Goal: Information Seeking & Learning: Learn about a topic

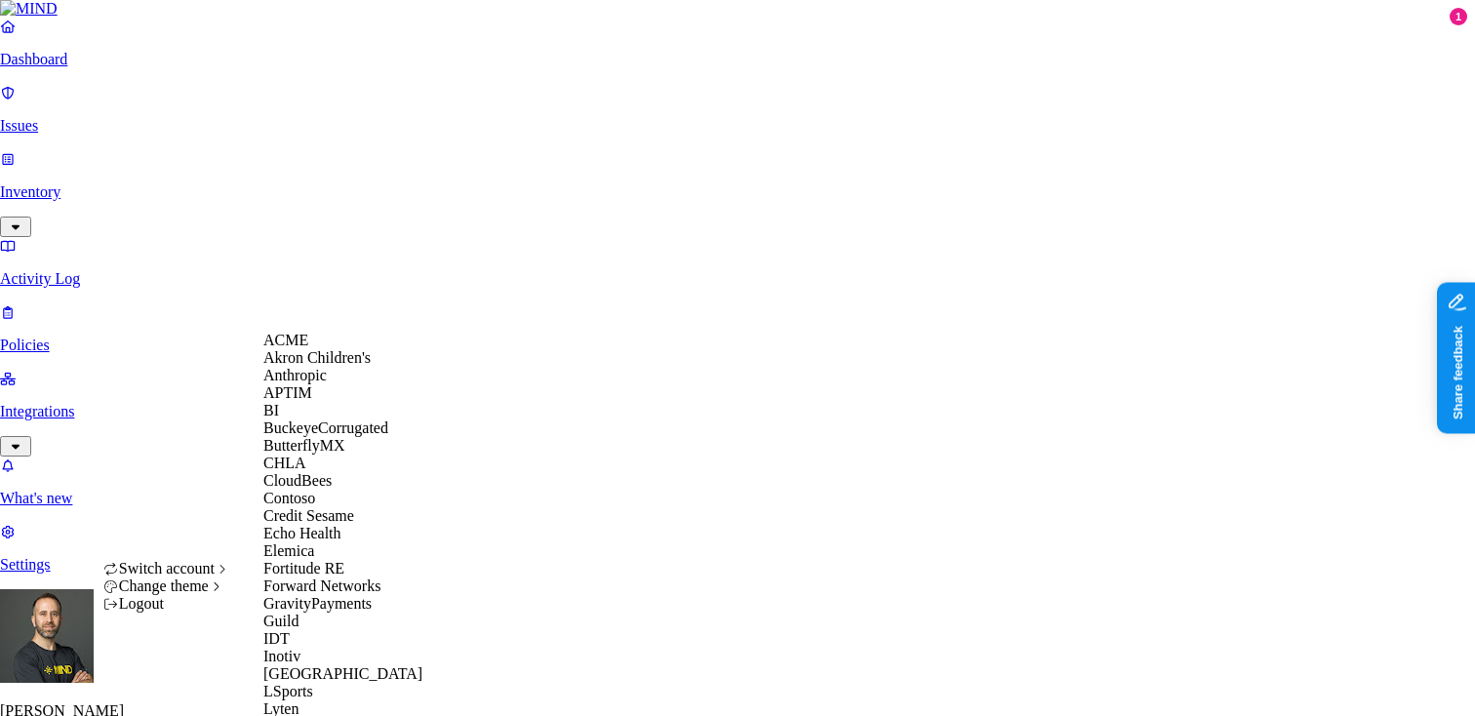
scroll to position [253, 0]
click at [342, 525] on span "Echo Health" at bounding box center [302, 533] width 78 height 17
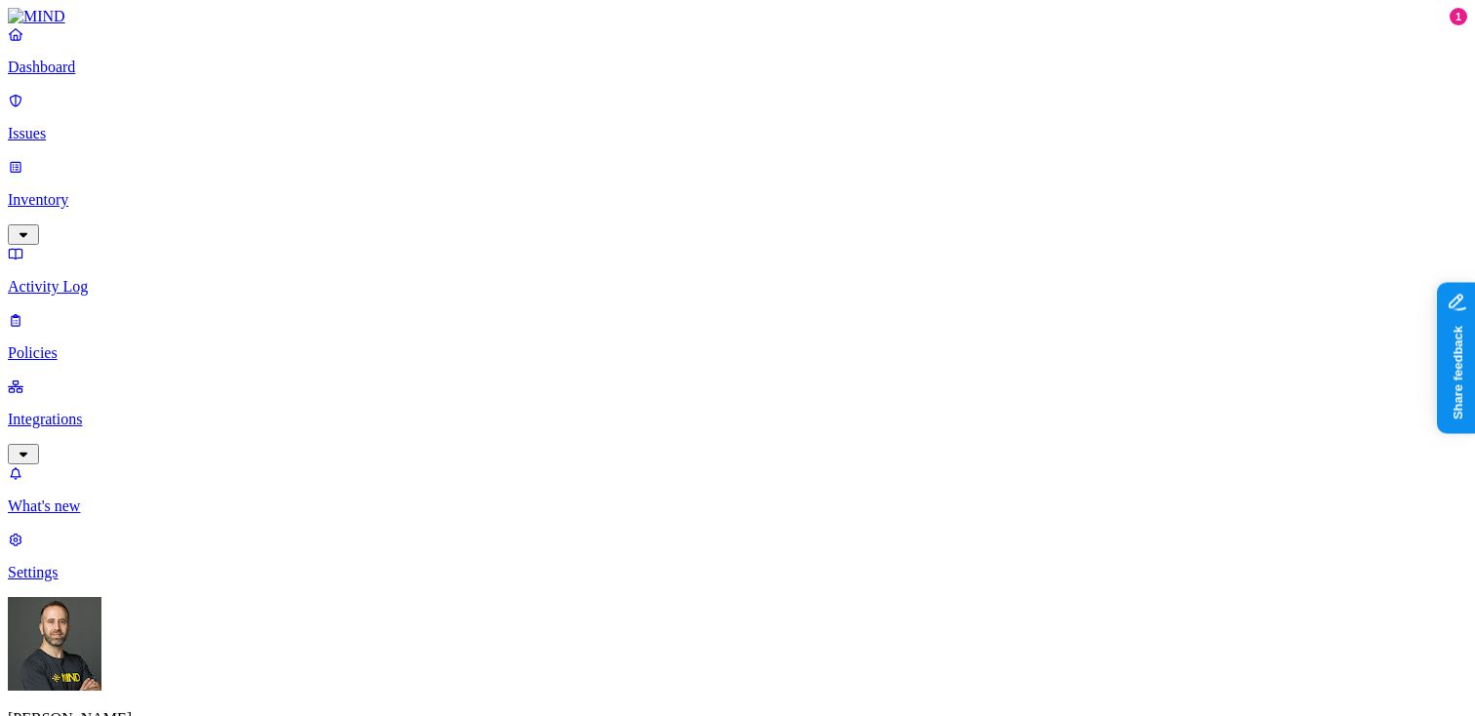
type input "sec"
click at [333, 205] on div "Secrets detected in resource" at bounding box center [375, 196] width 188 height 18
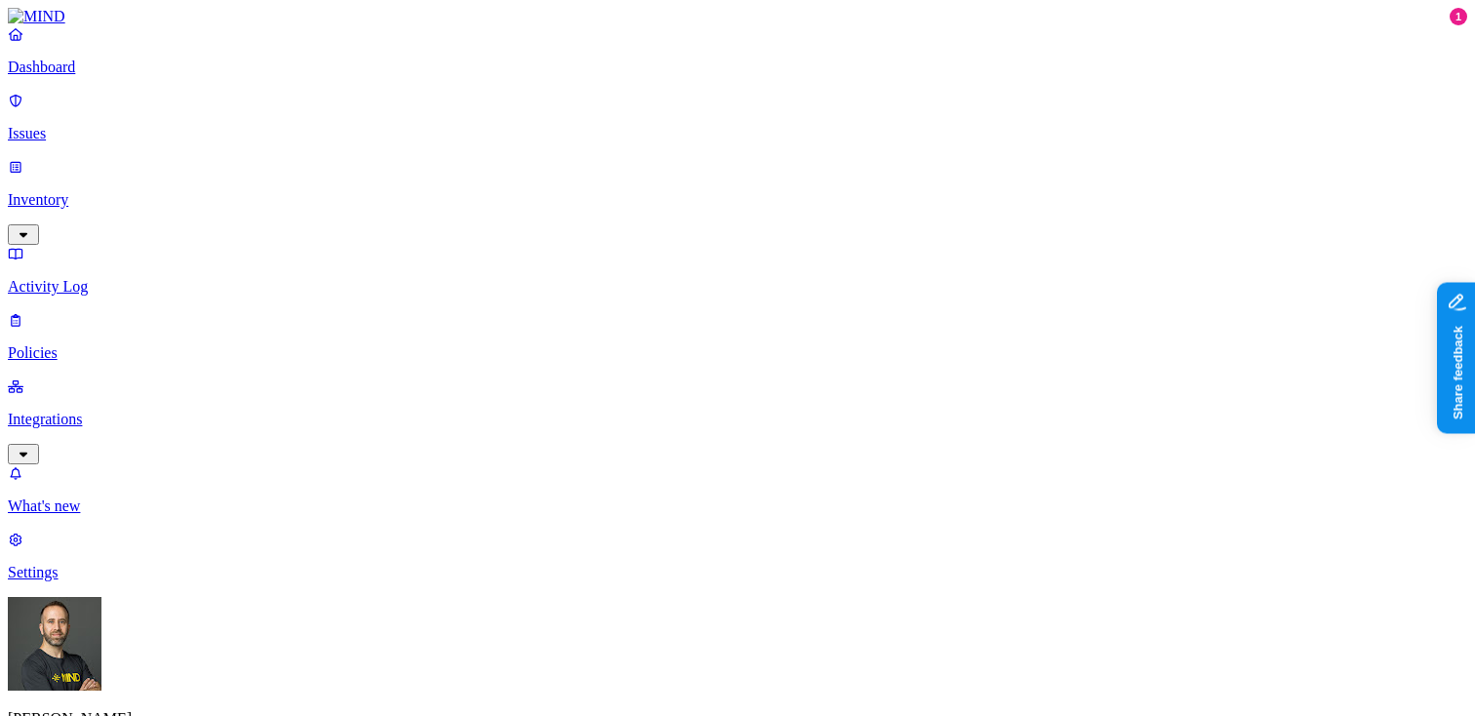
scroll to position [0, 8]
drag, startPoint x: 851, startPoint y: 159, endPoint x: 962, endPoint y: 170, distance: 111.8
drag, startPoint x: 962, startPoint y: 170, endPoint x: 1053, endPoint y: 165, distance: 90.9
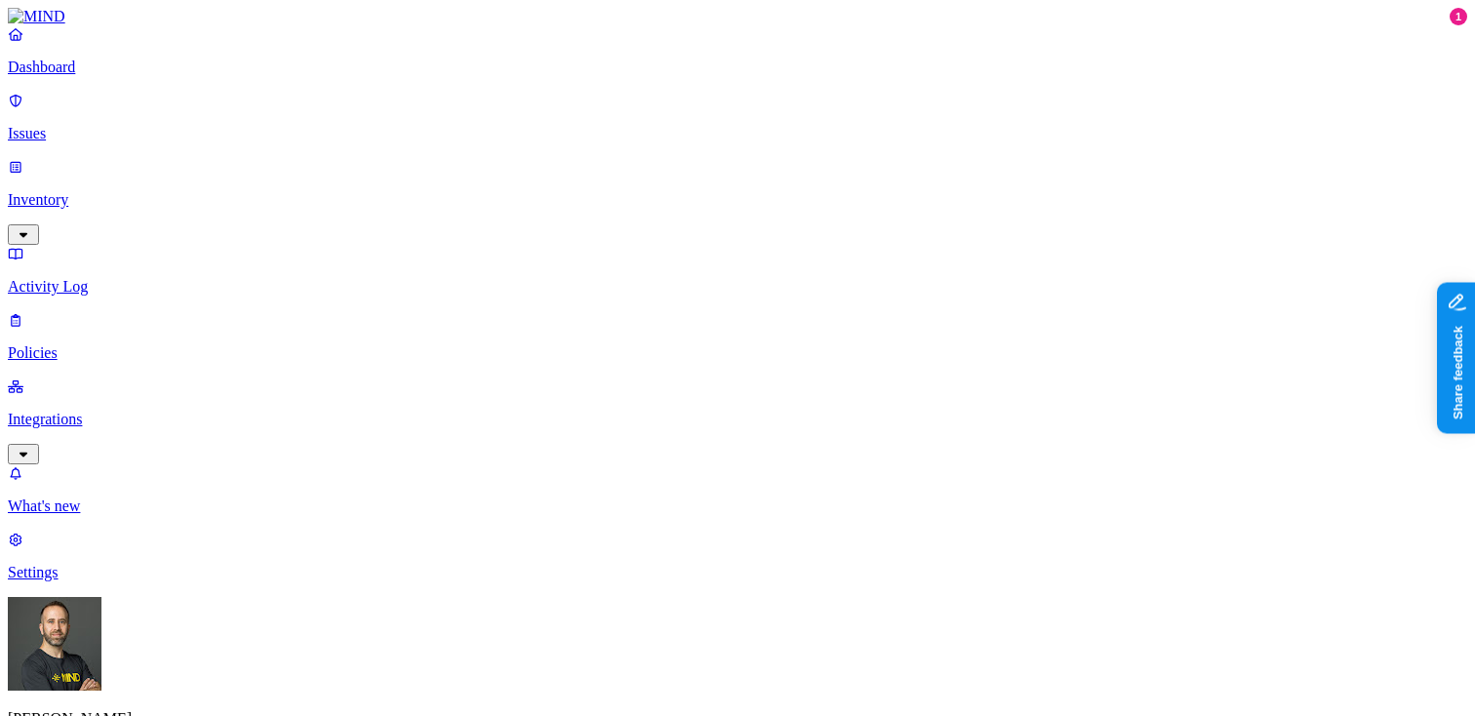
scroll to position [695, 676]
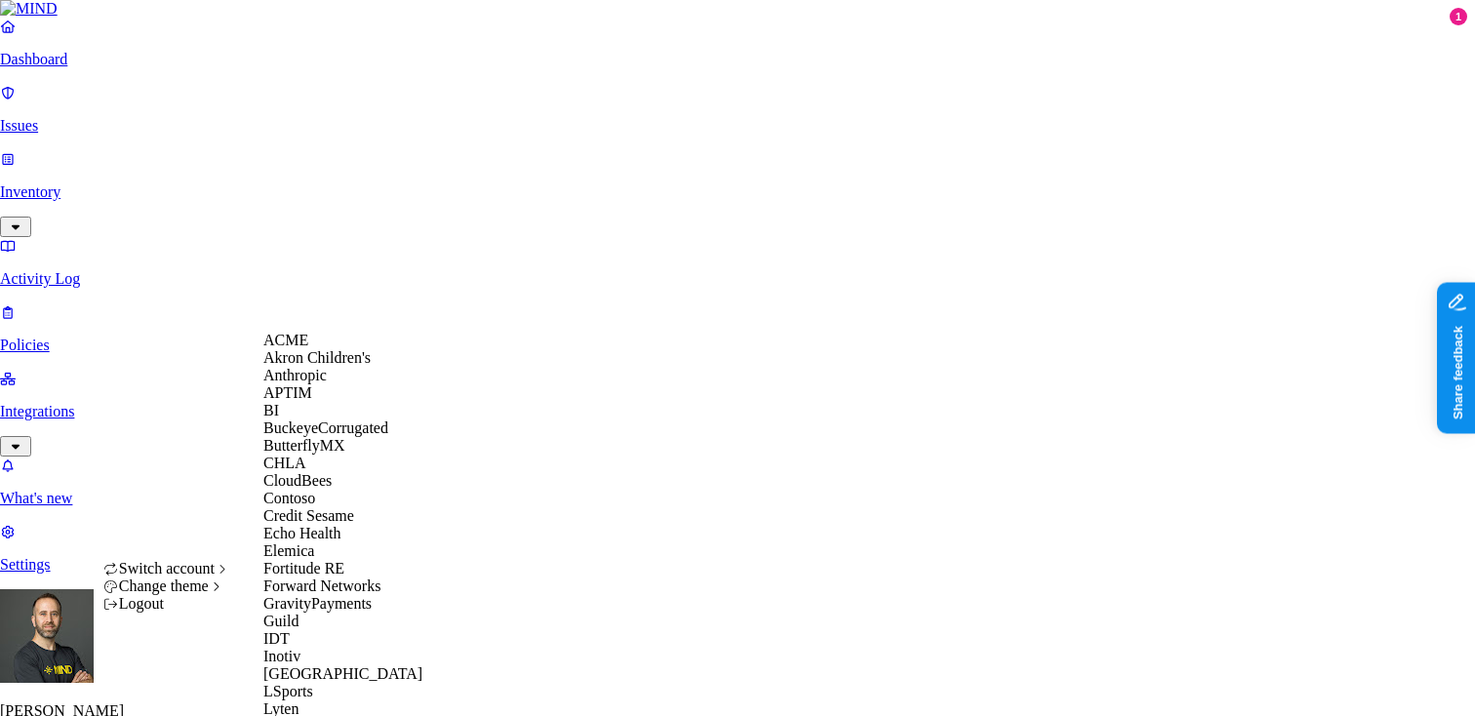
scroll to position [1042, 0]
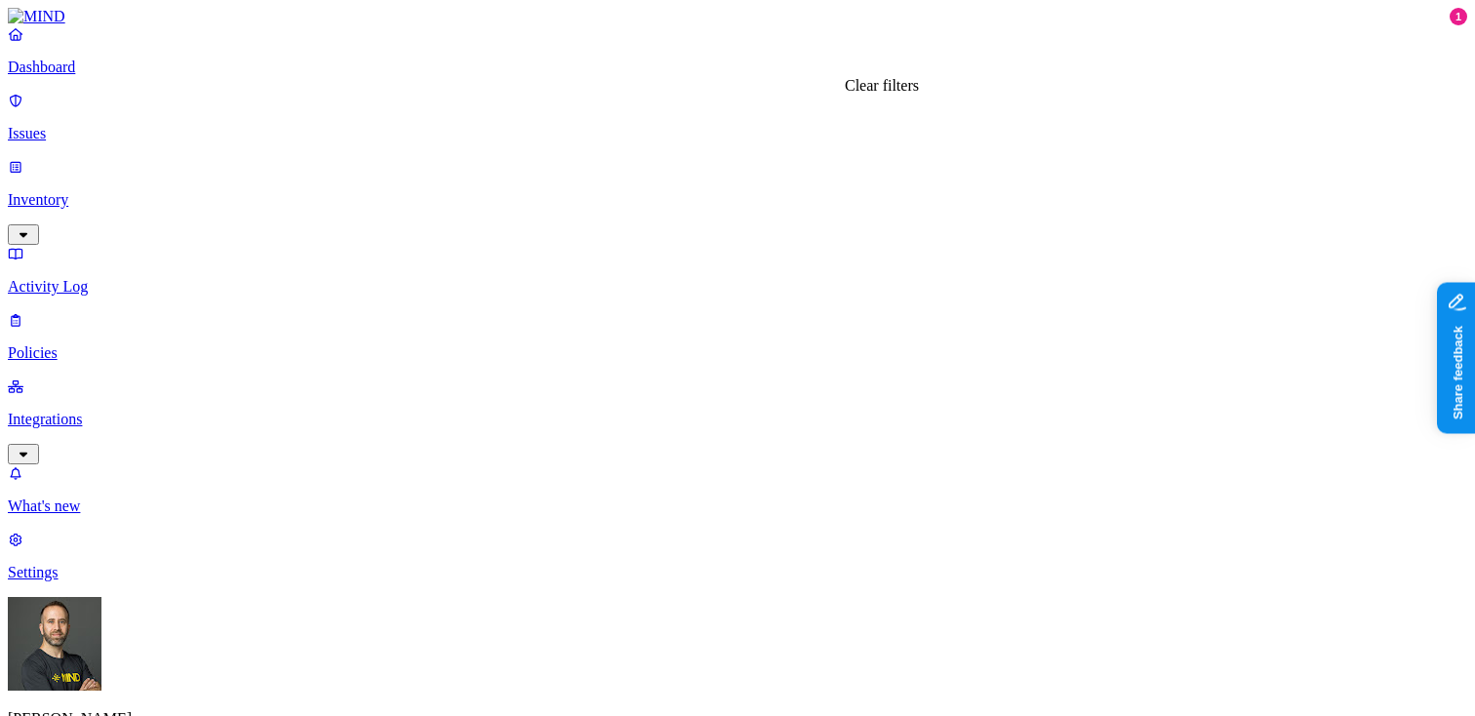
type input "fil"
click at [309, 205] on div "File Shared Publicly" at bounding box center [375, 196] width 188 height 18
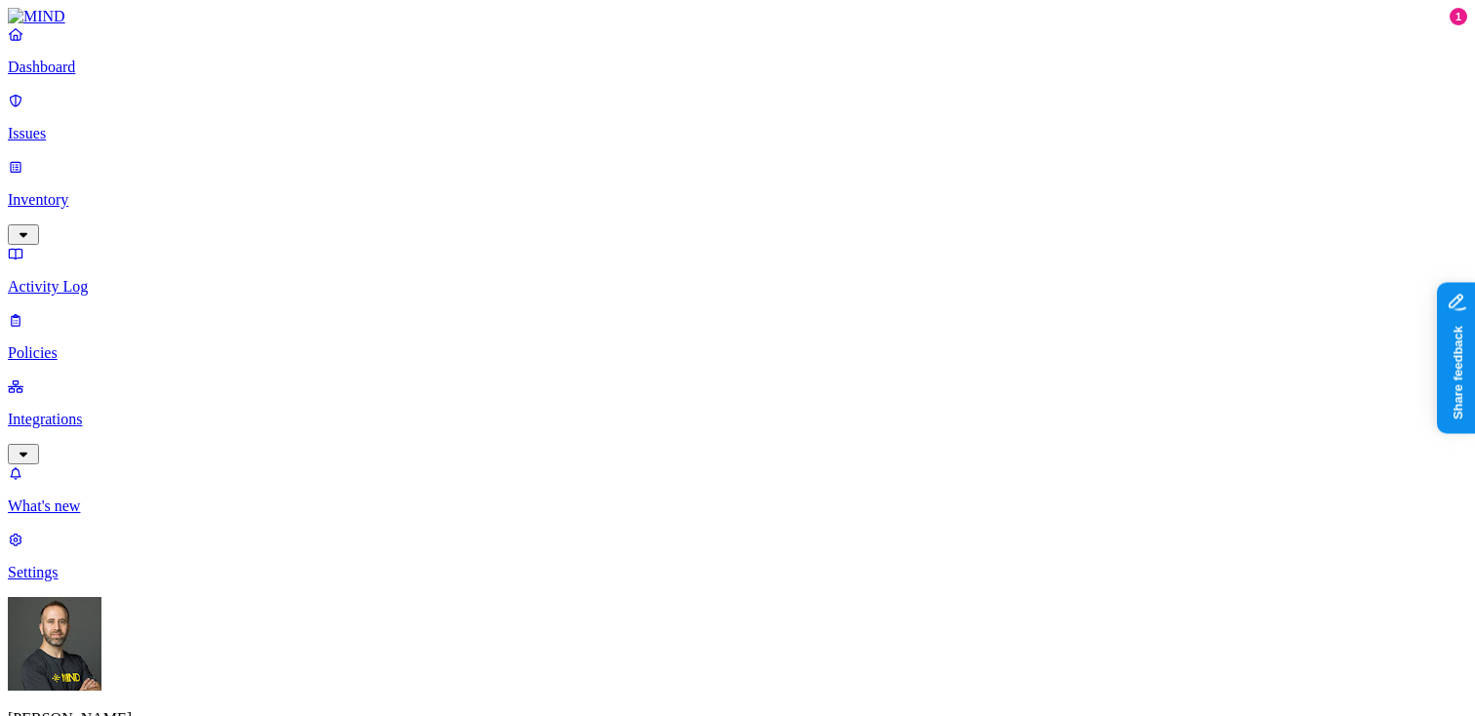
scroll to position [0, 474]
click at [147, 76] on p "Dashboard" at bounding box center [738, 68] width 1460 height 18
click at [170, 162] on link "Inventory" at bounding box center [738, 200] width 1460 height 84
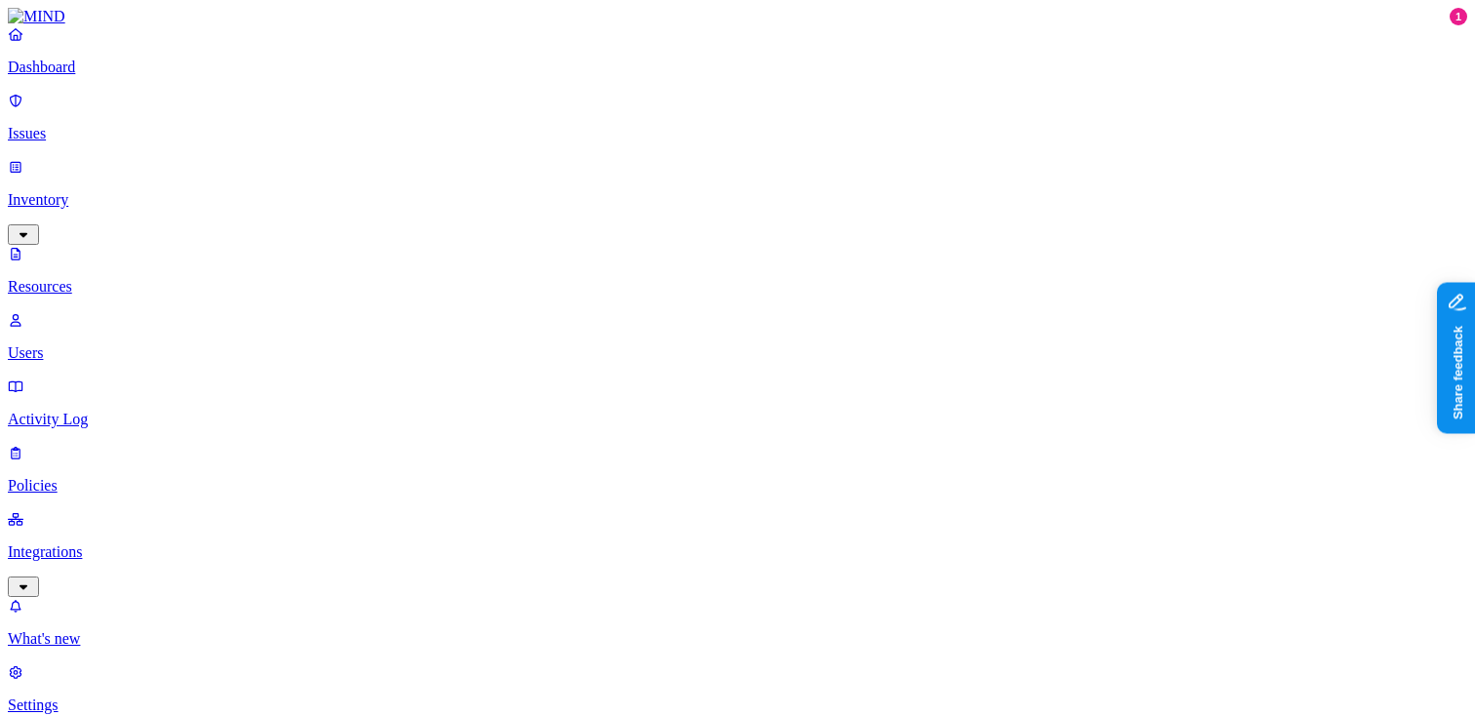
scroll to position [671, 0]
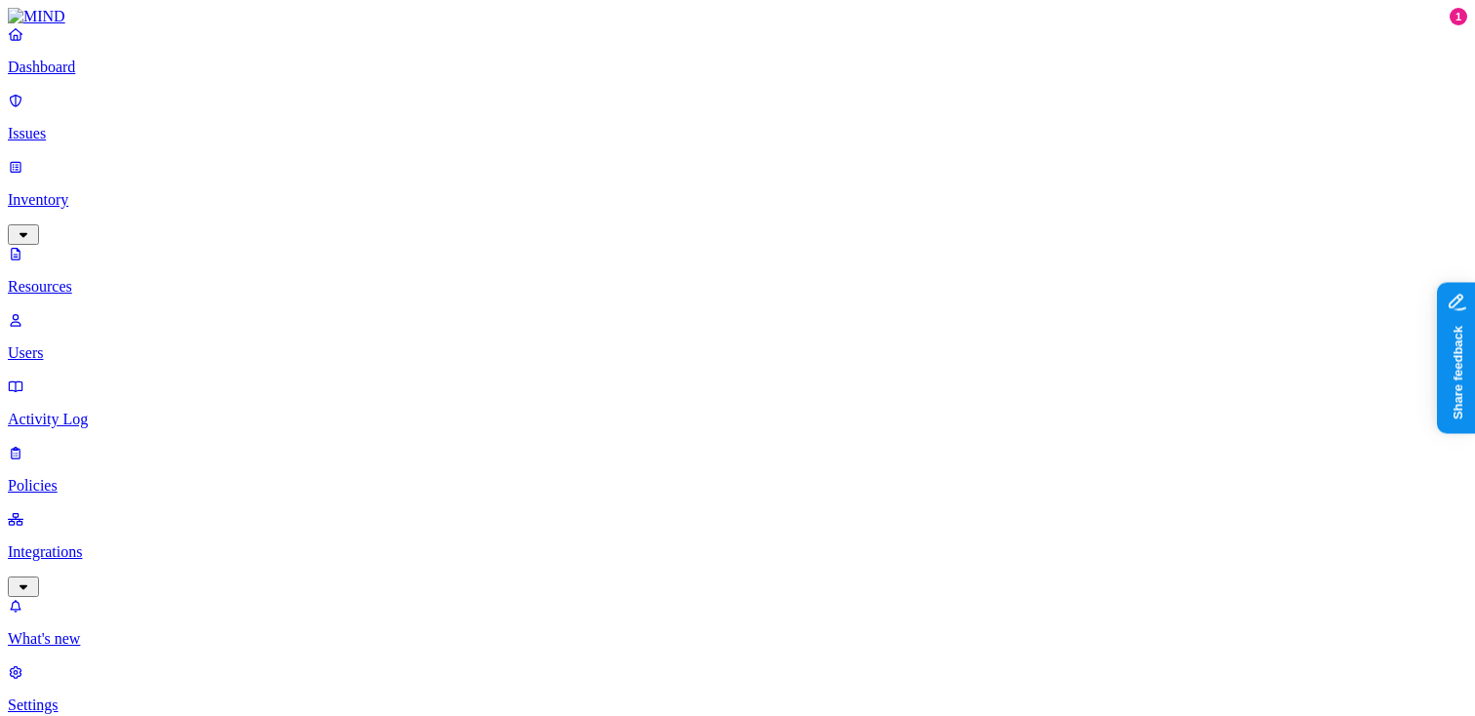
click at [76, 75] on p "Dashboard" at bounding box center [738, 68] width 1460 height 18
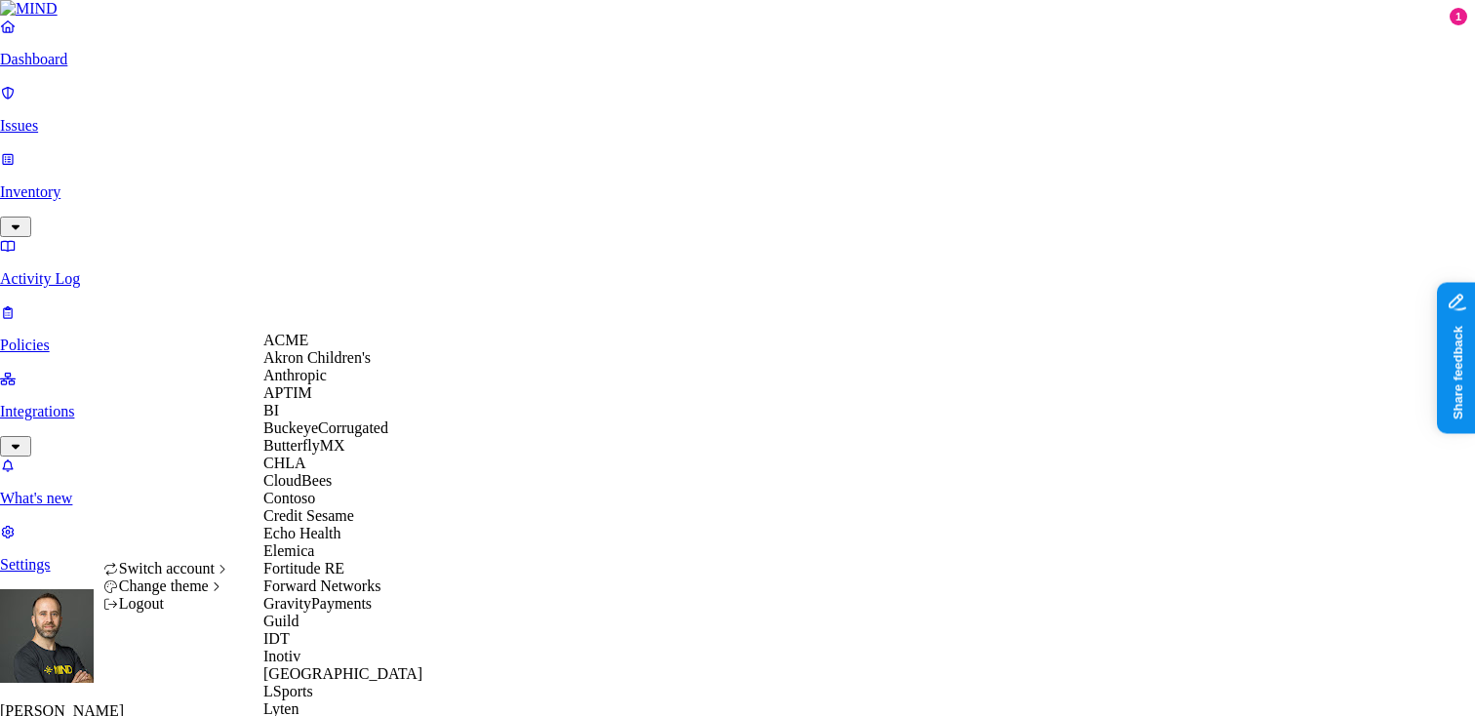
scroll to position [619, 0]
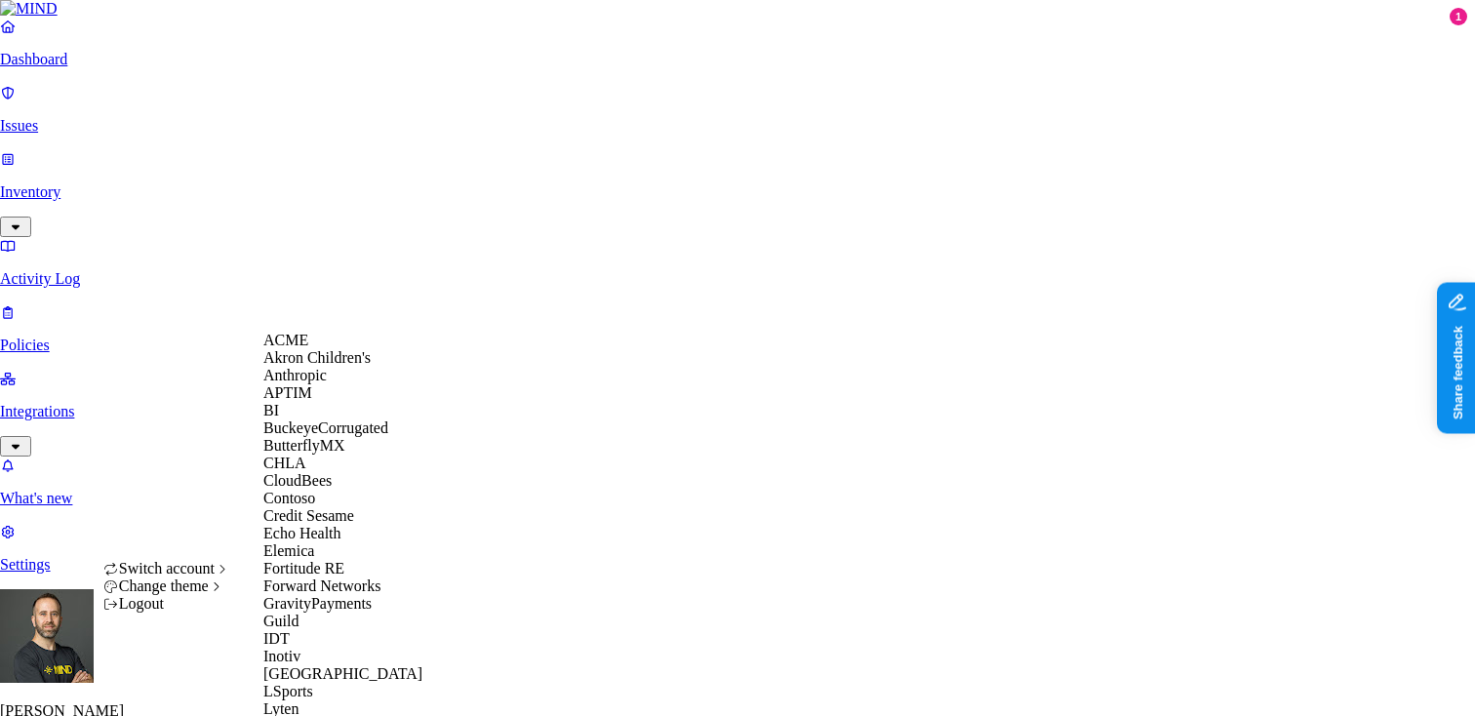
scroll to position [318, 0]
click at [359, 595] on span "GravityPayments" at bounding box center [317, 603] width 108 height 17
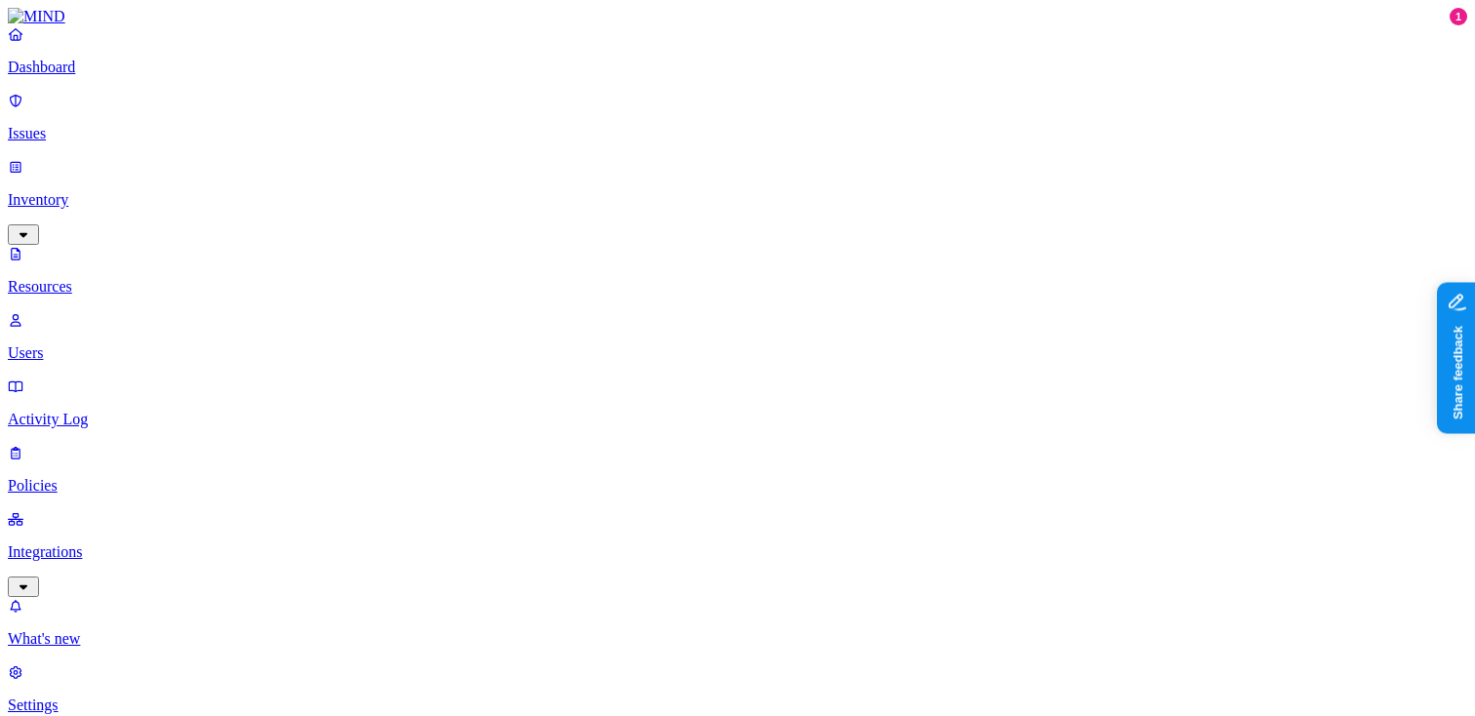
scroll to position [145, 0]
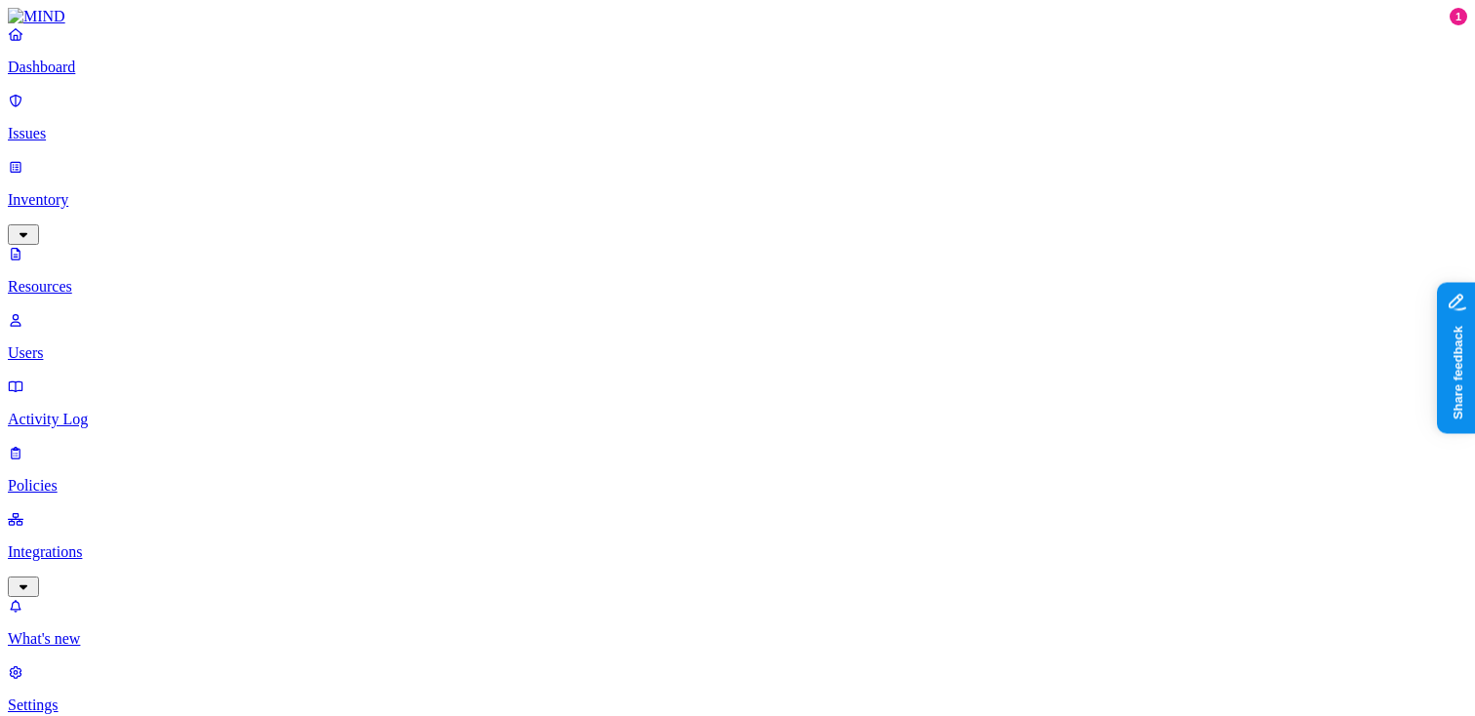
scroll to position [236, 0]
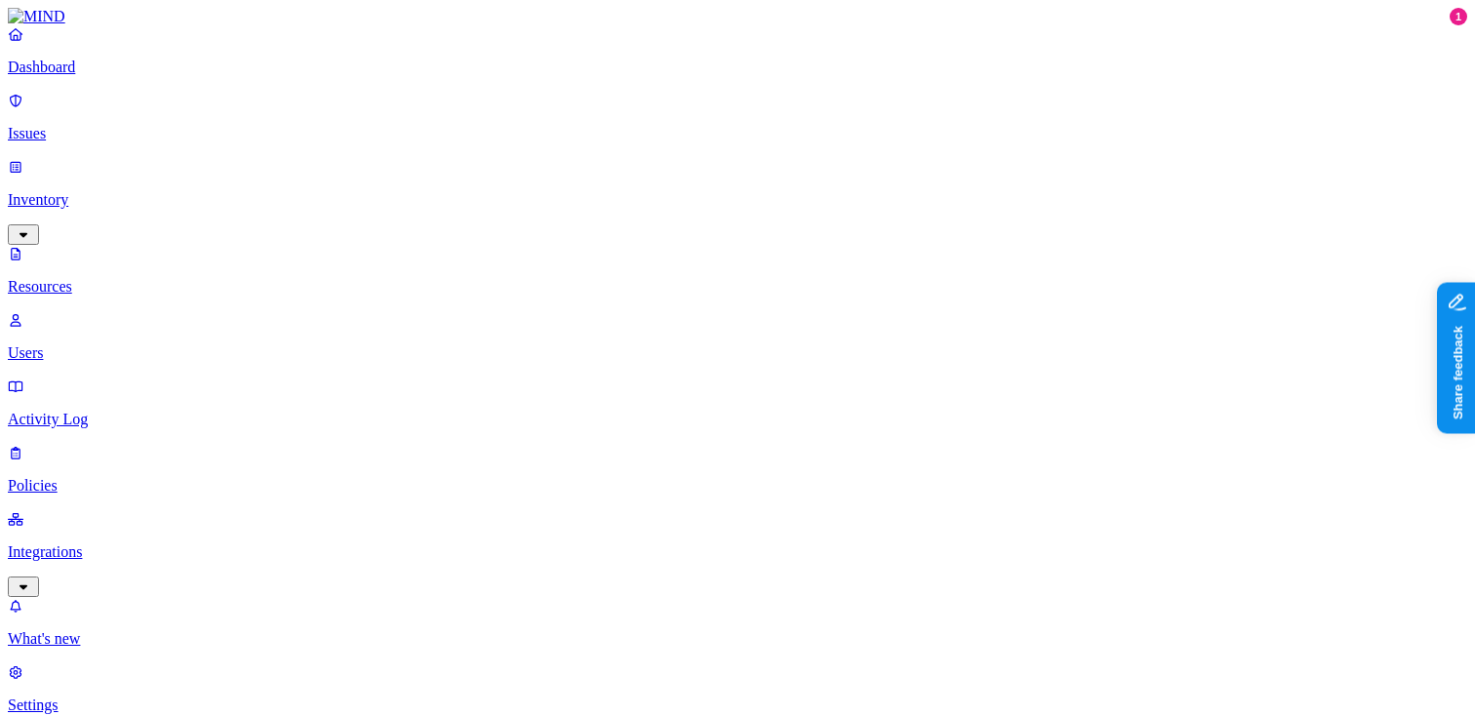
click at [101, 76] on p "Dashboard" at bounding box center [738, 68] width 1460 height 18
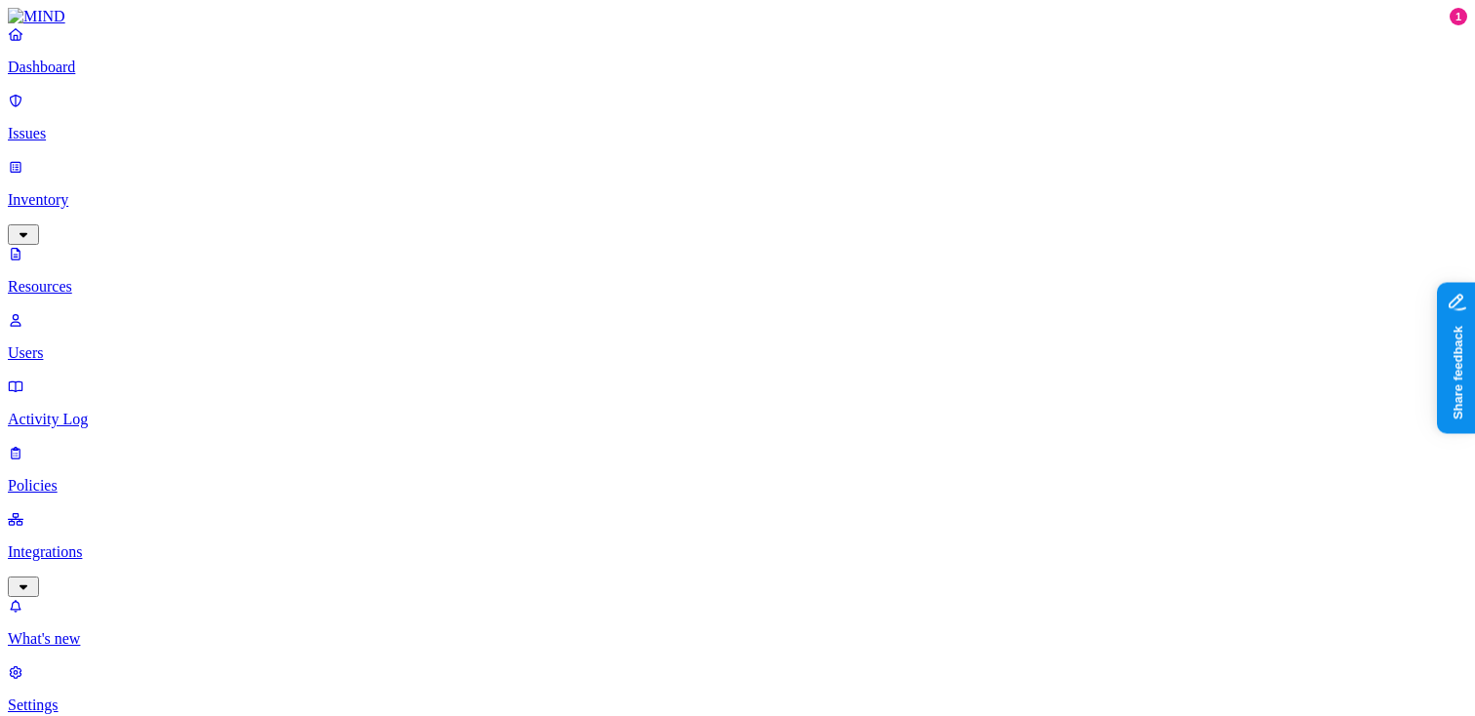
click at [87, 76] on p "Dashboard" at bounding box center [738, 68] width 1460 height 18
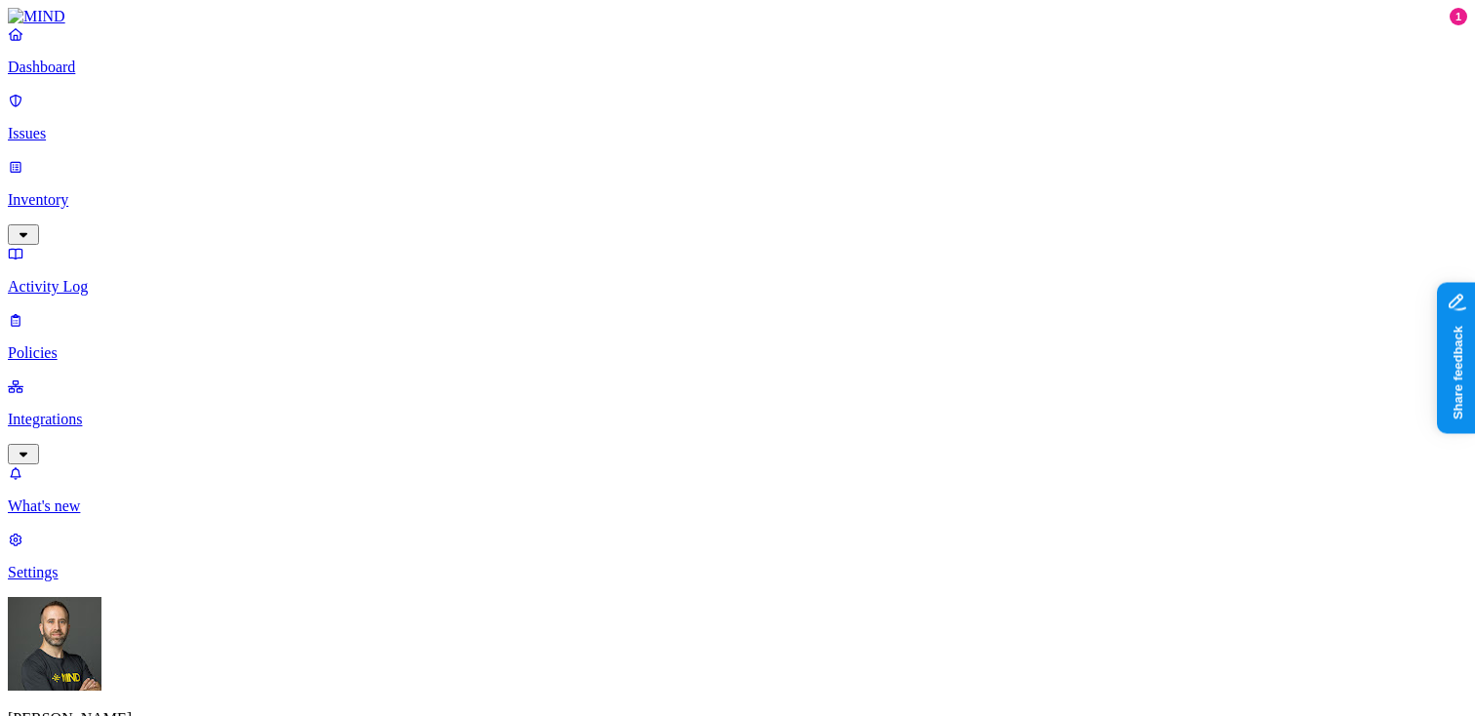
click at [117, 168] on link "Inventory" at bounding box center [738, 200] width 1460 height 84
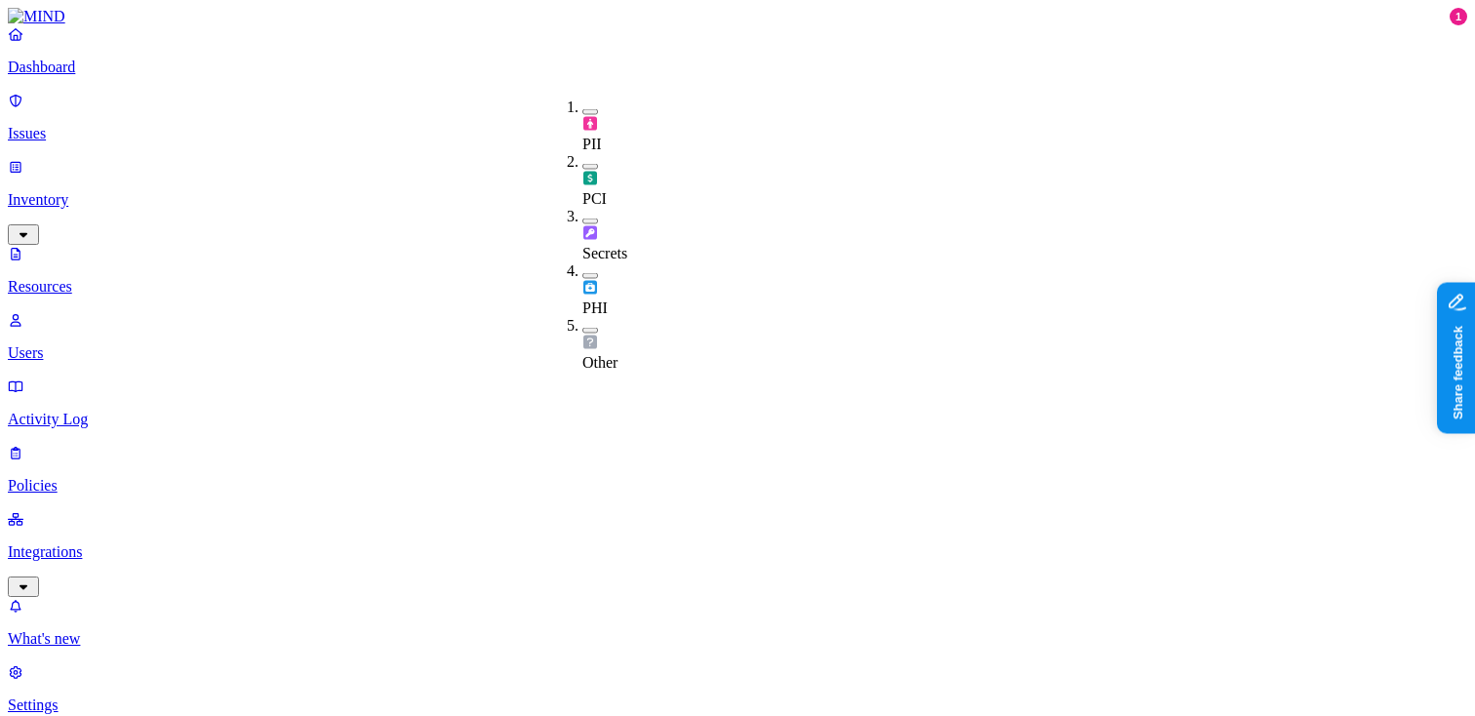
click at [583, 219] on button "button" at bounding box center [591, 222] width 16 height 6
type button "on"
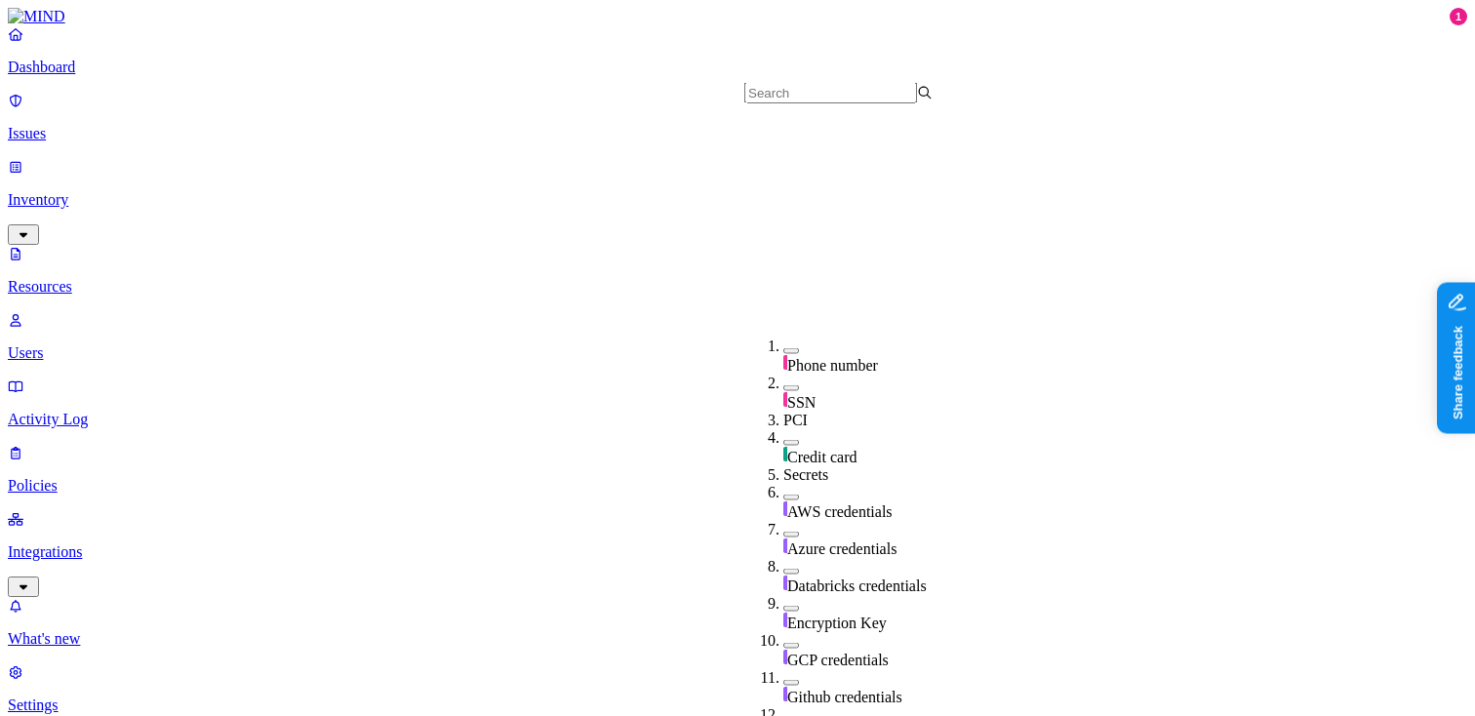
scroll to position [374, 0]
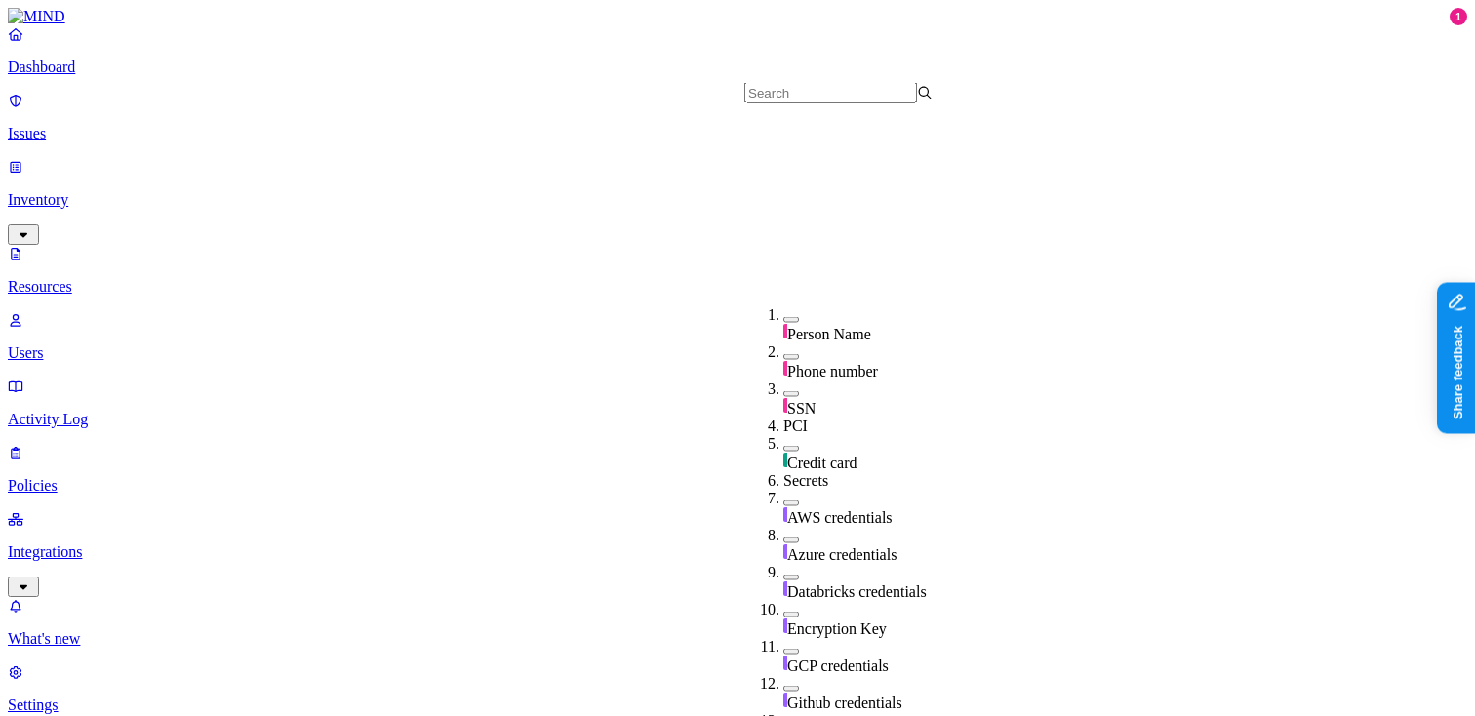
click at [784, 501] on button "button" at bounding box center [792, 504] width 16 height 6
click at [784, 489] on button "button" at bounding box center [792, 499] width 16 height 20
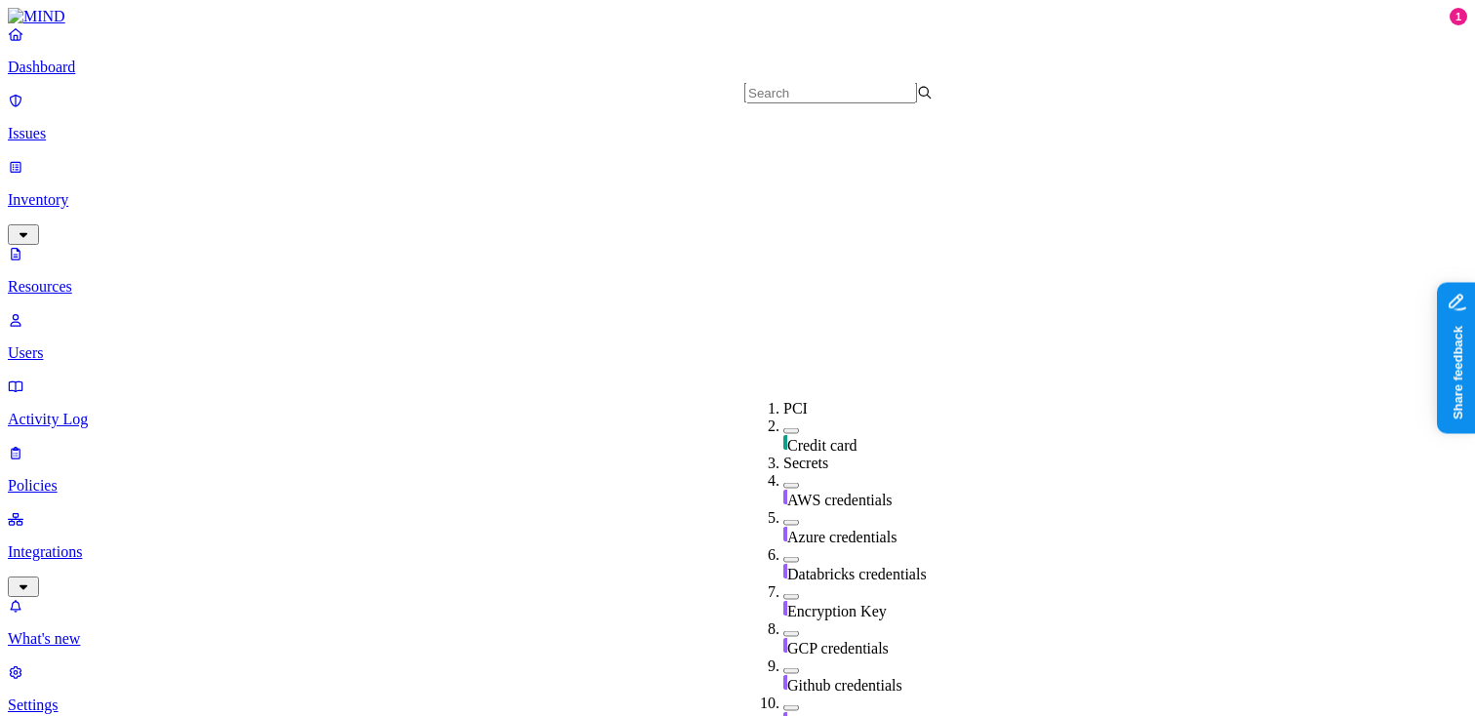
scroll to position [470, 0]
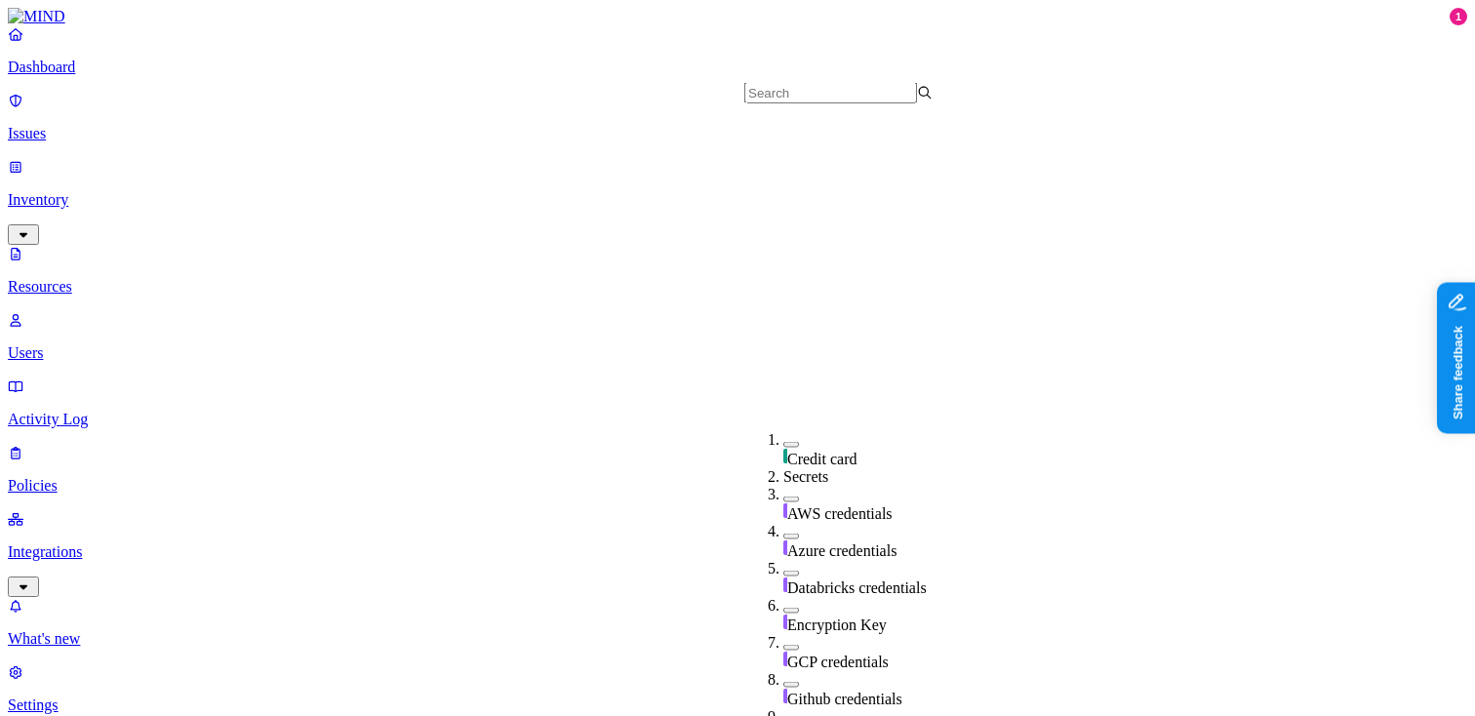
click at [784, 645] on button "button" at bounding box center [792, 648] width 16 height 6
click at [784, 633] on button "button" at bounding box center [792, 643] width 16 height 20
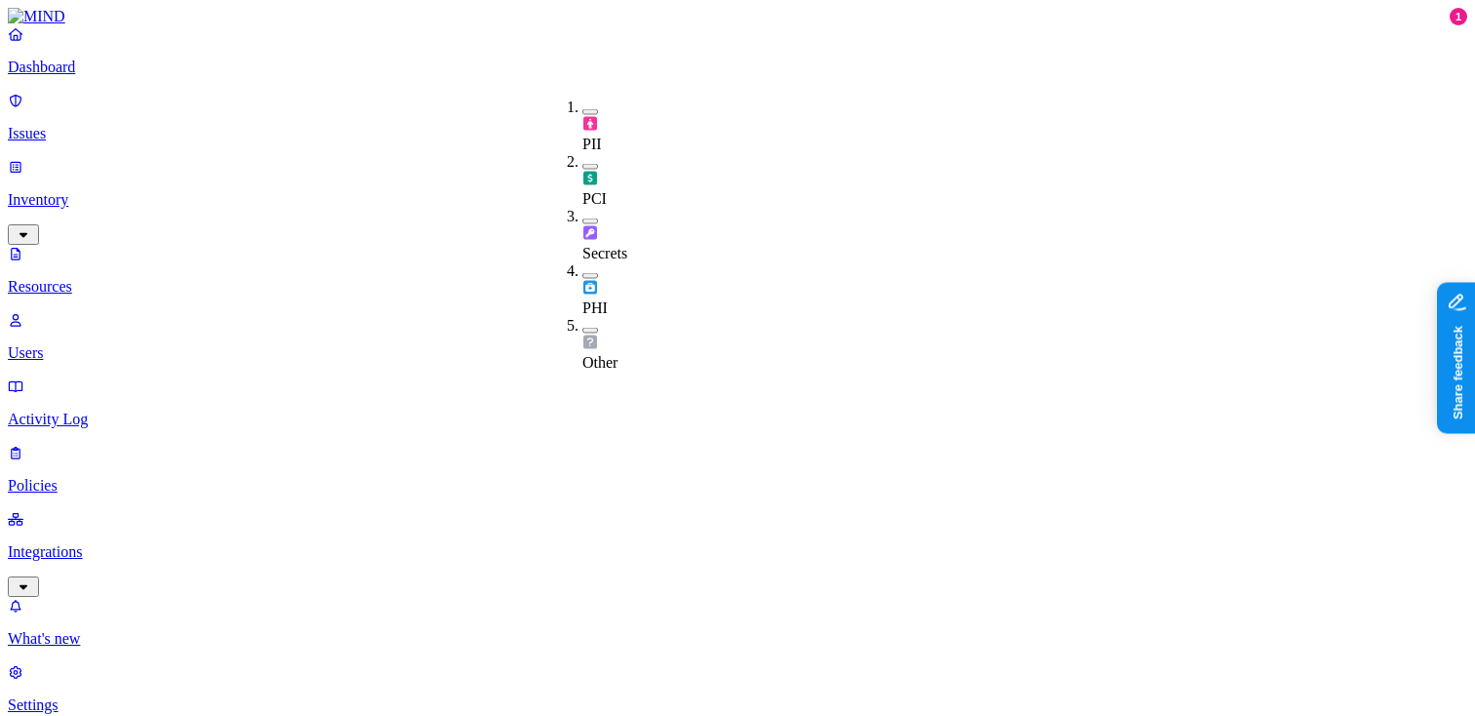
click at [583, 273] on button "button" at bounding box center [591, 276] width 16 height 6
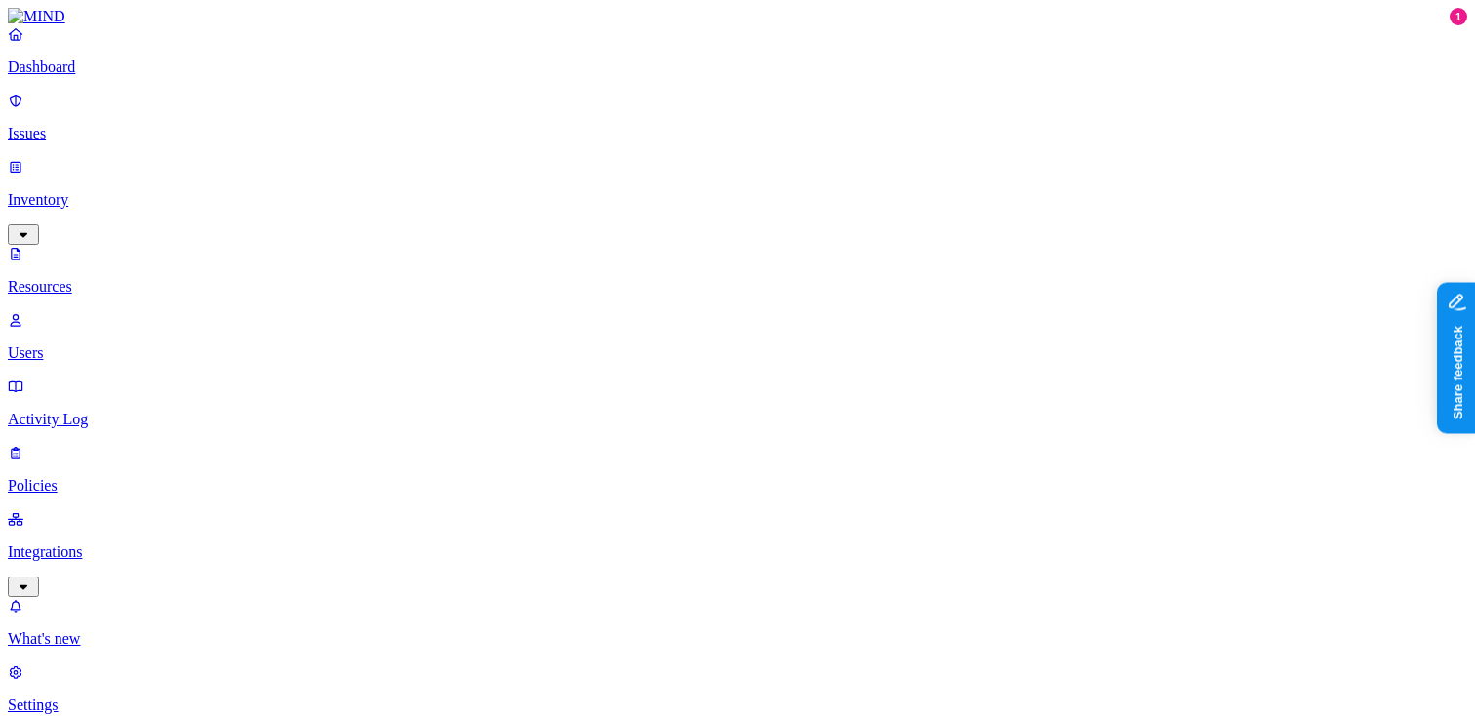
click at [111, 76] on p "Dashboard" at bounding box center [738, 68] width 1460 height 18
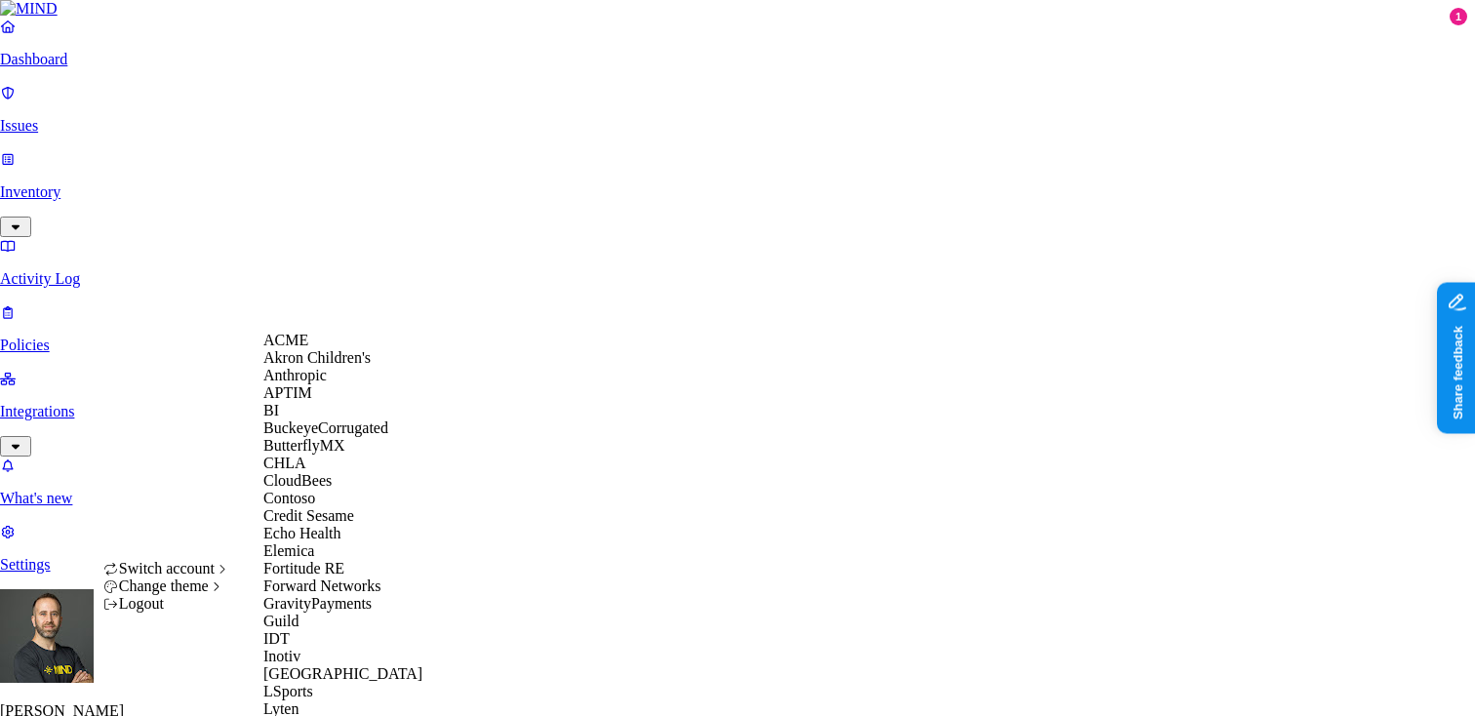
click at [327, 366] on span "Akron Children's" at bounding box center [316, 357] width 107 height 17
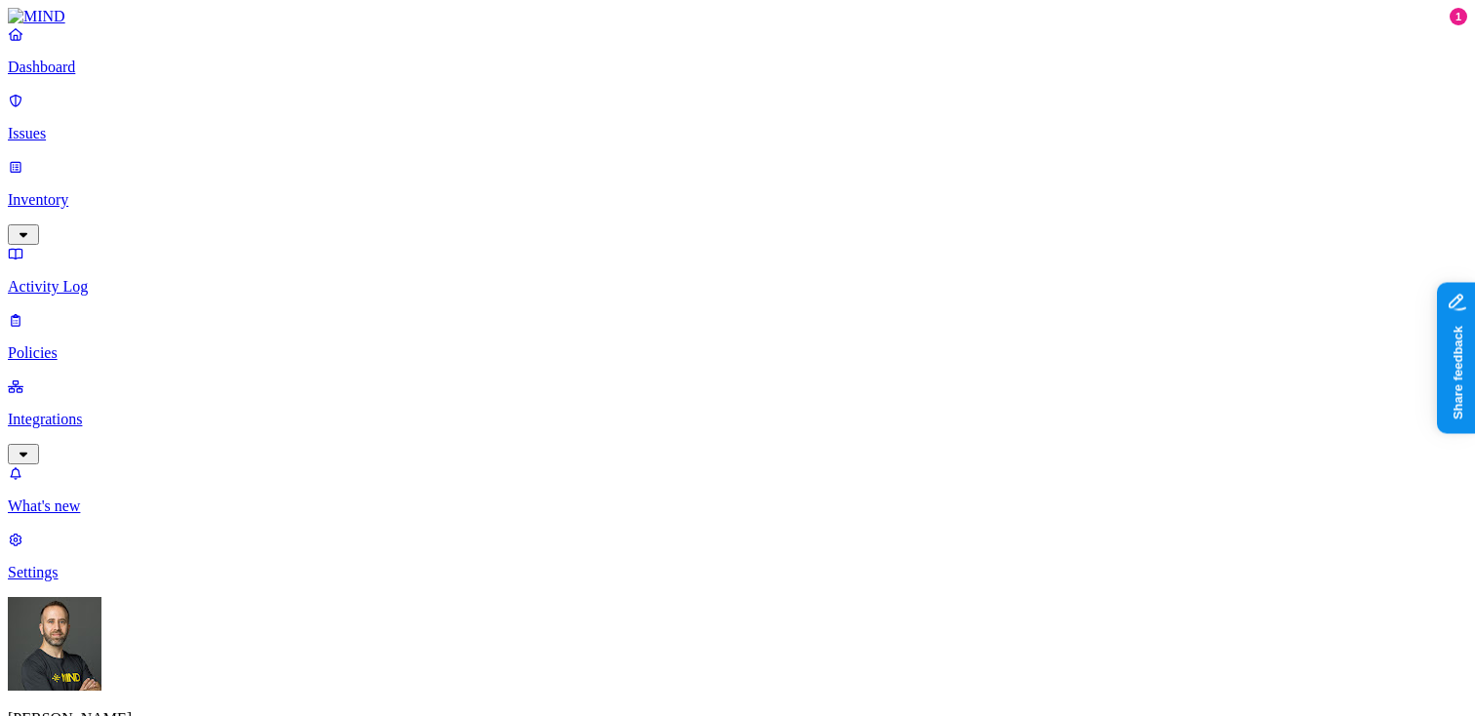
click at [131, 582] on p "Settings" at bounding box center [738, 573] width 1460 height 18
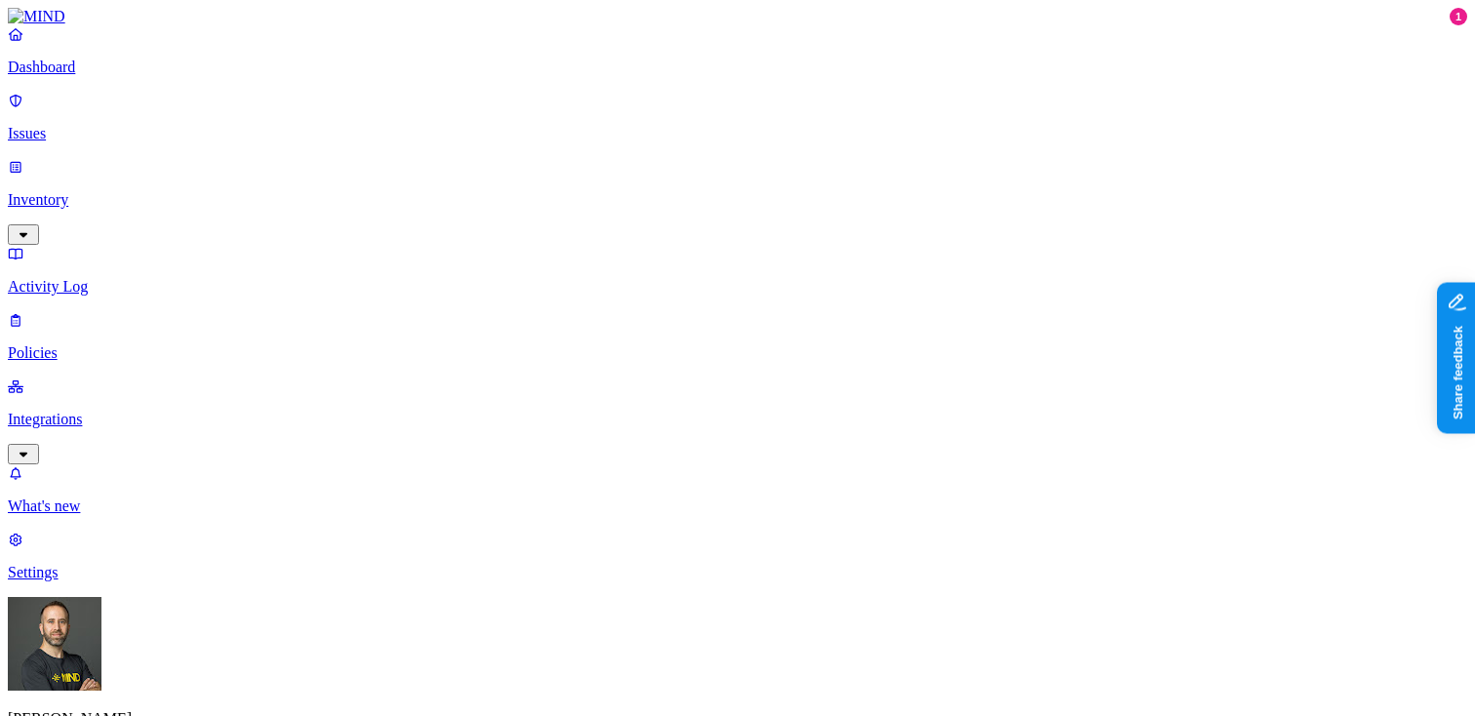
click at [113, 76] on p "Dashboard" at bounding box center [738, 68] width 1460 height 18
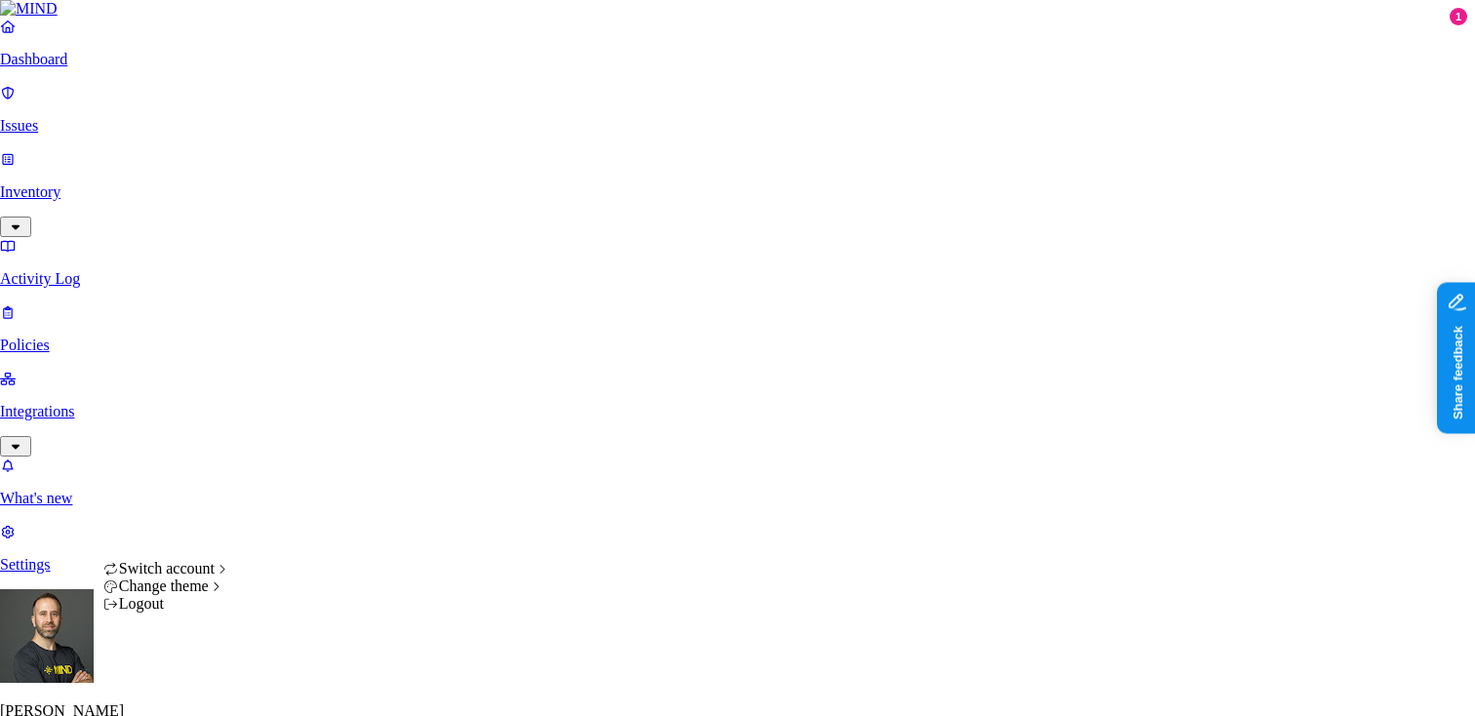
click at [185, 691] on html "Dashboard Issues Inventory Activity Log Policies Integrations What's new 1 Sett…" at bounding box center [737, 592] width 1475 height 1185
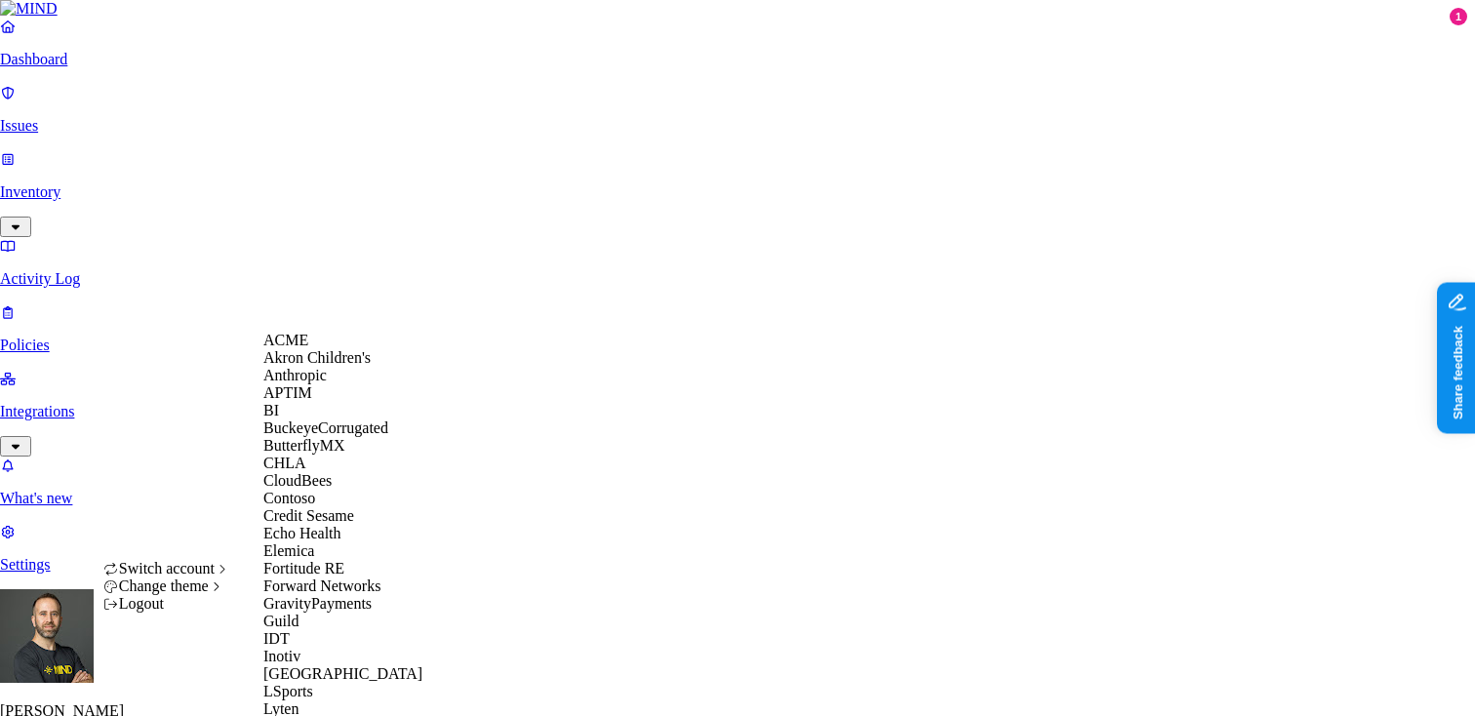
click at [341, 402] on div "APTIM" at bounding box center [357, 393] width 189 height 18
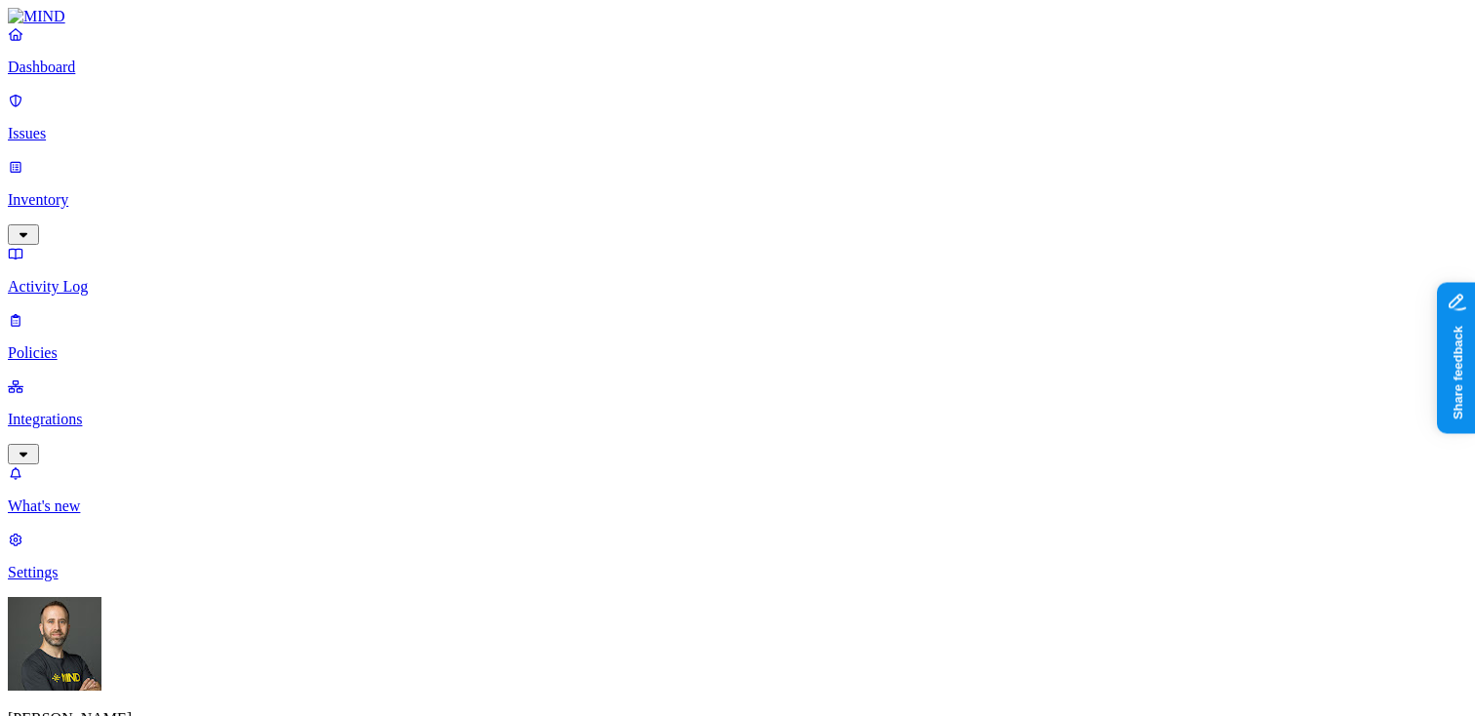
click at [86, 582] on p "Settings" at bounding box center [738, 573] width 1460 height 18
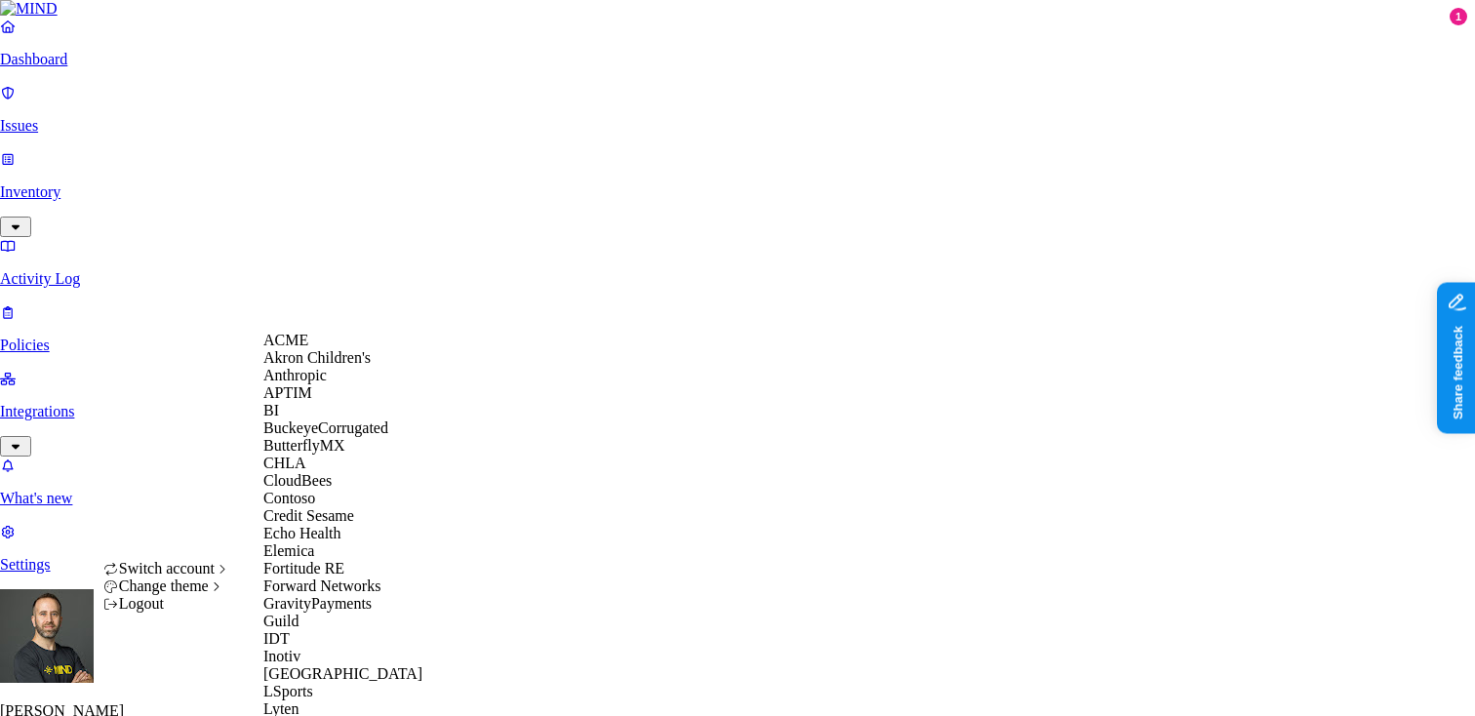
scroll to position [38, 0]
click at [358, 436] on span "BuckeyeCorrugated" at bounding box center [325, 428] width 125 height 17
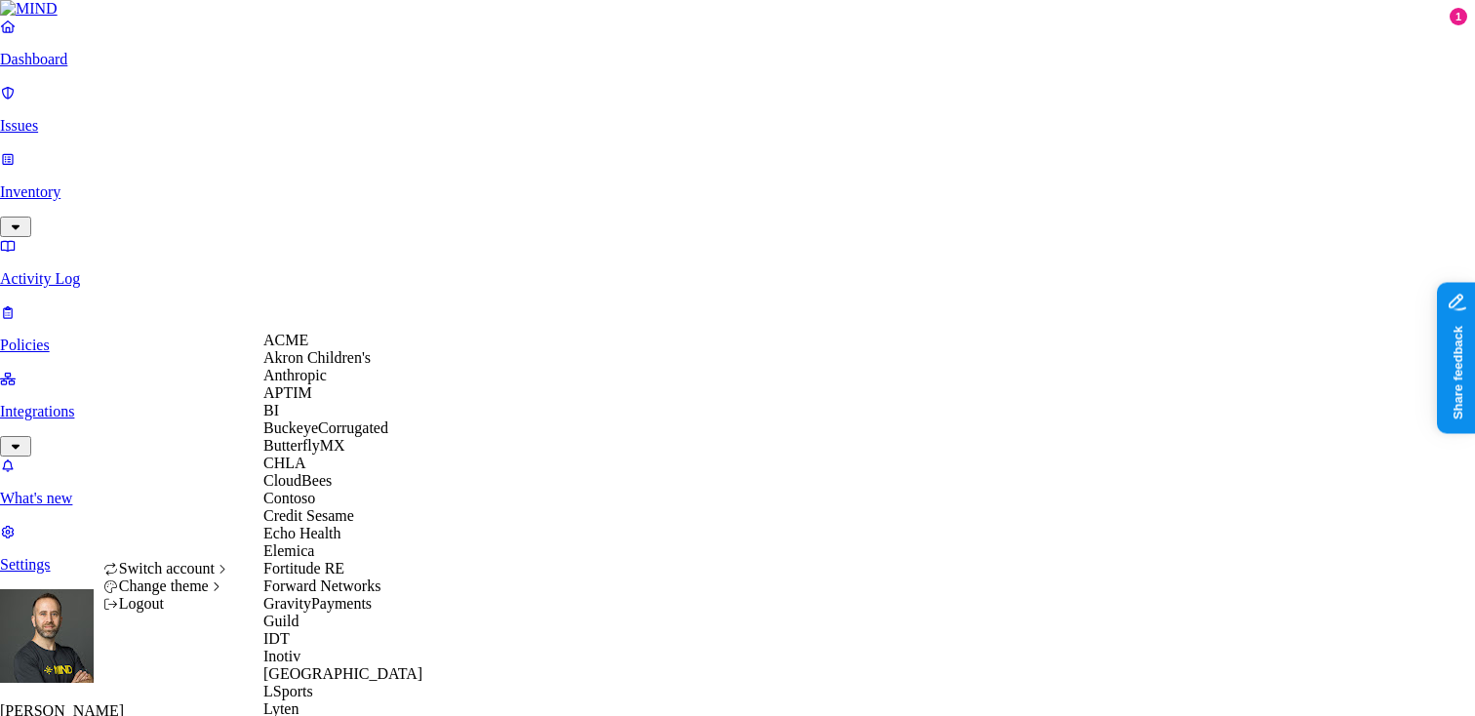
scroll to position [177, 0]
click at [364, 472] on div "CloudBees" at bounding box center [357, 481] width 189 height 18
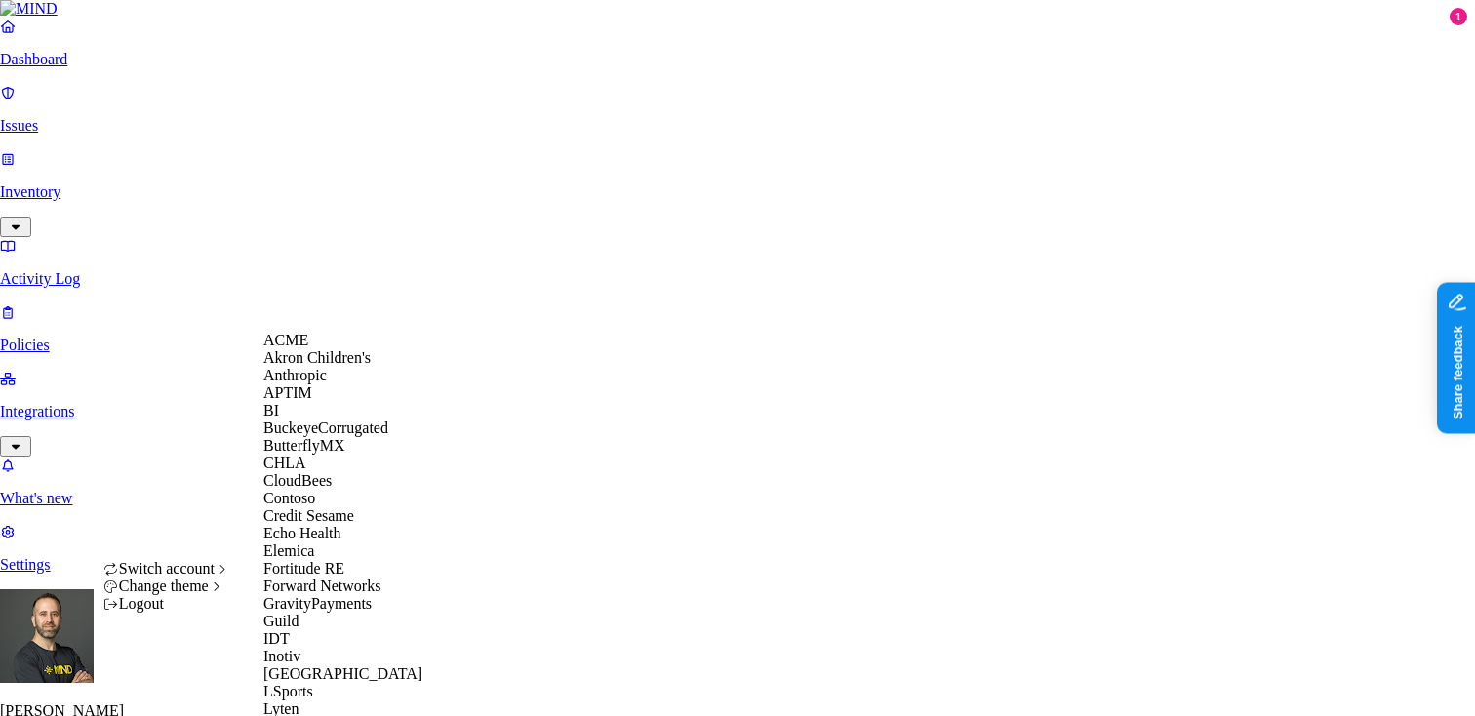
scroll to position [189, 0]
click at [366, 514] on div "Credit Sesame" at bounding box center [357, 516] width 189 height 18
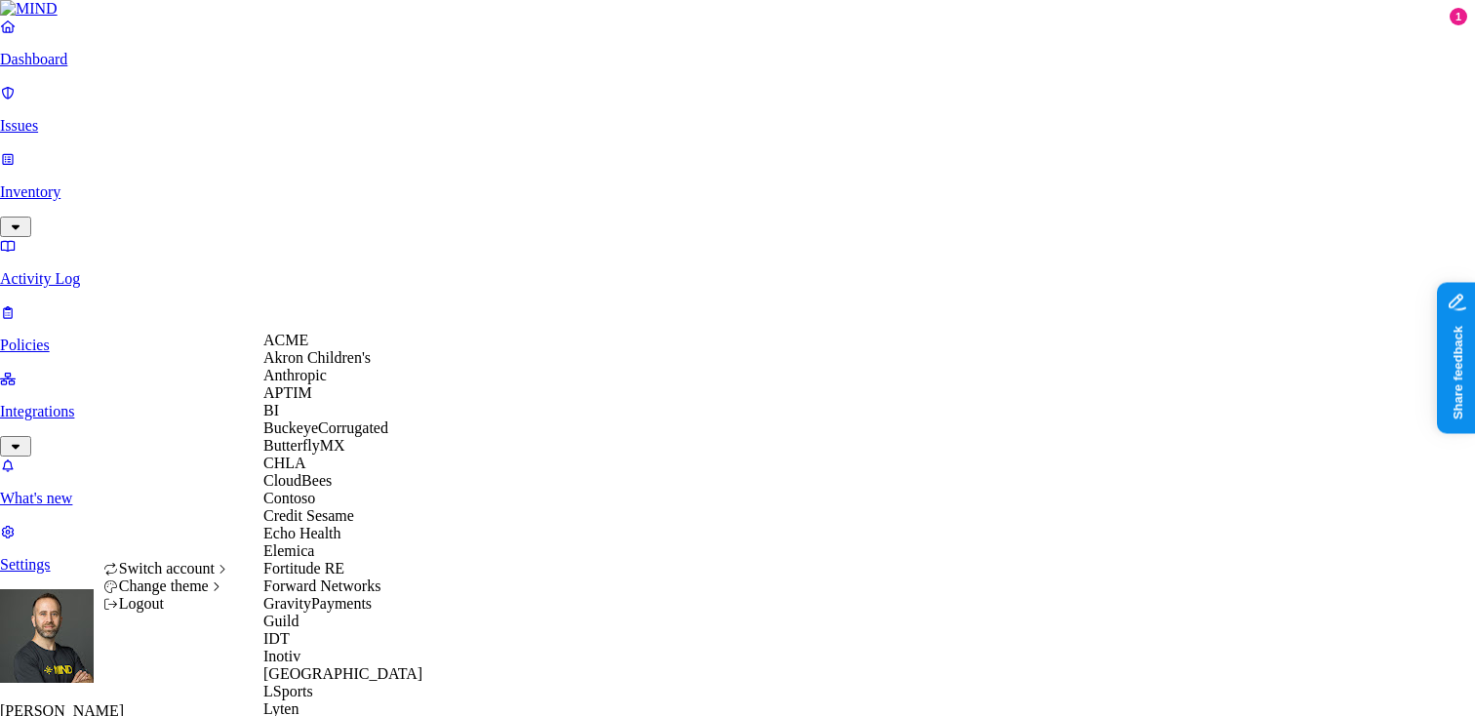
scroll to position [215, 0]
click at [351, 529] on div "Echo Health" at bounding box center [357, 534] width 189 height 18
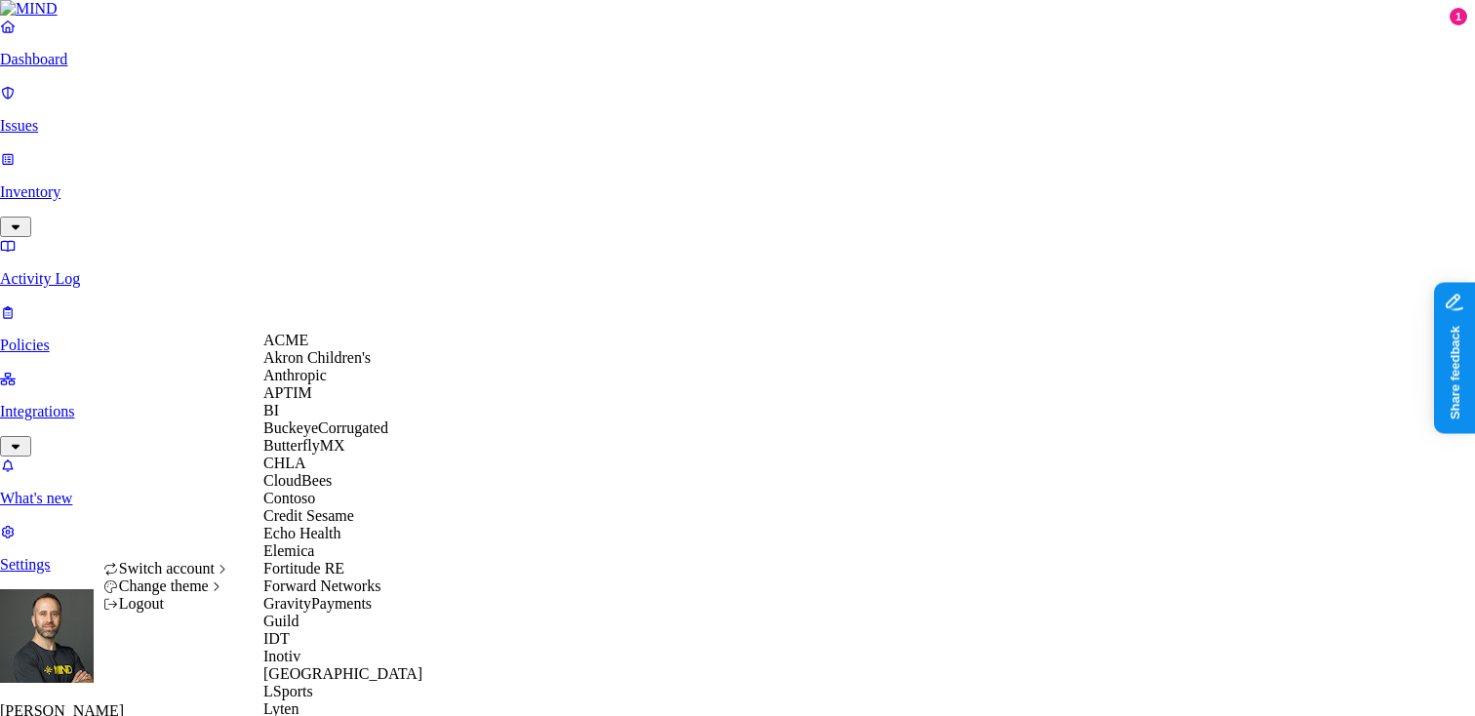
scroll to position [396, 0]
click at [356, 595] on span "GravityPayments" at bounding box center [317, 603] width 108 height 17
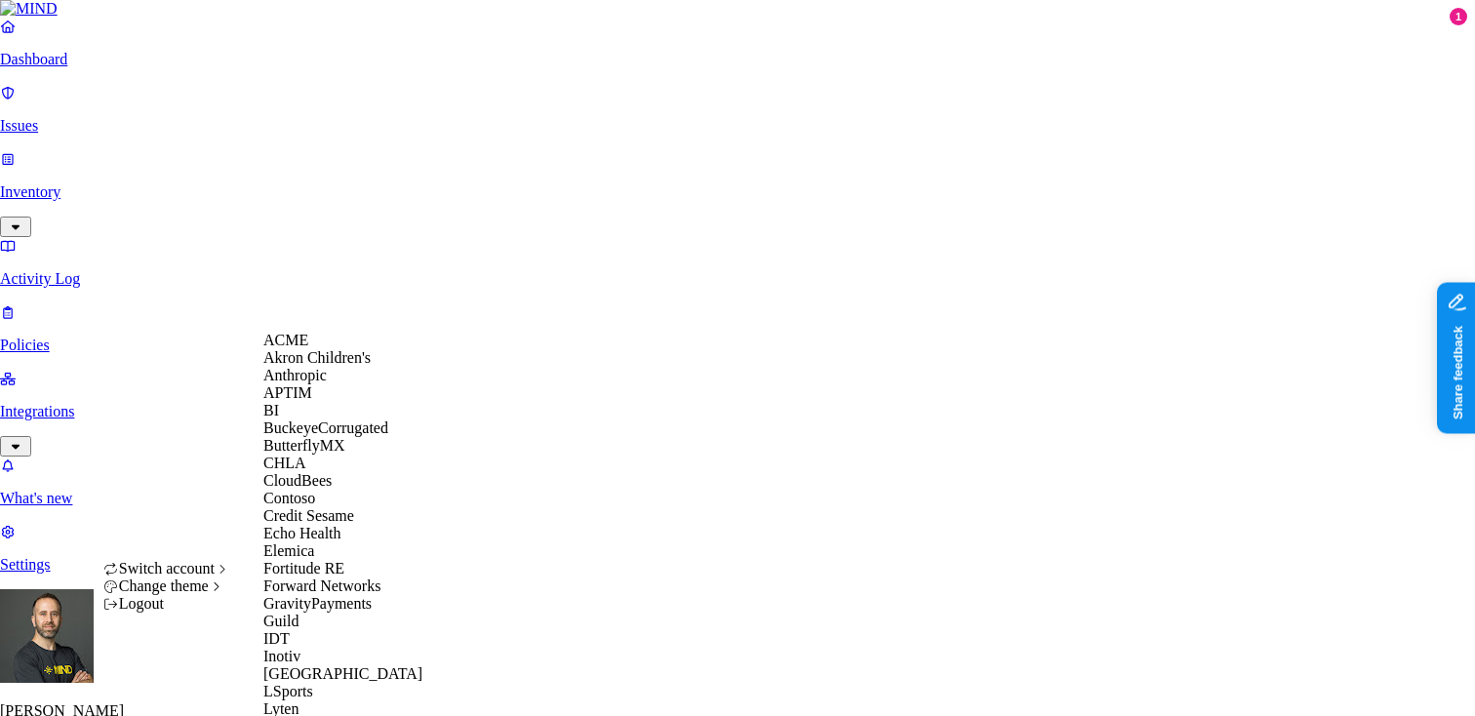
scroll to position [386, 0]
click at [349, 613] on div "Guild" at bounding box center [357, 622] width 189 height 18
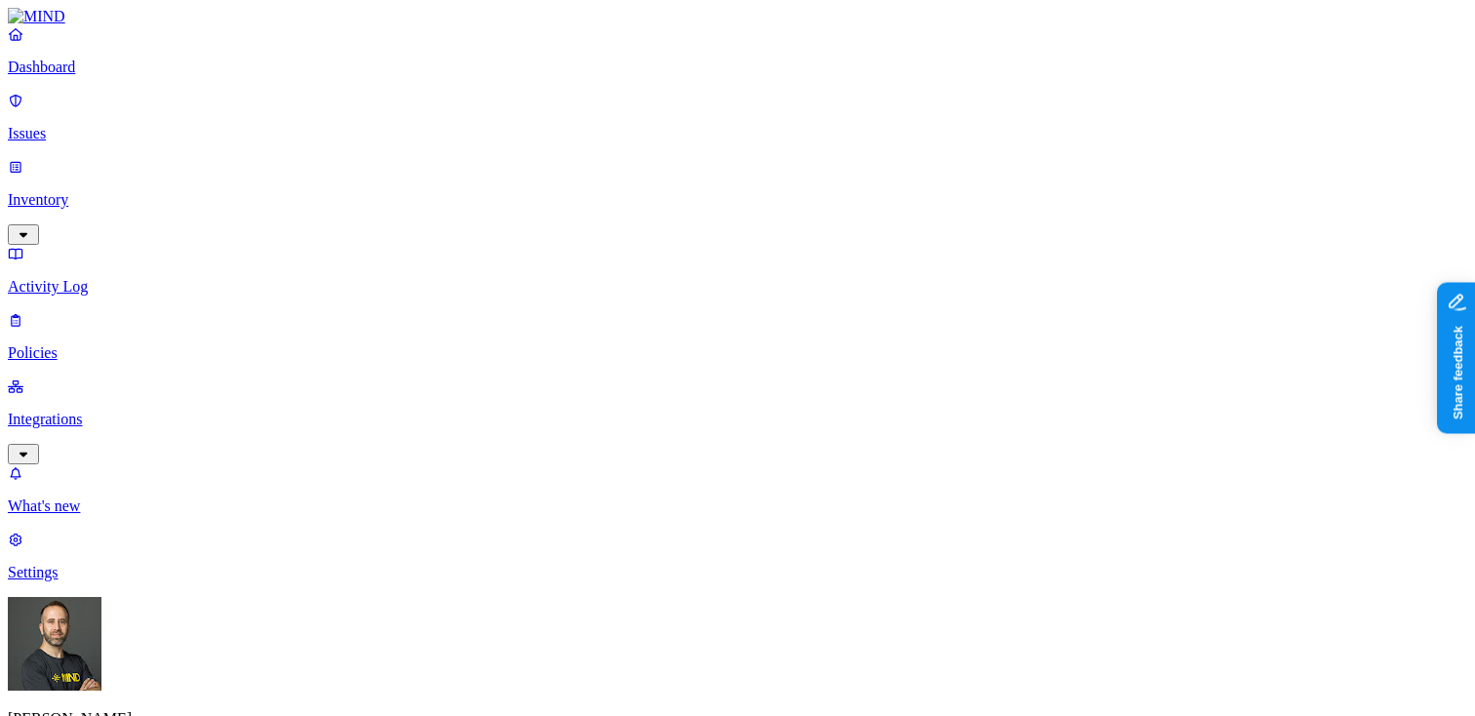
click at [84, 582] on p "Settings" at bounding box center [738, 573] width 1460 height 18
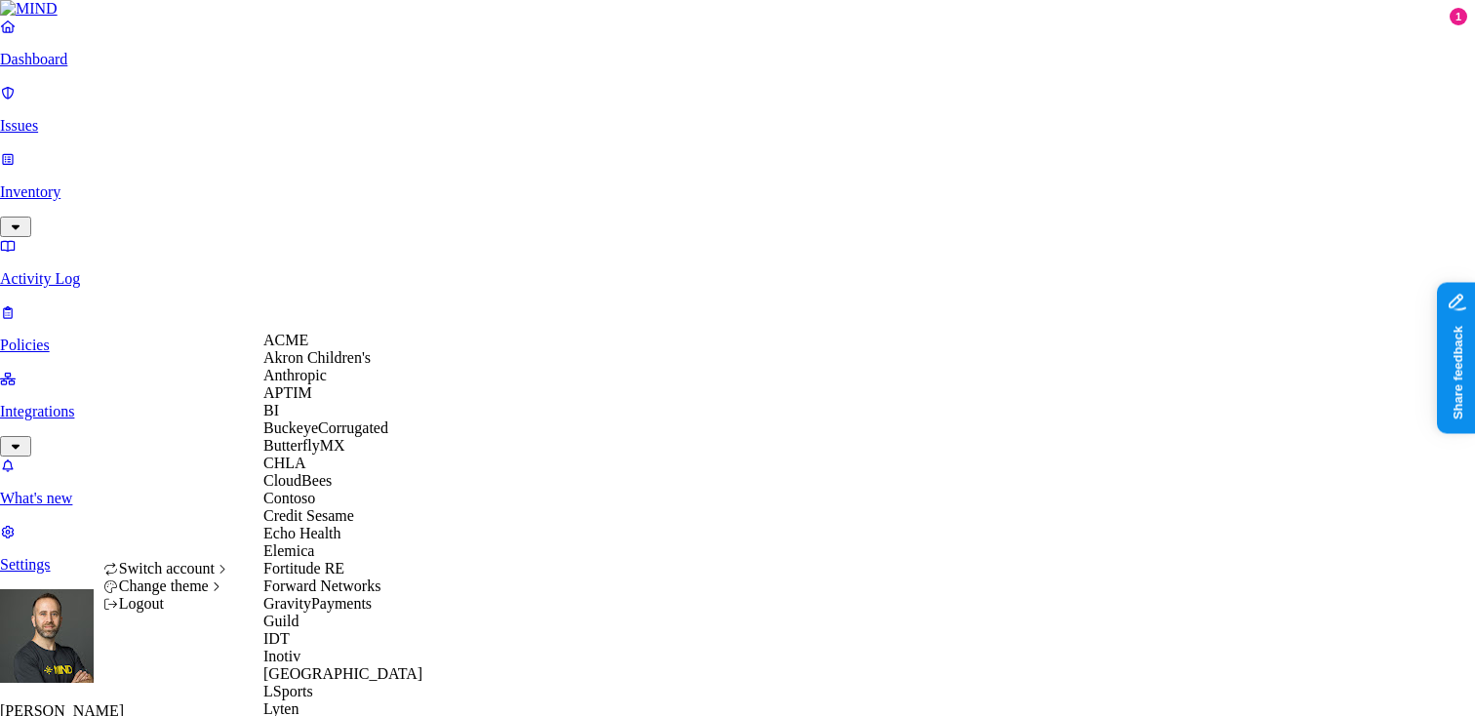
scroll to position [1073, 0]
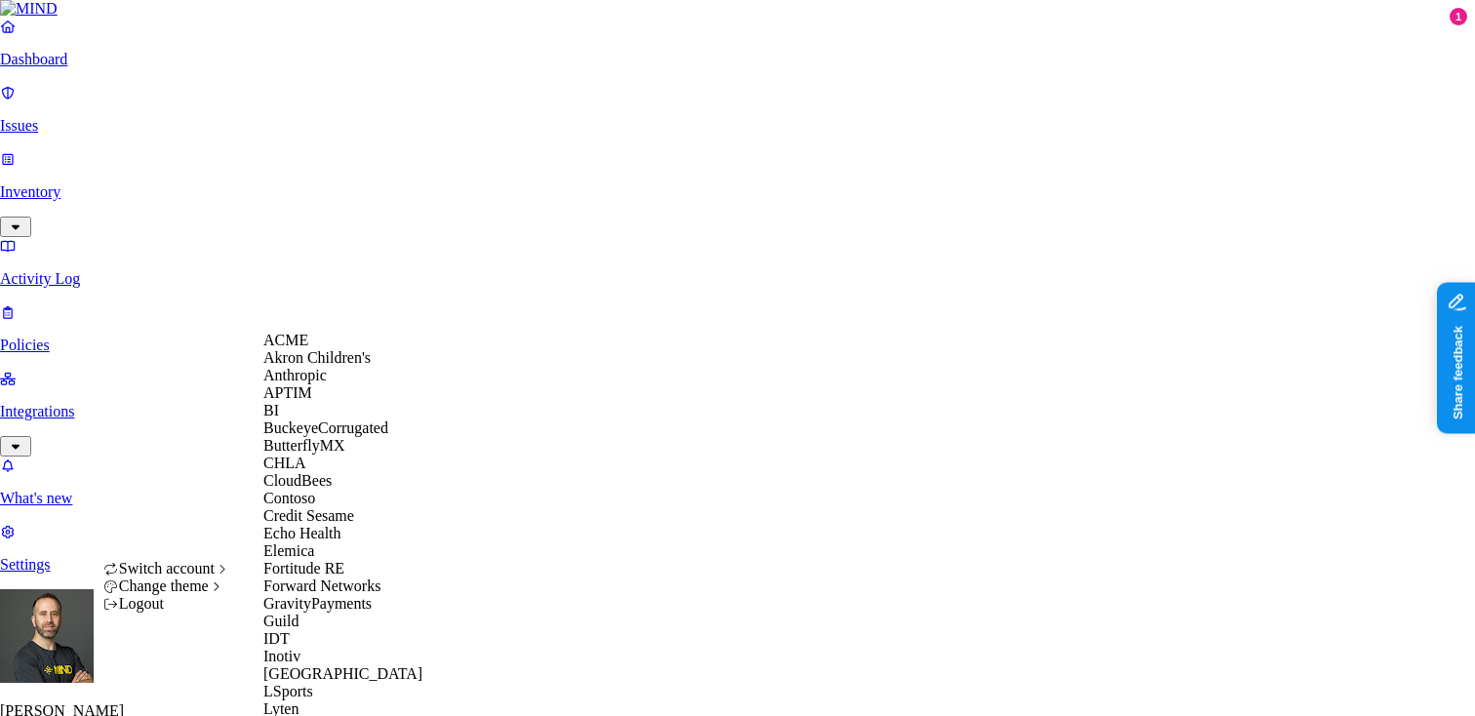
scroll to position [953, 0]
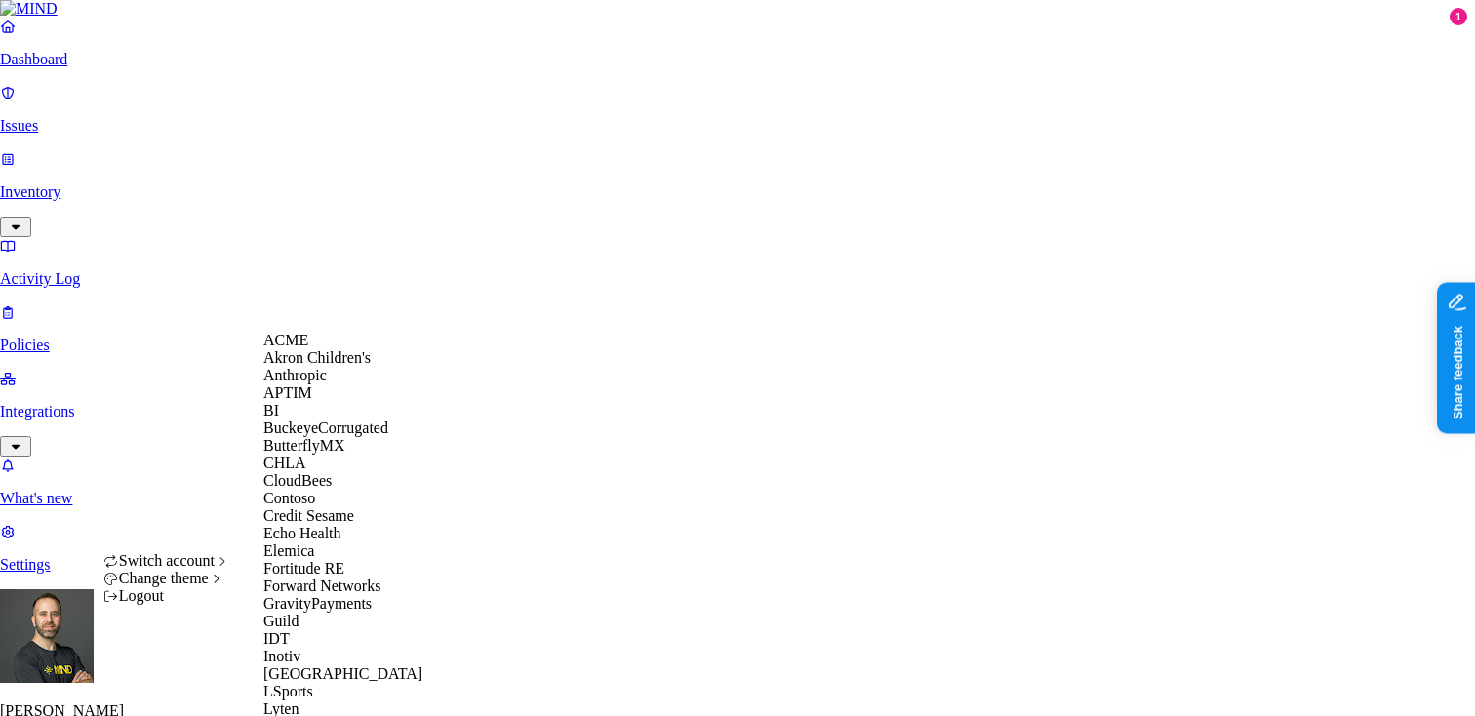
scroll to position [922, 0]
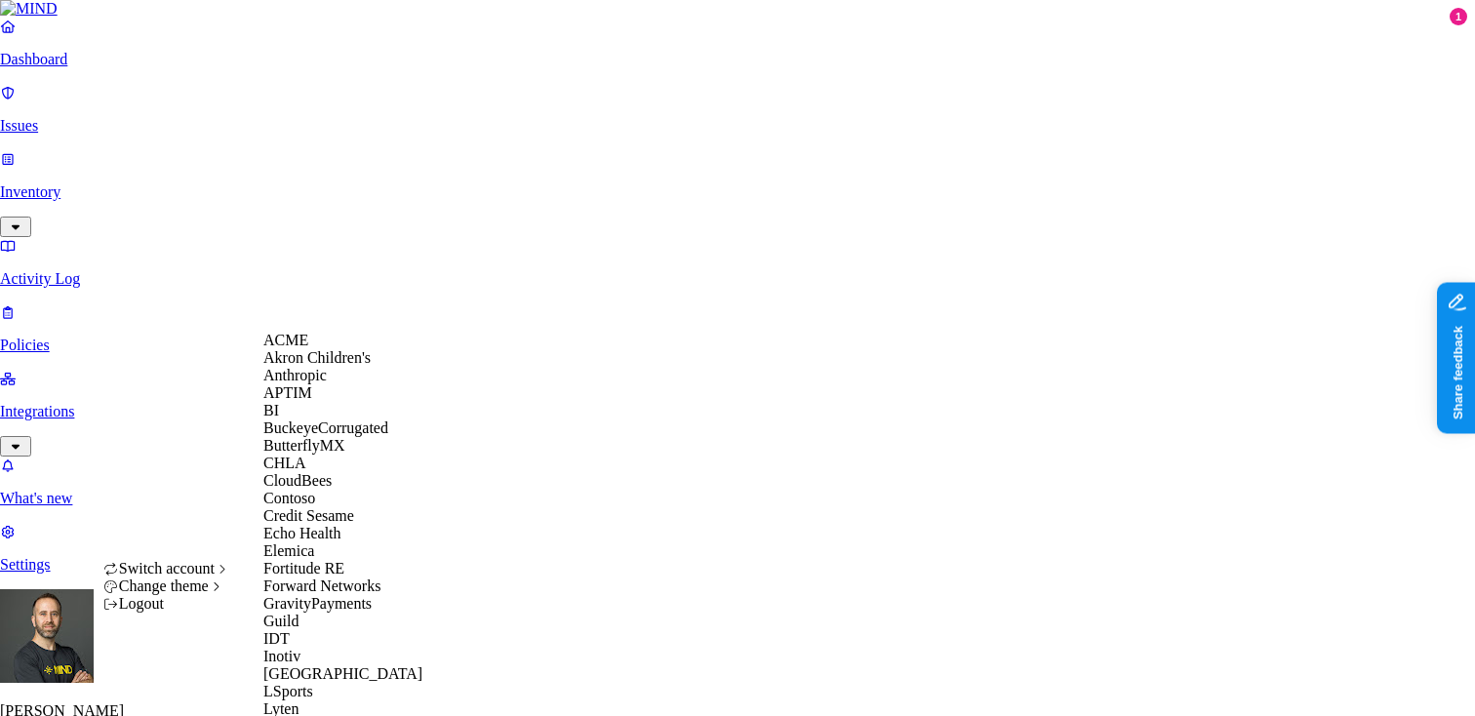
scroll to position [788, 0]
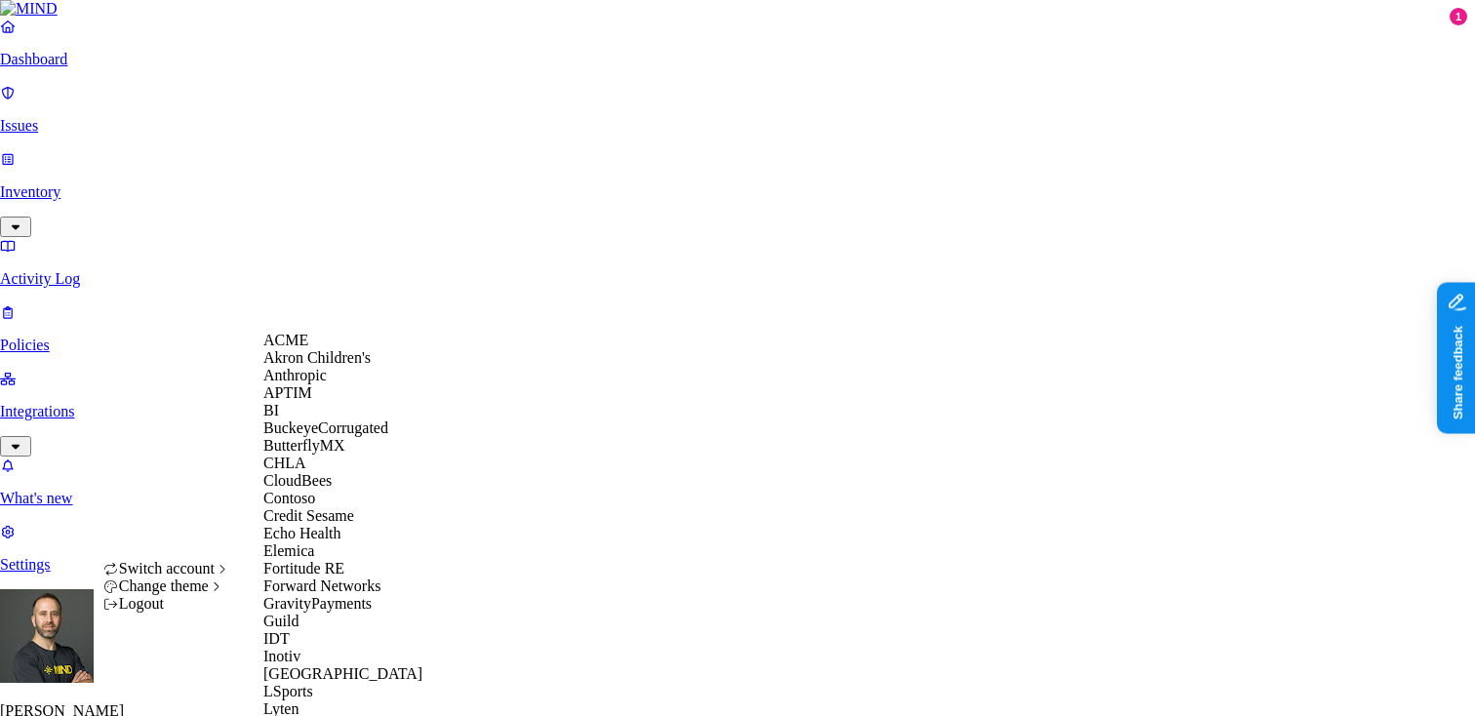
scroll to position [785, 0]
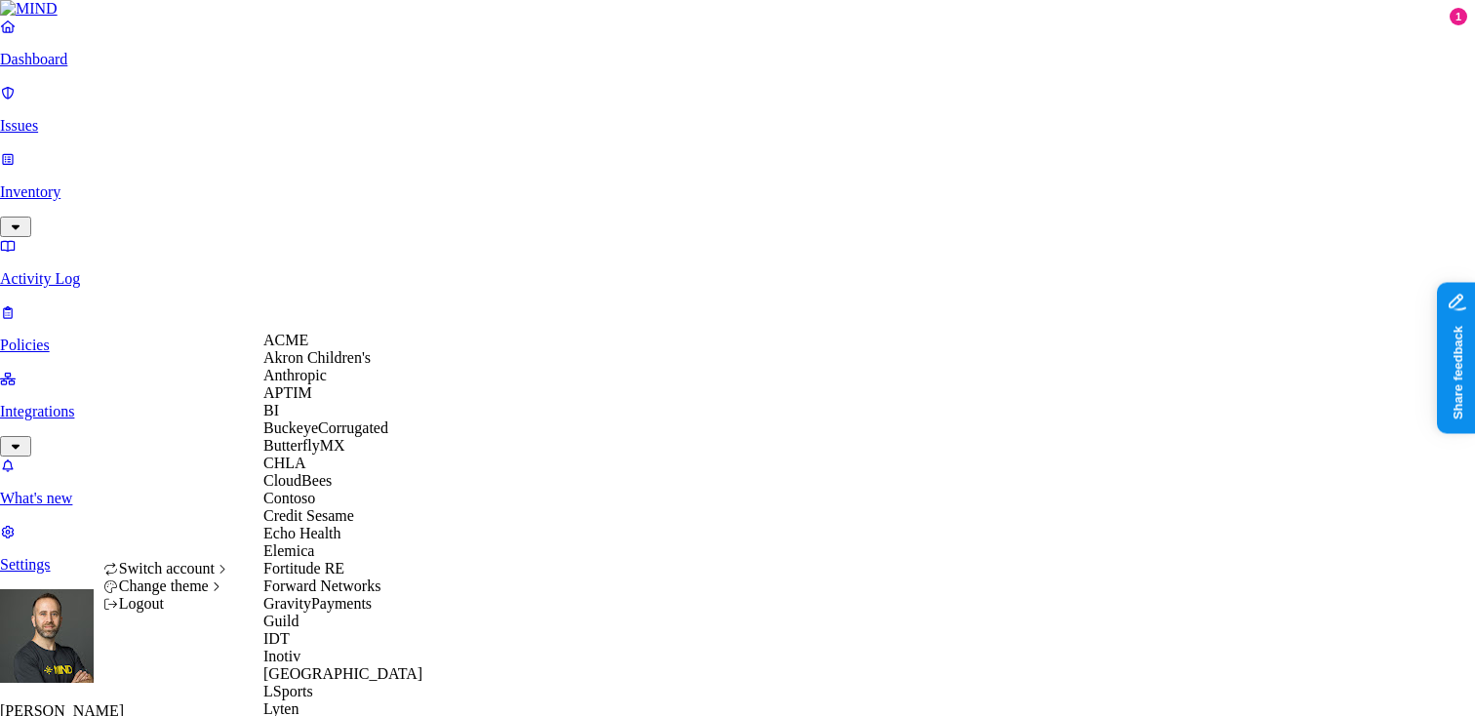
scroll to position [559, 0]
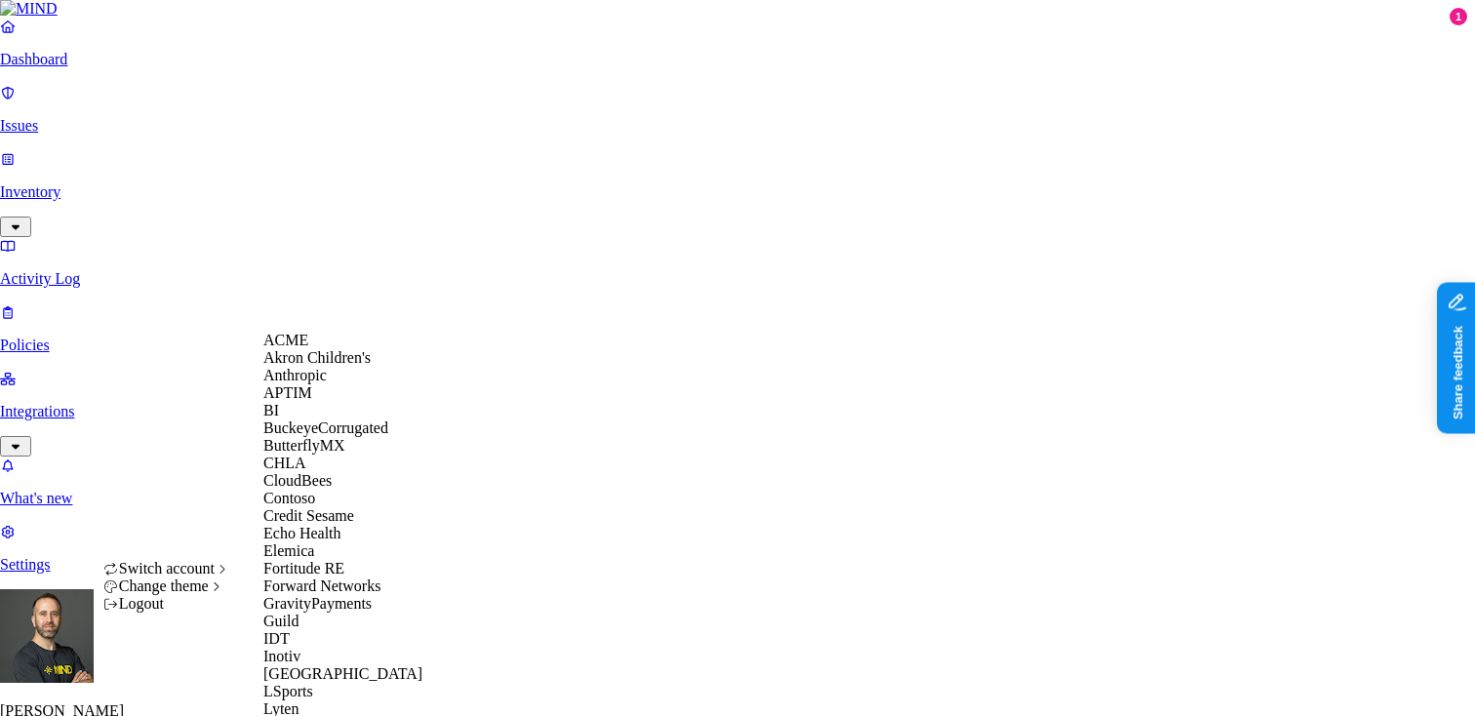
scroll to position [147, 0]
click at [344, 524] on span "Credit Sesame" at bounding box center [308, 515] width 91 height 17
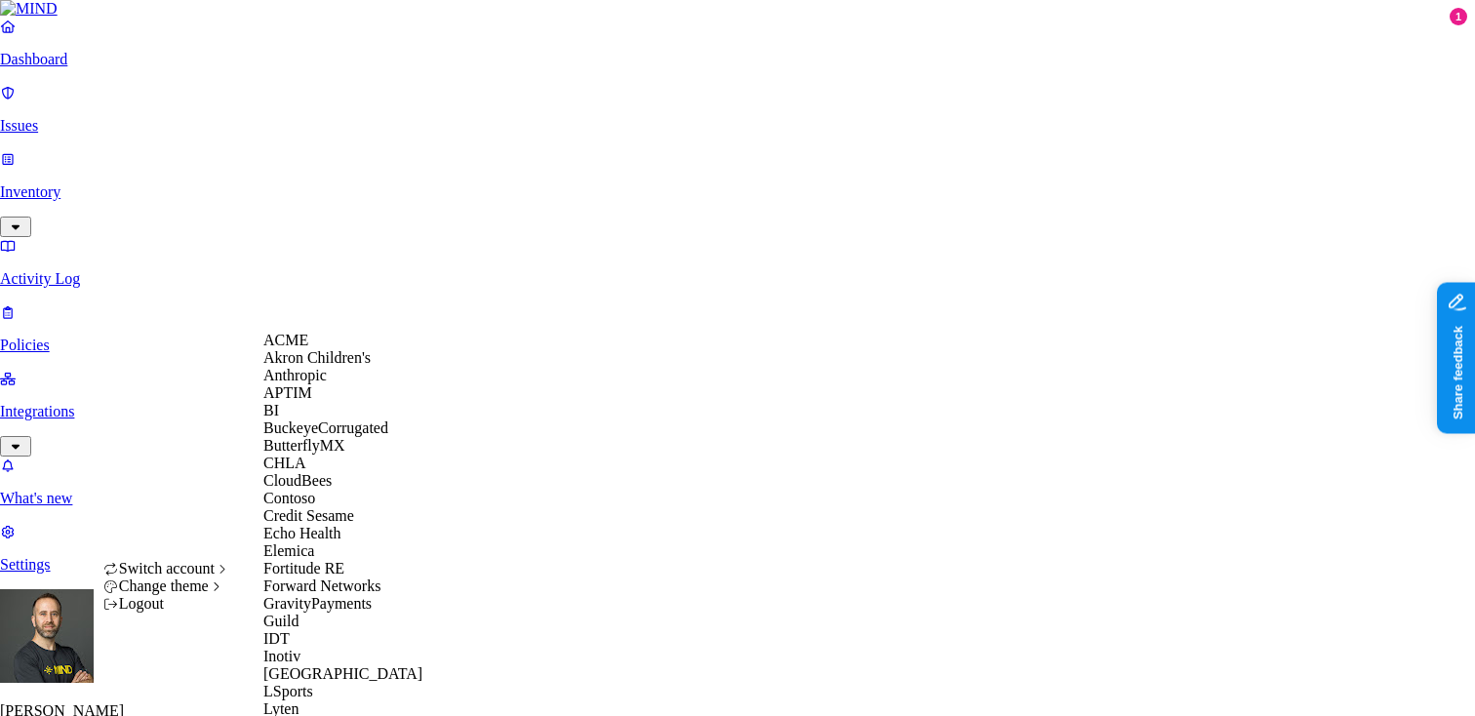
click at [326, 489] on span "CloudBees" at bounding box center [297, 480] width 68 height 17
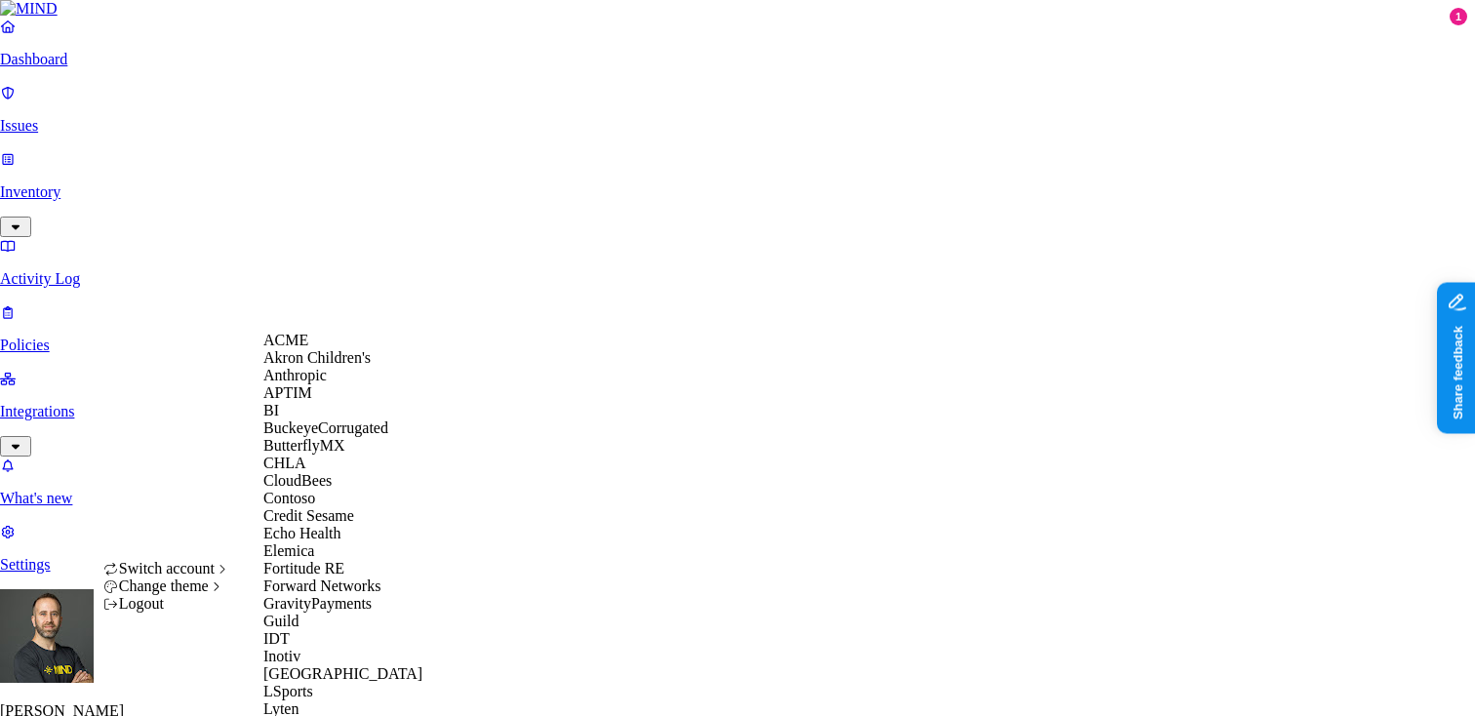
scroll to position [657, 0]
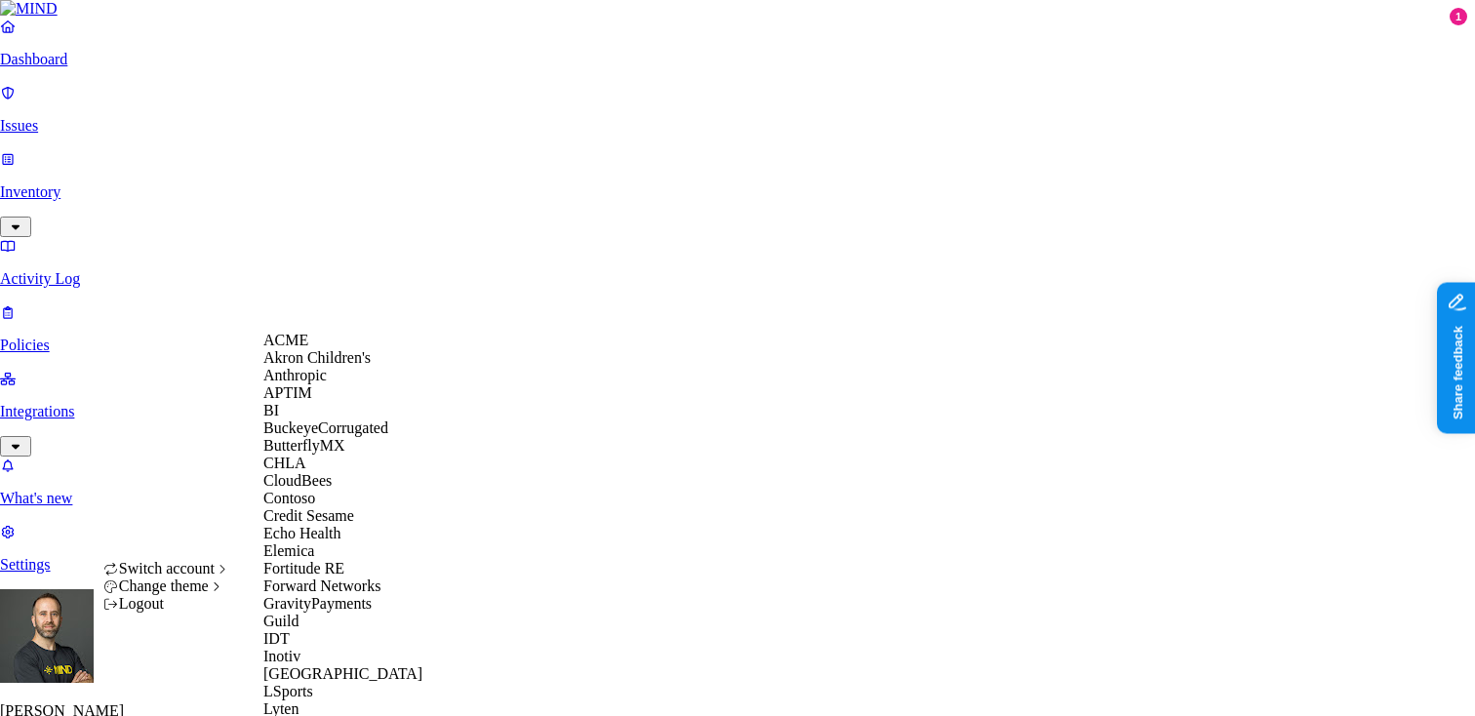
click at [316, 349] on div "ACME" at bounding box center [357, 341] width 189 height 18
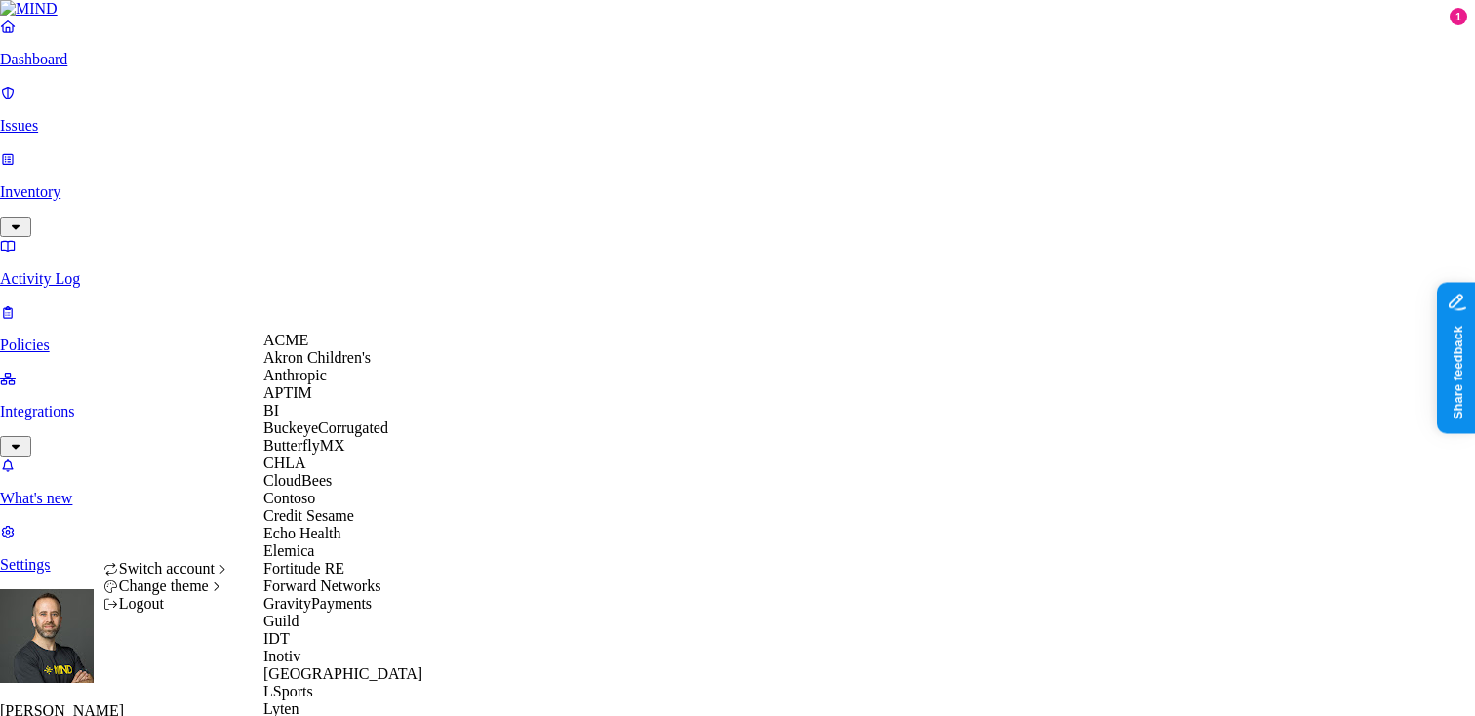
scroll to position [235, 0]
click at [327, 525] on span "Echo Health" at bounding box center [302, 533] width 78 height 17
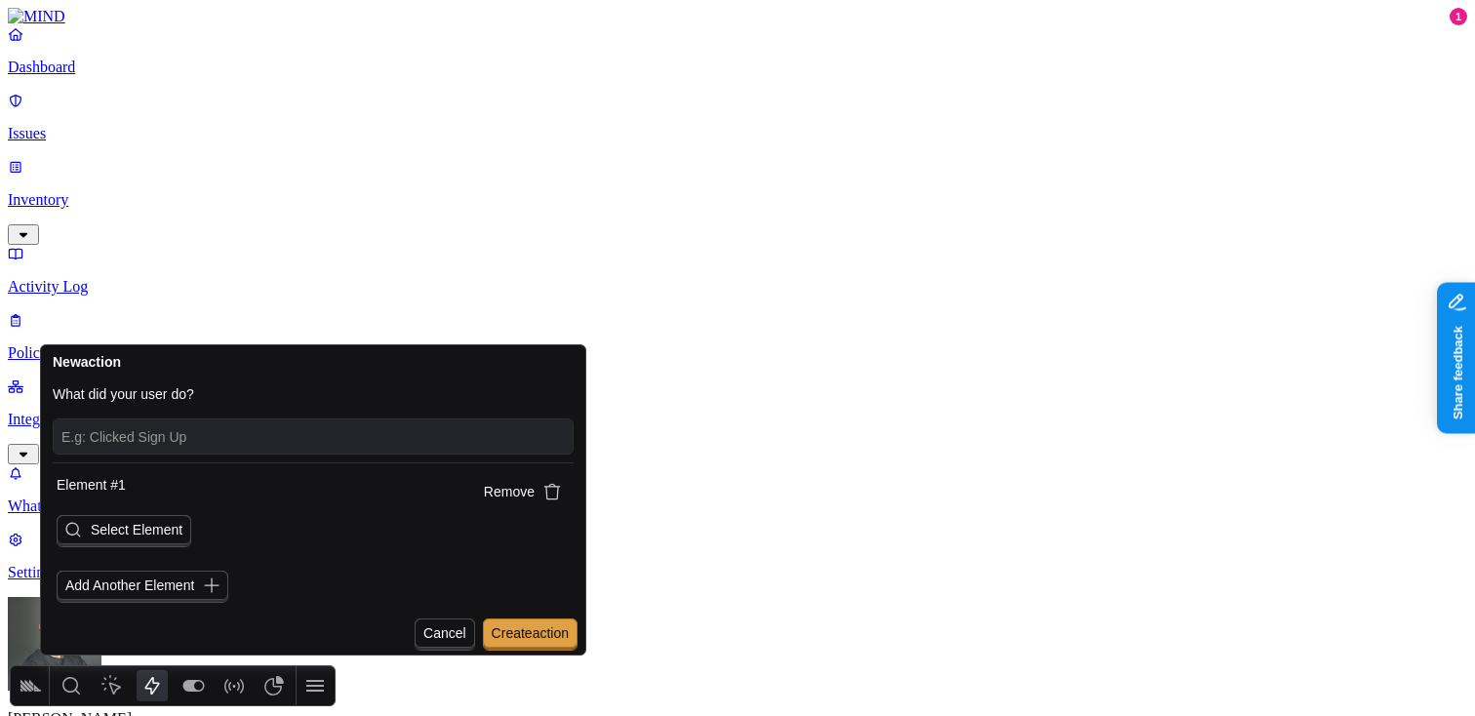
drag, startPoint x: 213, startPoint y: 362, endPoint x: 251, endPoint y: 346, distance: 41.1
click at [251, 346] on div "New action" at bounding box center [313, 360] width 545 height 31
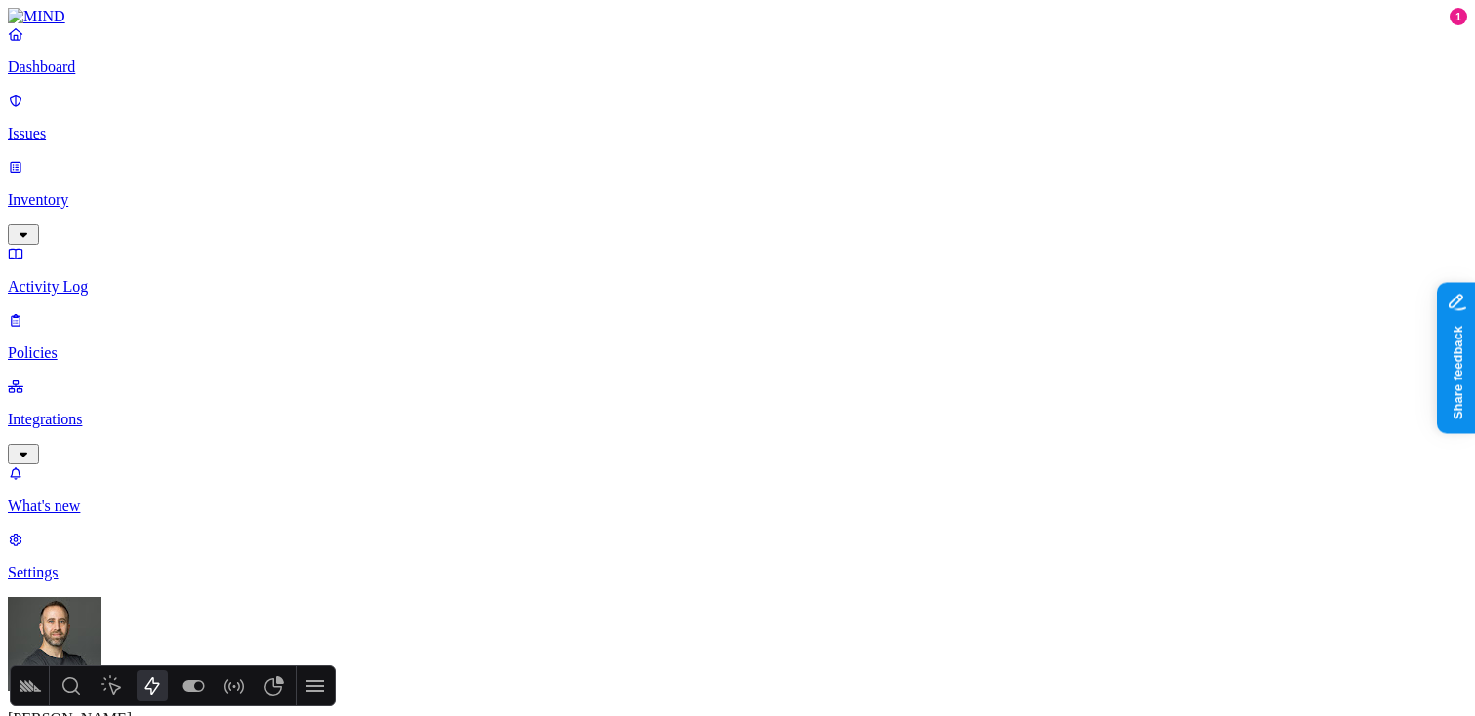
click at [29, 570] on nav "Dashboard Issues Inventory Activity Log Policies Integrations What's new 1 Sett…" at bounding box center [738, 303] width 1460 height 556
click at [77, 582] on p "Settings" at bounding box center [738, 573] width 1460 height 18
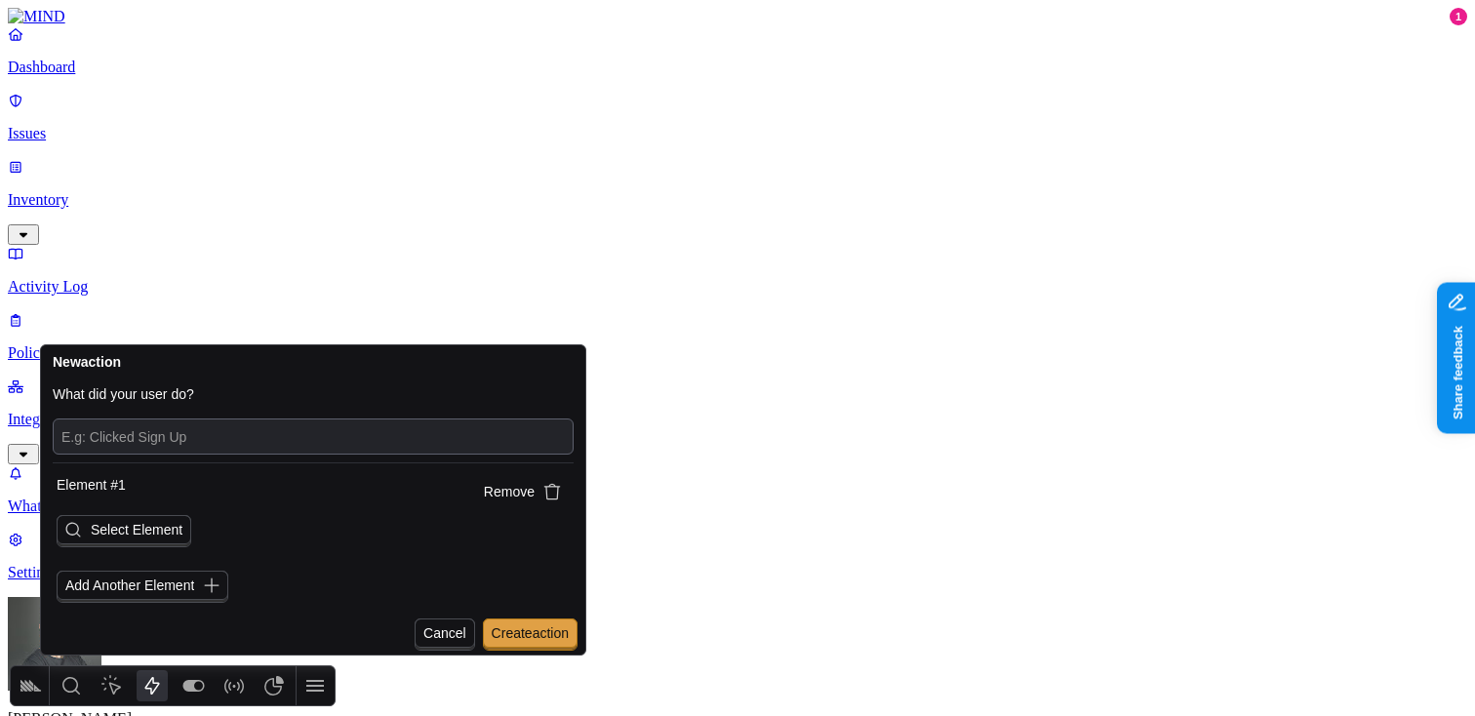
click at [254, 436] on input "text" at bounding box center [313, 437] width 504 height 26
type input "Edited branding"
click at [148, 529] on span "Select Element" at bounding box center [137, 530] width 92 height 16
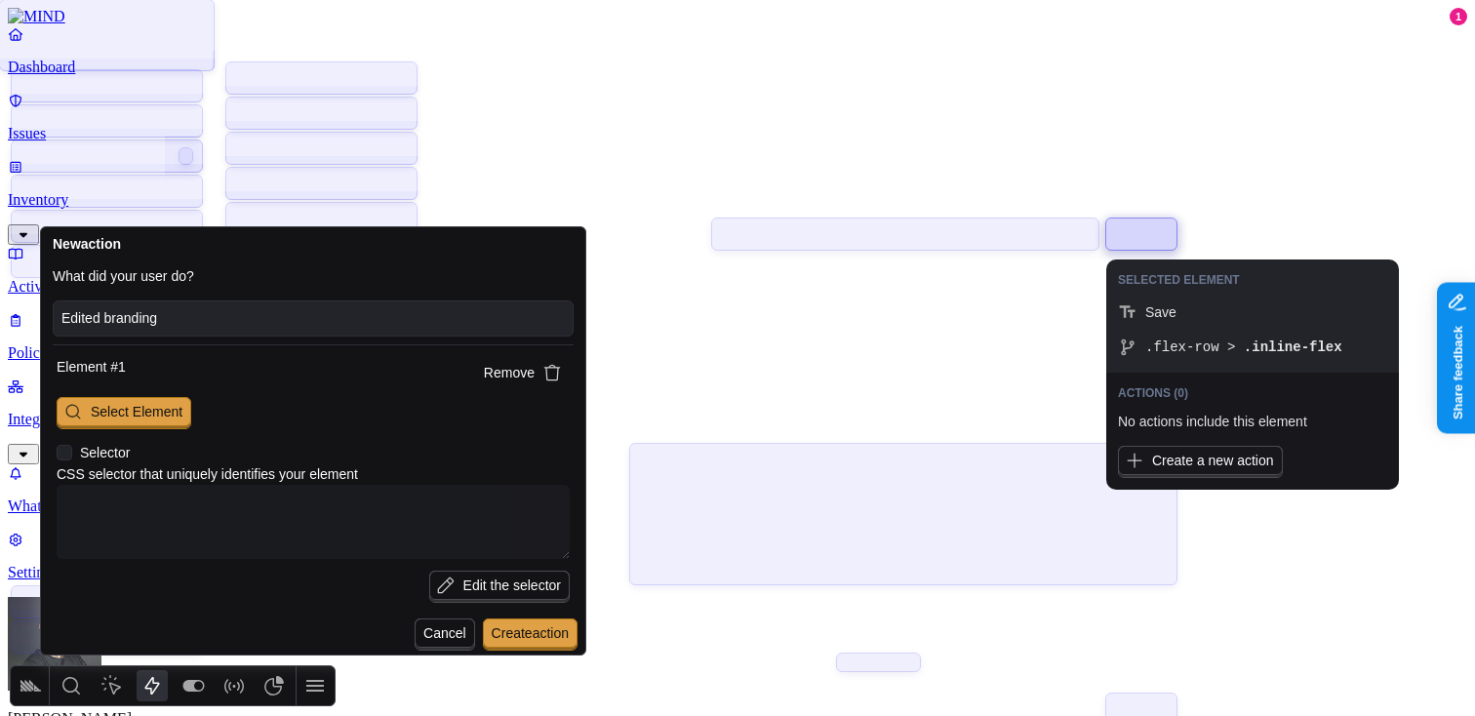
click at [1140, 234] on div at bounding box center [1142, 234] width 70 height 31
type textarea "x"
type textarea ".flex-row > .inline-flex"
type input "Save"
type input "[URL][DOMAIN_NAME]"
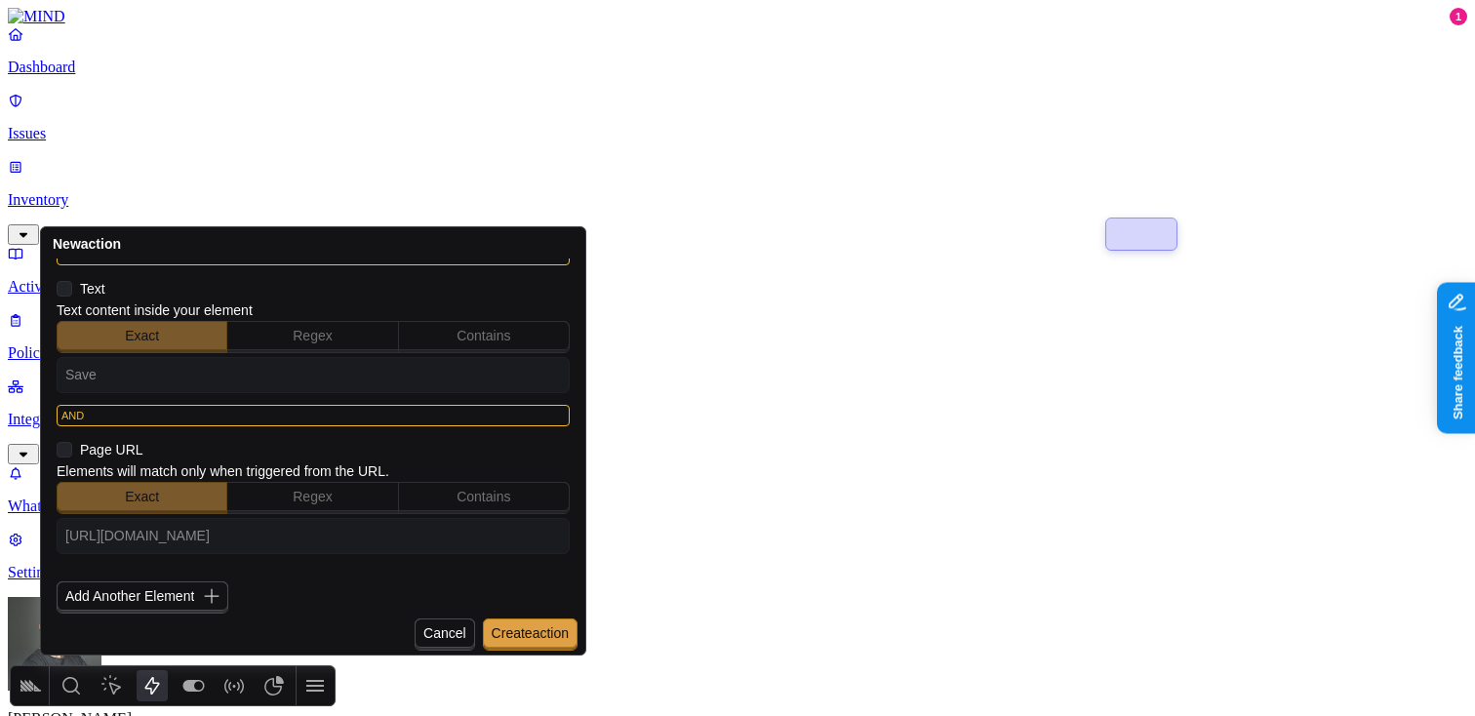
scroll to position [517, 0]
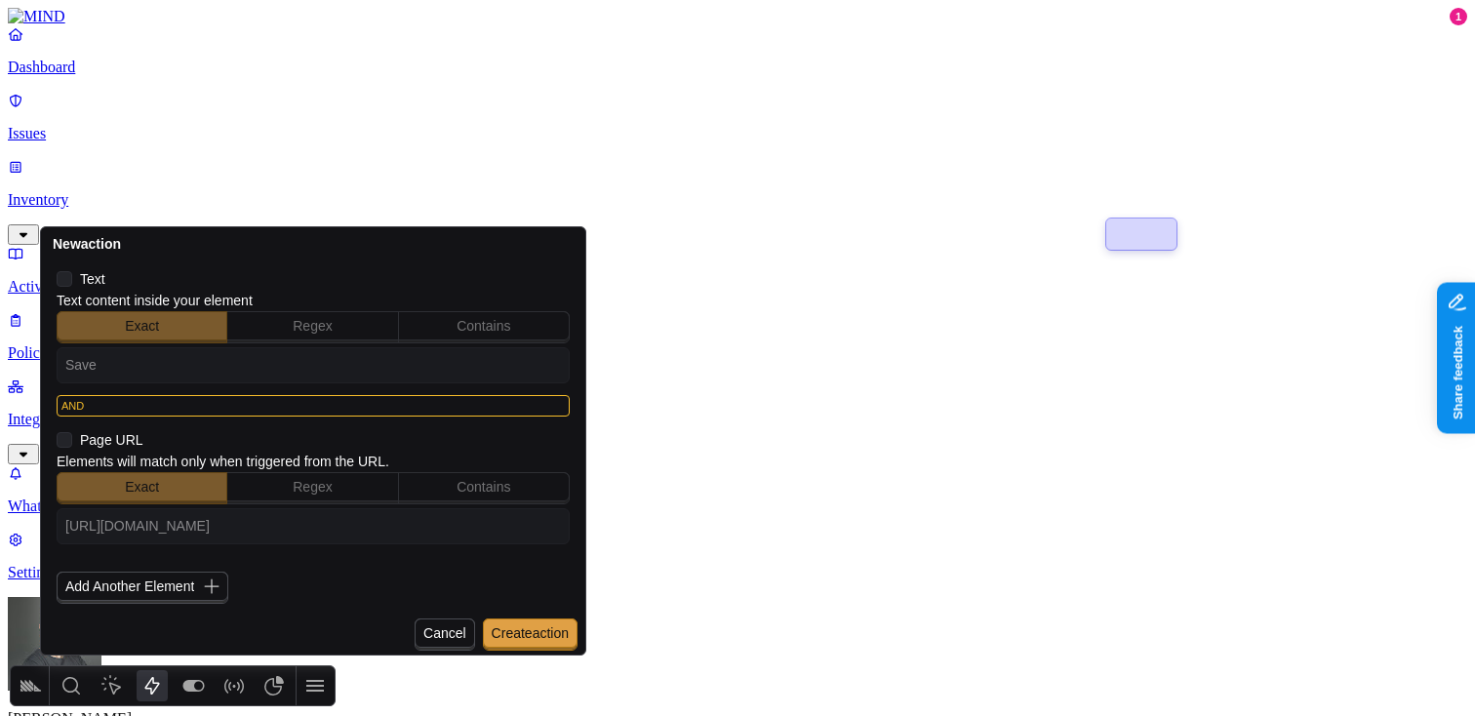
click at [67, 440] on icon at bounding box center [65, 440] width 16 height 16
click at [57, 440] on input "checkbox" at bounding box center [57, 440] width 0 height 0
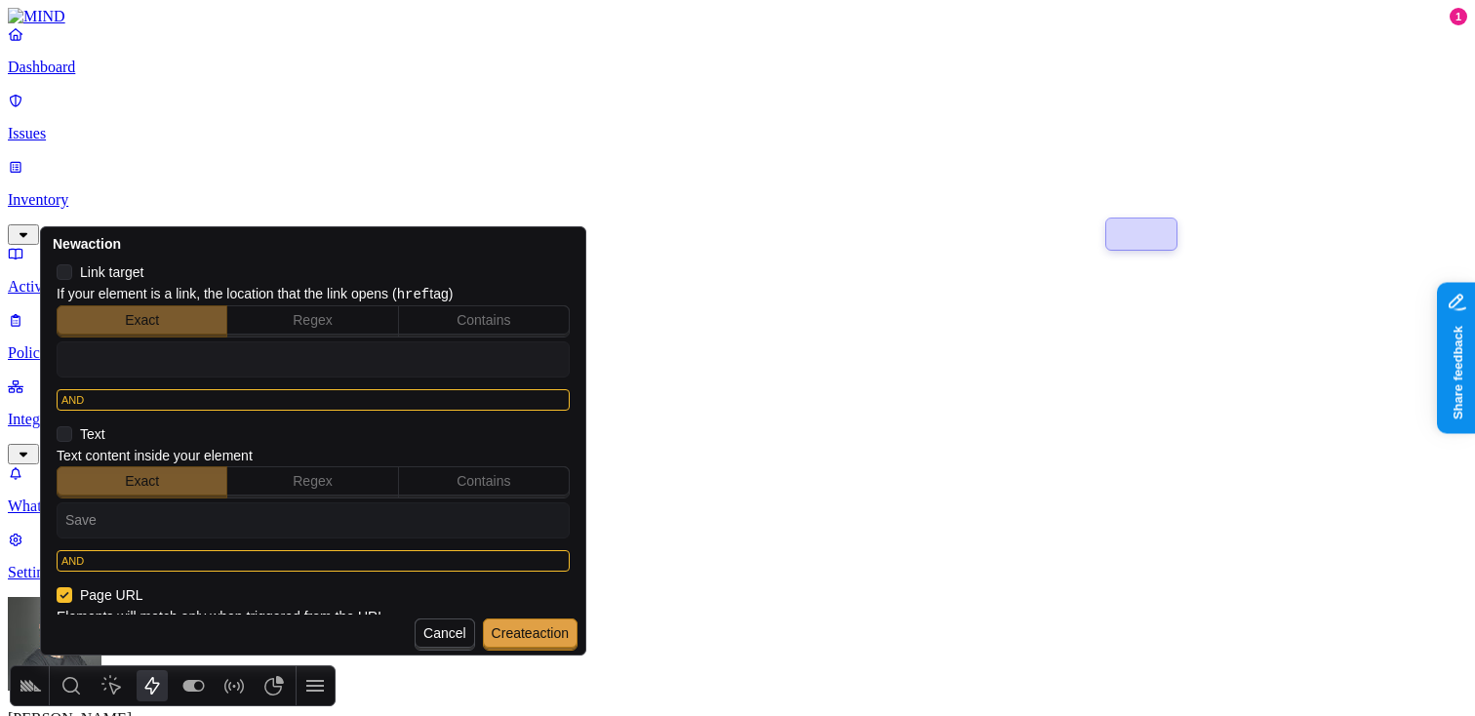
scroll to position [335, 0]
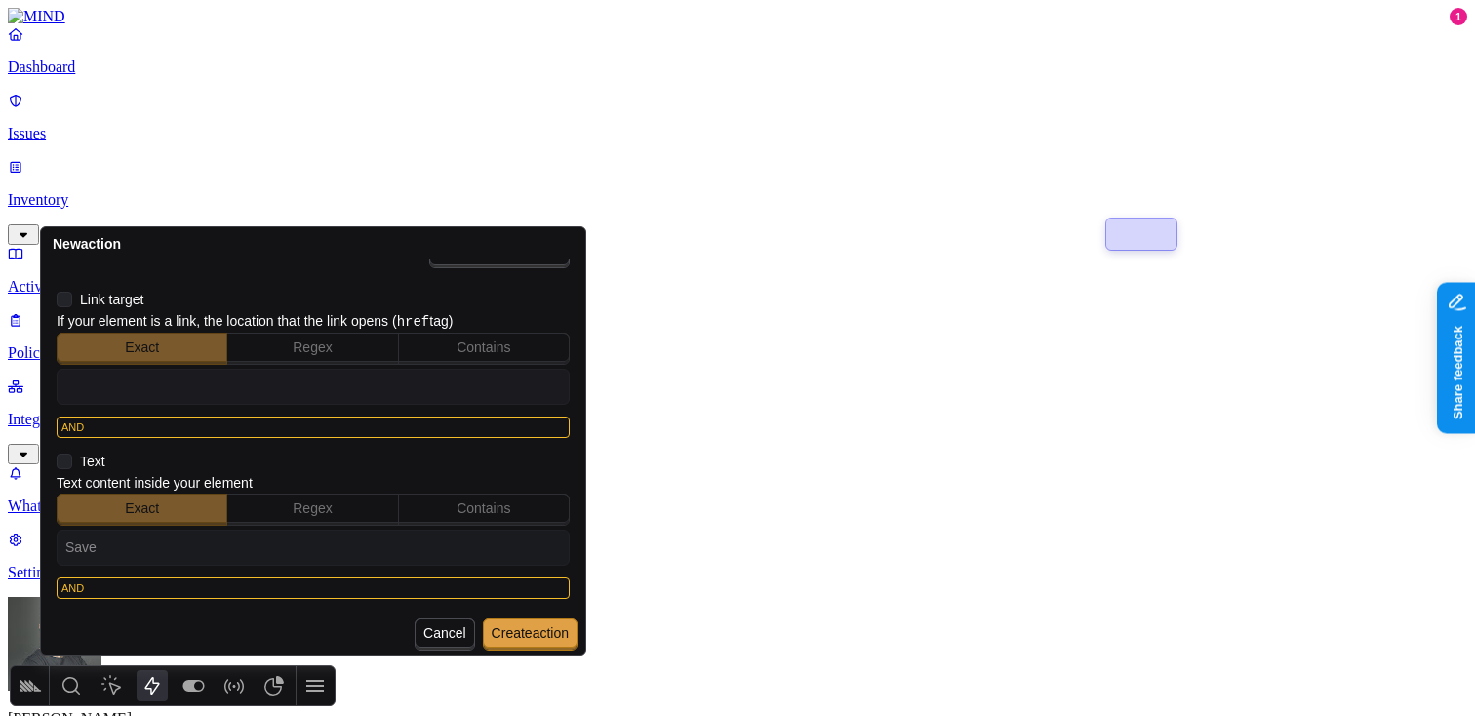
click at [66, 456] on icon at bounding box center [65, 462] width 16 height 16
click at [57, 462] on input "checkbox" at bounding box center [57, 462] width 0 height 0
type textarea "x"
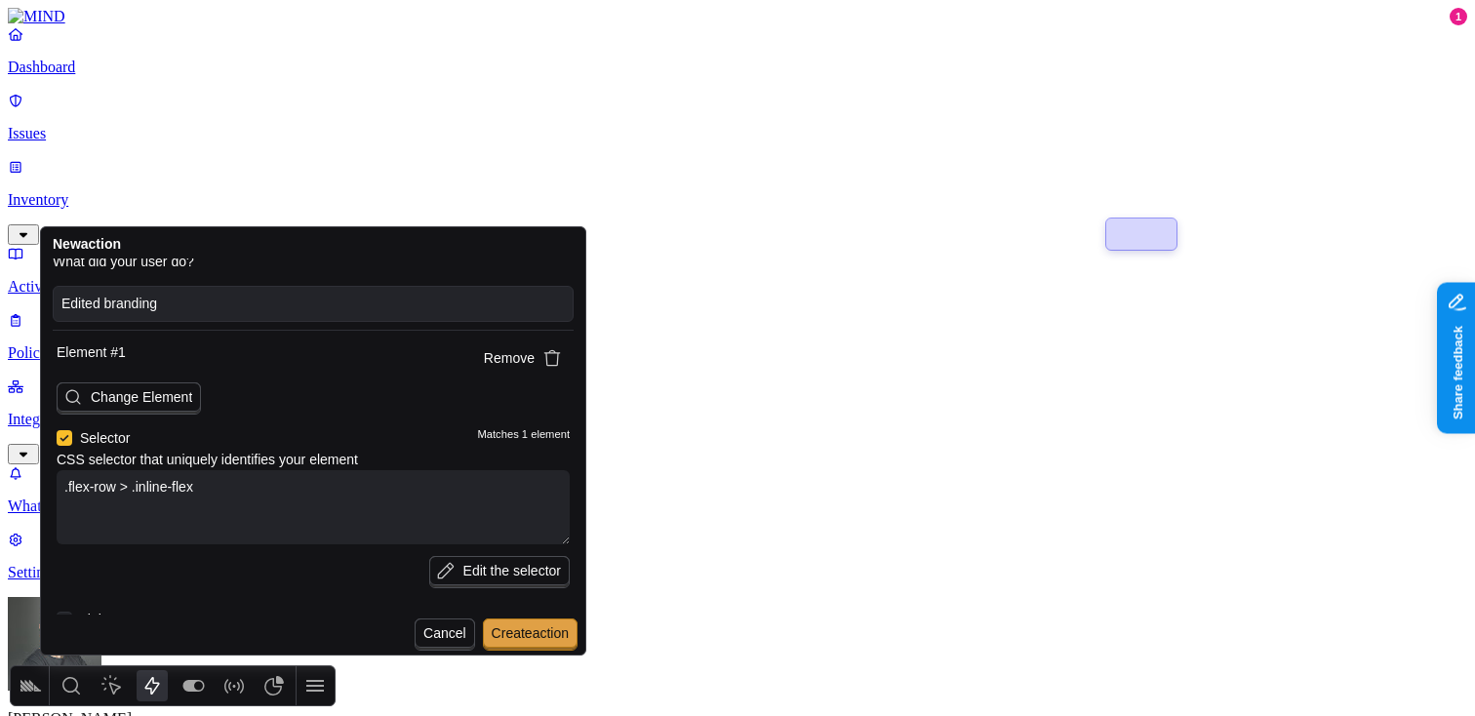
scroll to position [0, 0]
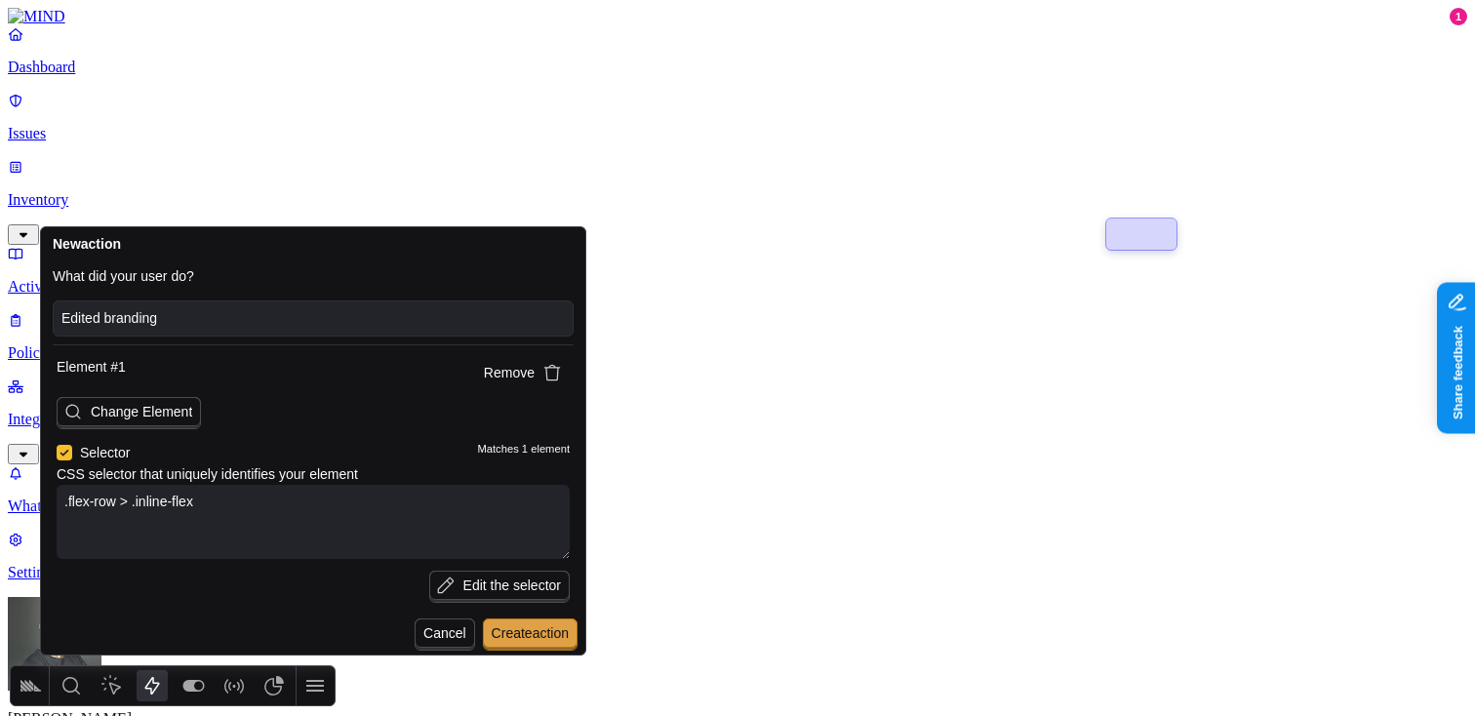
click at [533, 634] on span "Create action" at bounding box center [530, 634] width 77 height 16
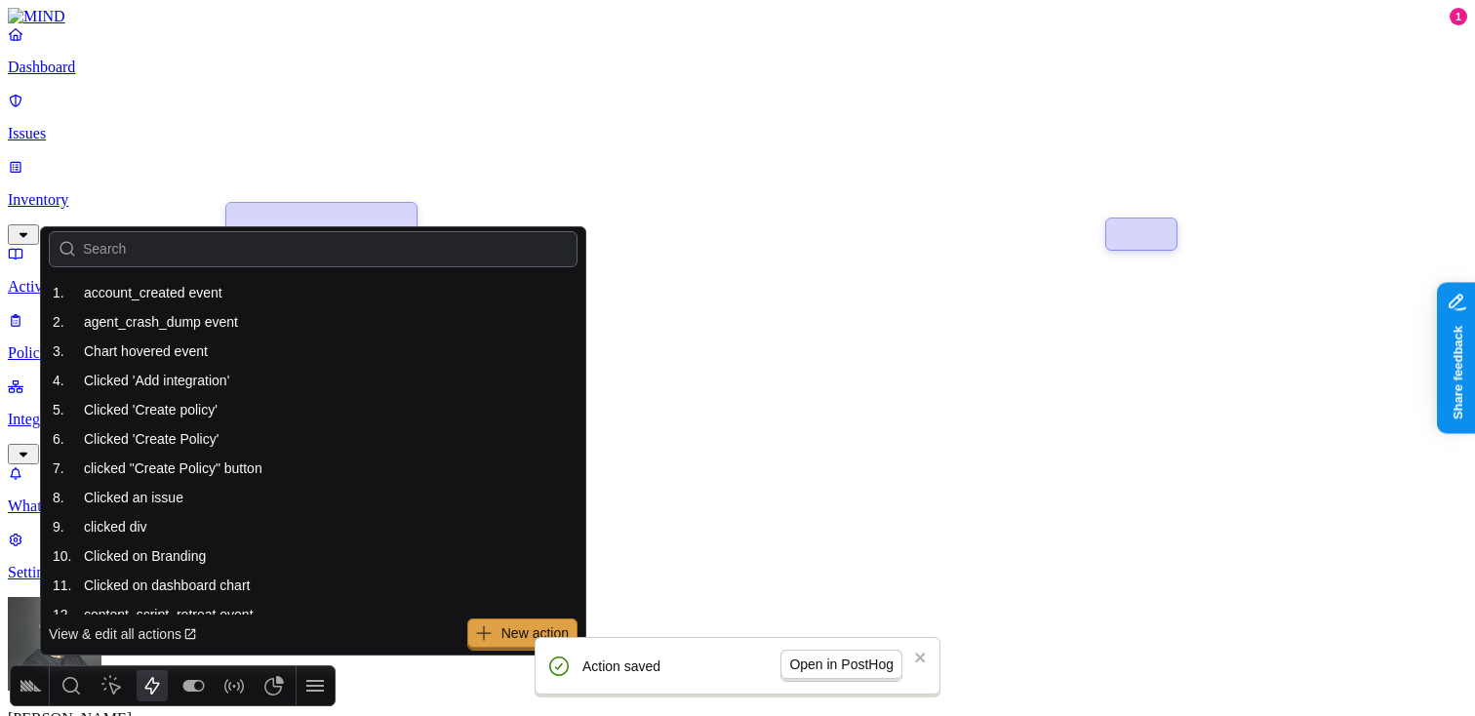
click at [830, 662] on span "Open in PostHog" at bounding box center [841, 665] width 104 height 16
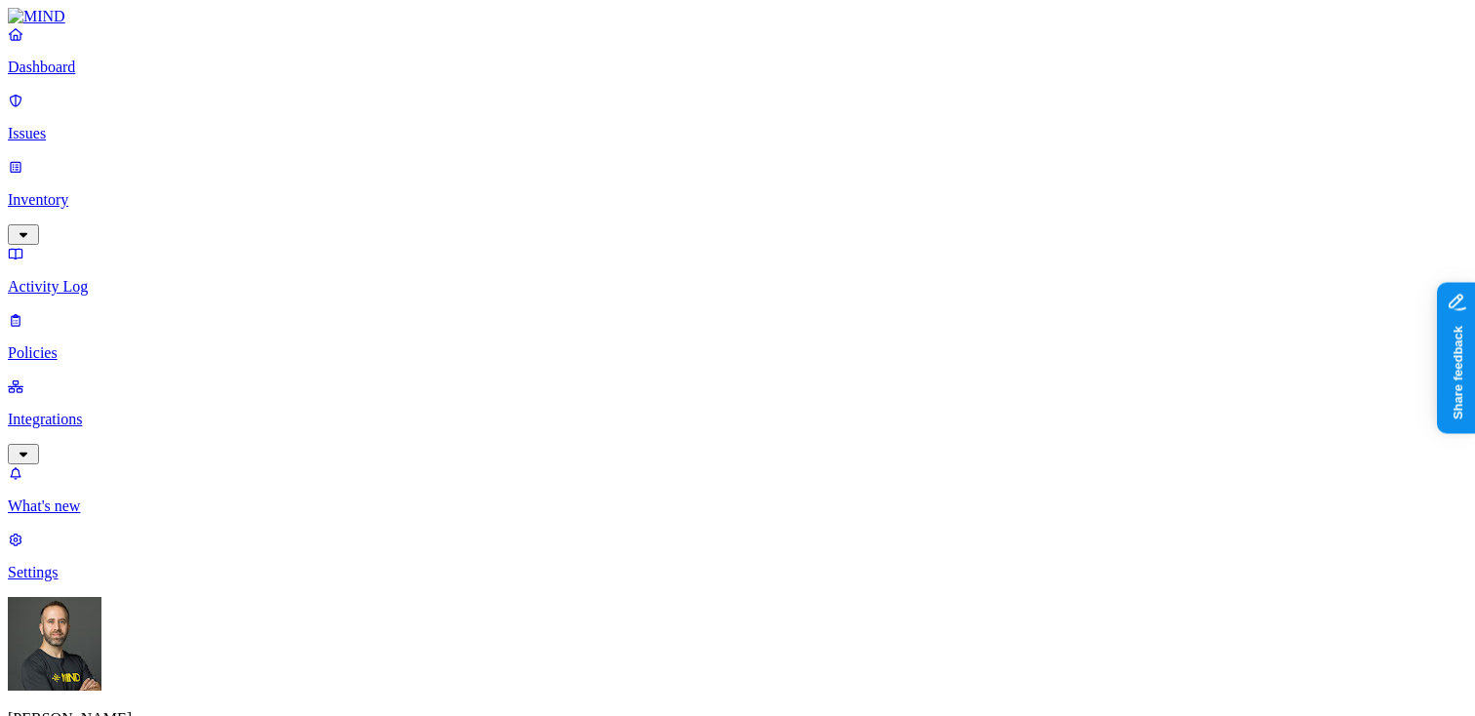
click at [85, 76] on link "Dashboard" at bounding box center [738, 50] width 1460 height 51
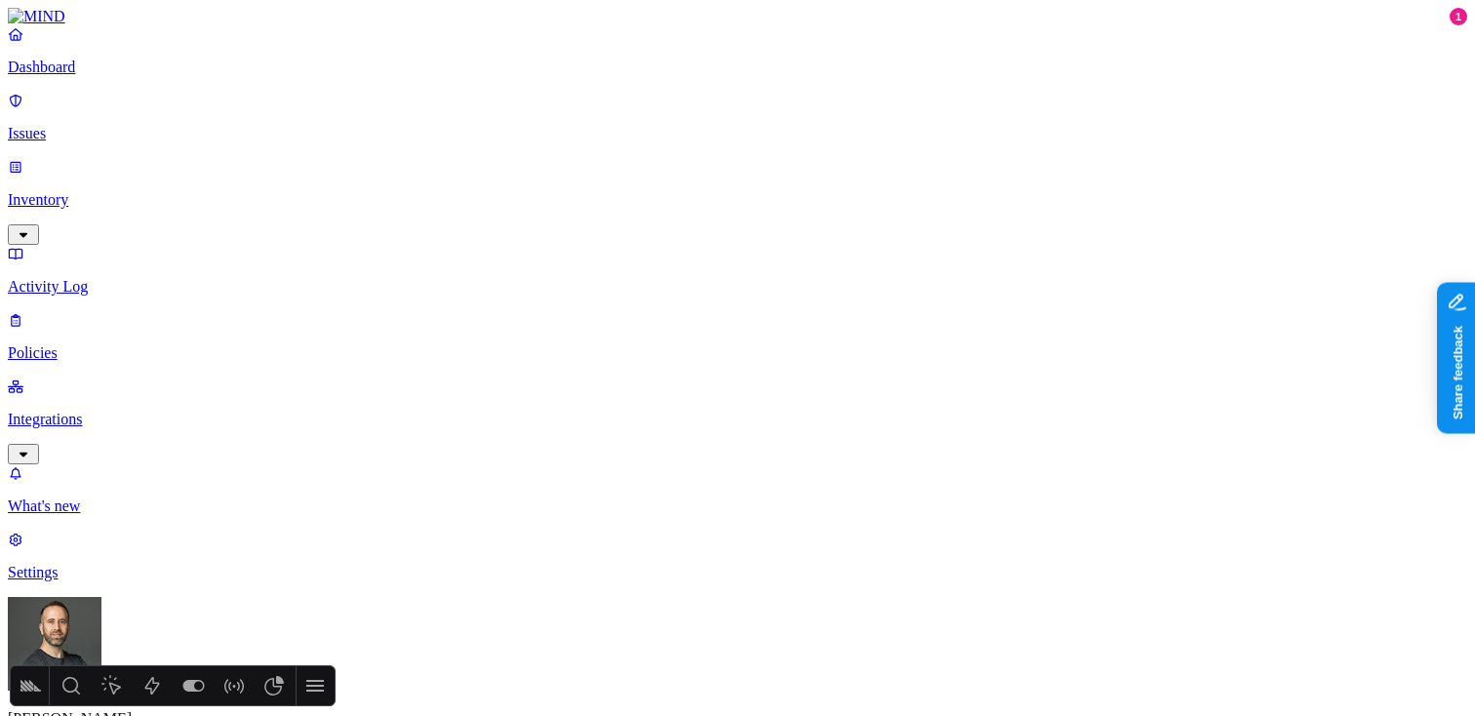
click at [85, 125] on p "Issues" at bounding box center [738, 134] width 1460 height 18
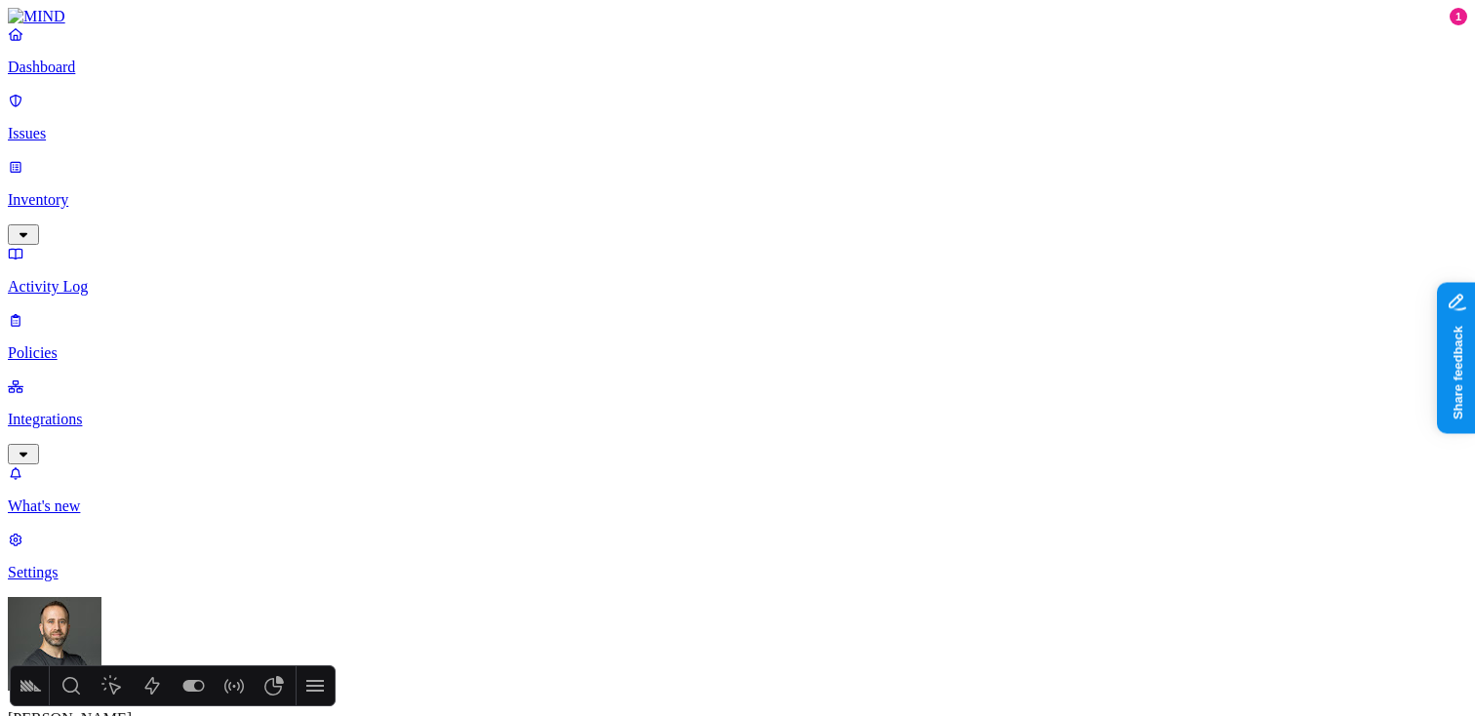
type input "sec"
click at [333, 205] on div "Secrets detected in resource" at bounding box center [375, 196] width 188 height 18
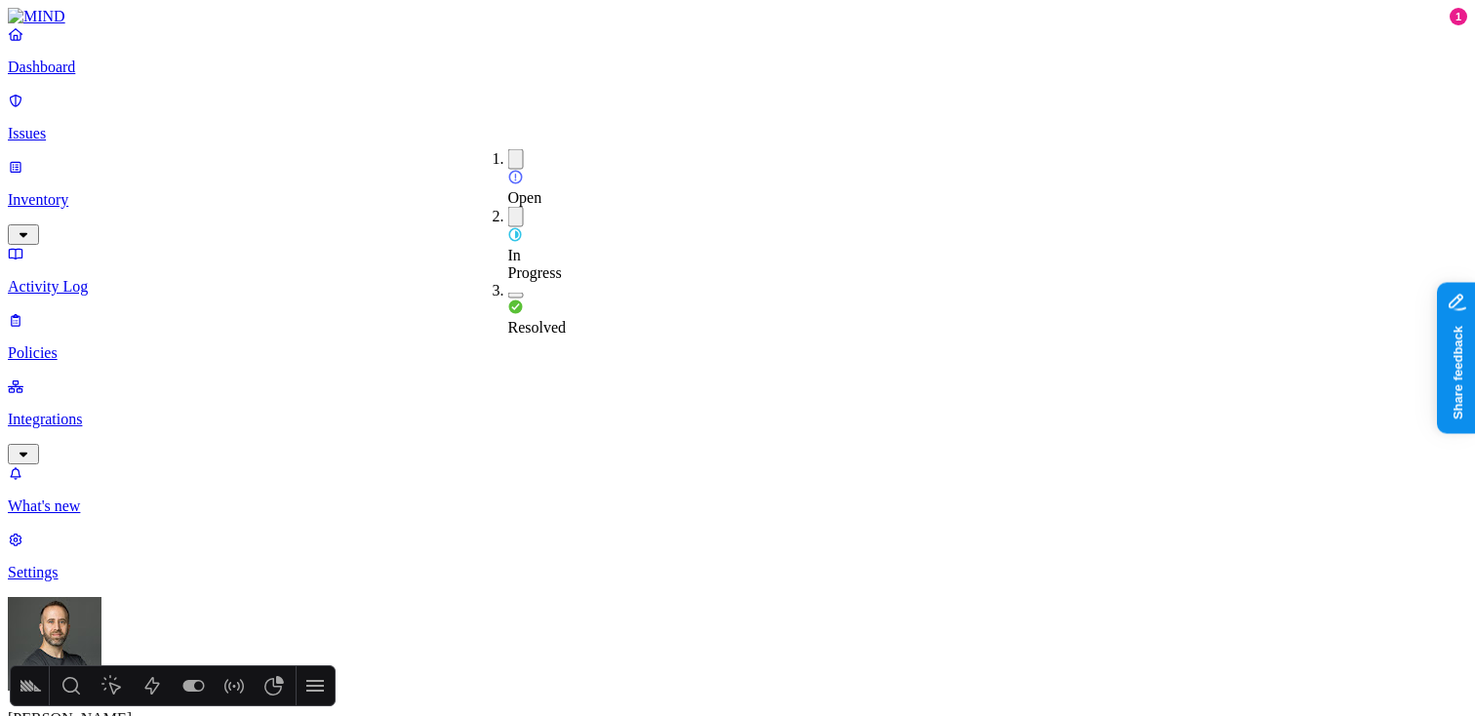
click at [508, 293] on button "button" at bounding box center [516, 296] width 16 height 6
click at [508, 282] on button "button" at bounding box center [516, 292] width 16 height 20
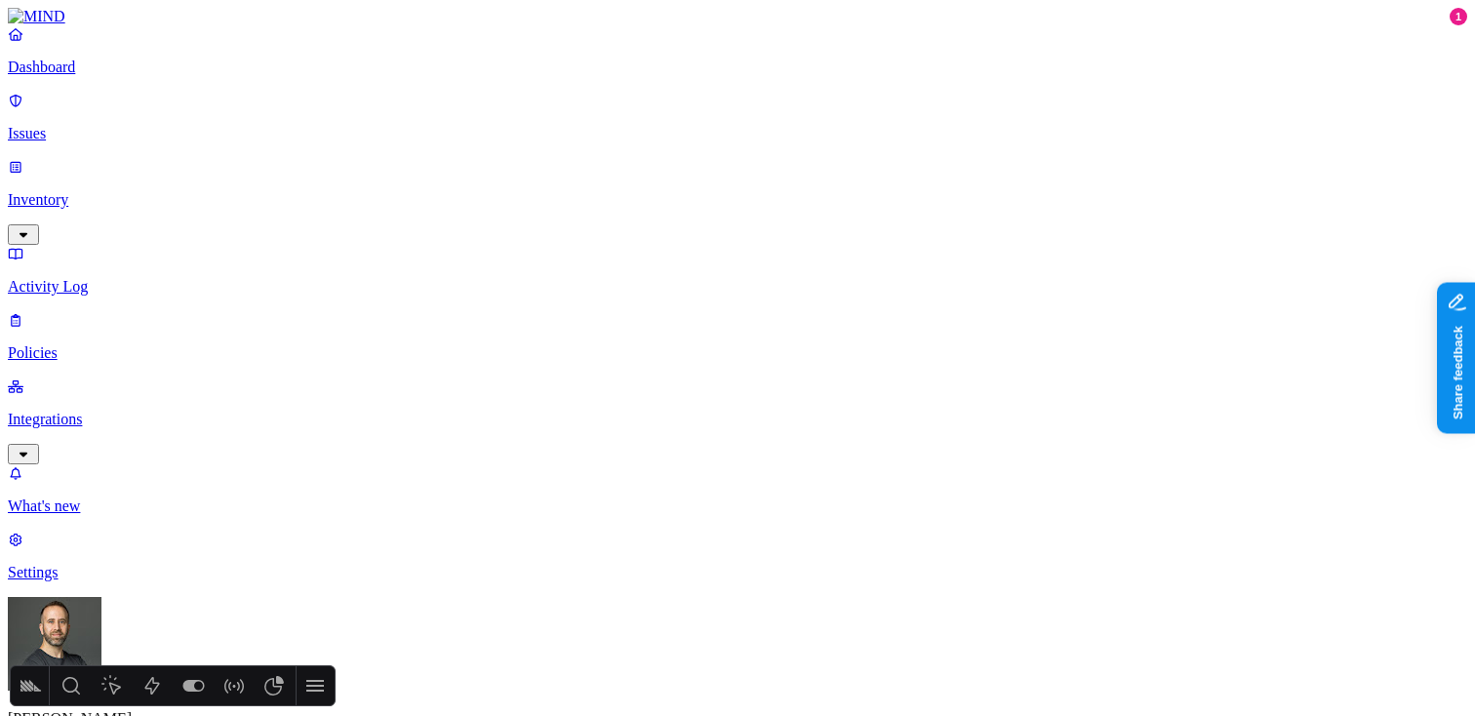
click at [116, 76] on p "Dashboard" at bounding box center [738, 68] width 1460 height 18
click at [309, 683] on icon at bounding box center [314, 685] width 23 height 23
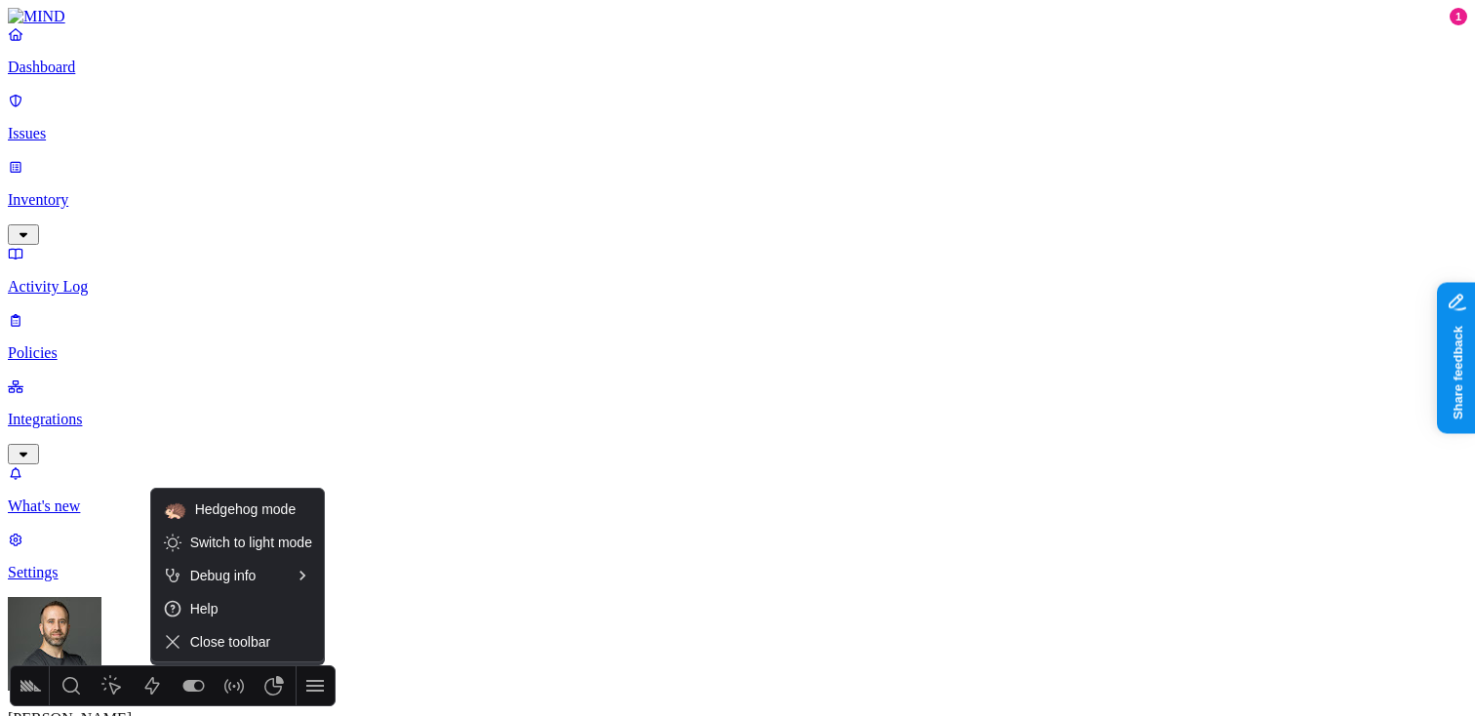
click at [265, 649] on span "Close toolbar" at bounding box center [251, 642] width 122 height 16
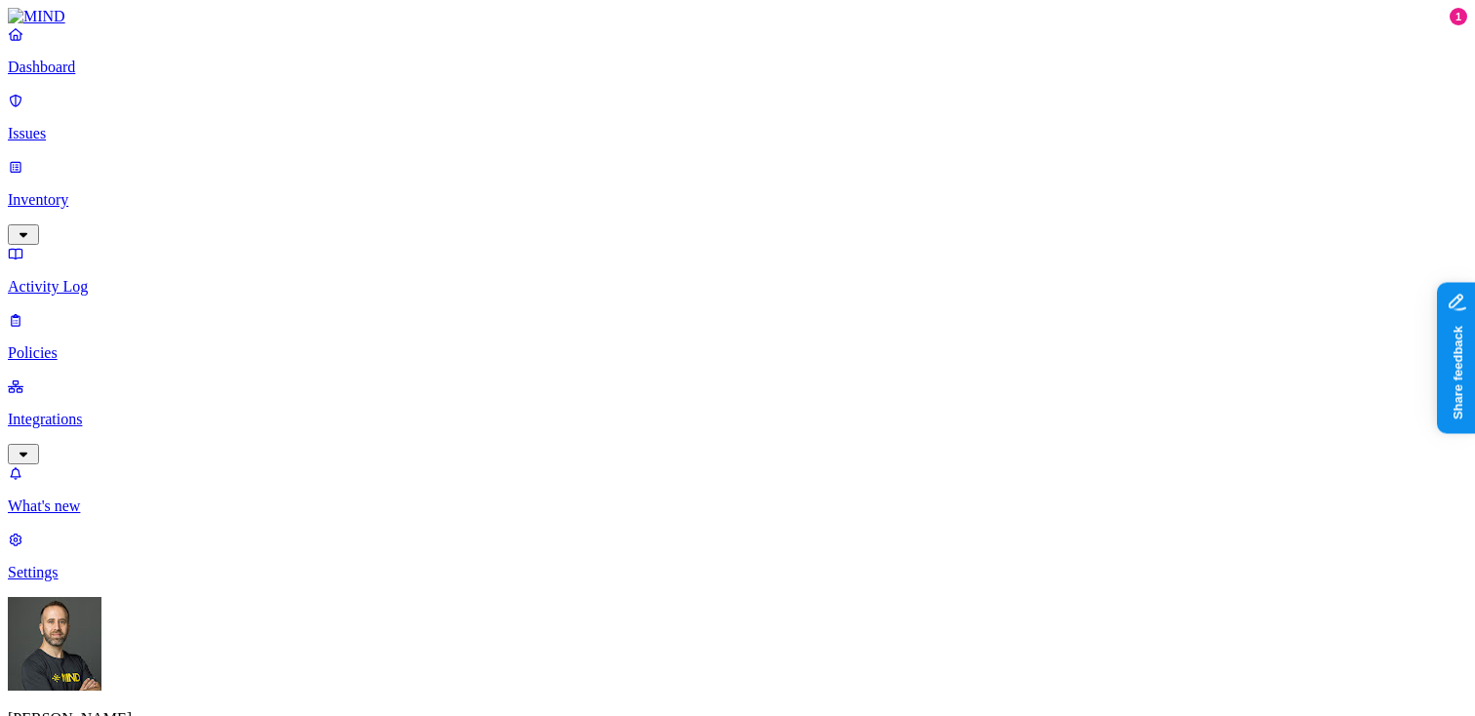
click at [141, 191] on p "Inventory" at bounding box center [738, 200] width 1460 height 18
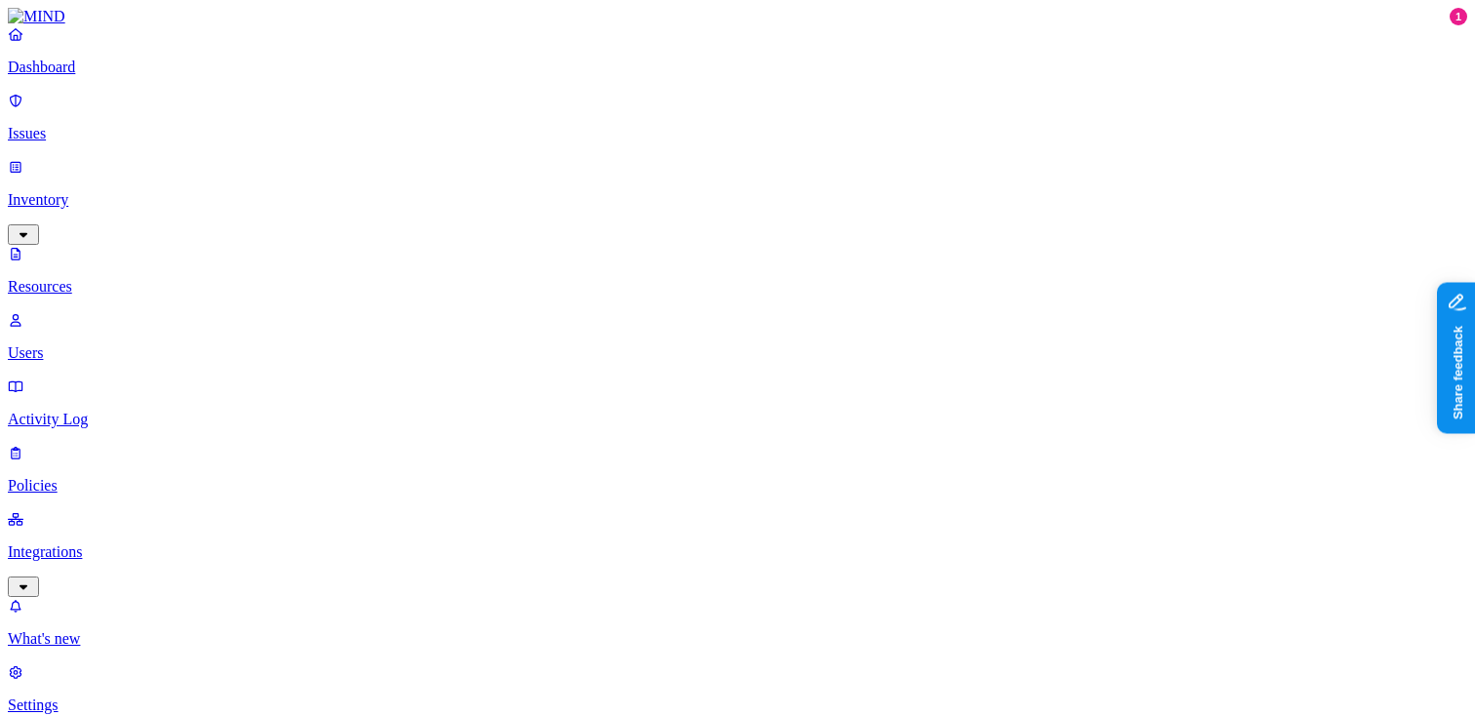
click at [124, 130] on p "Issues" at bounding box center [738, 134] width 1460 height 18
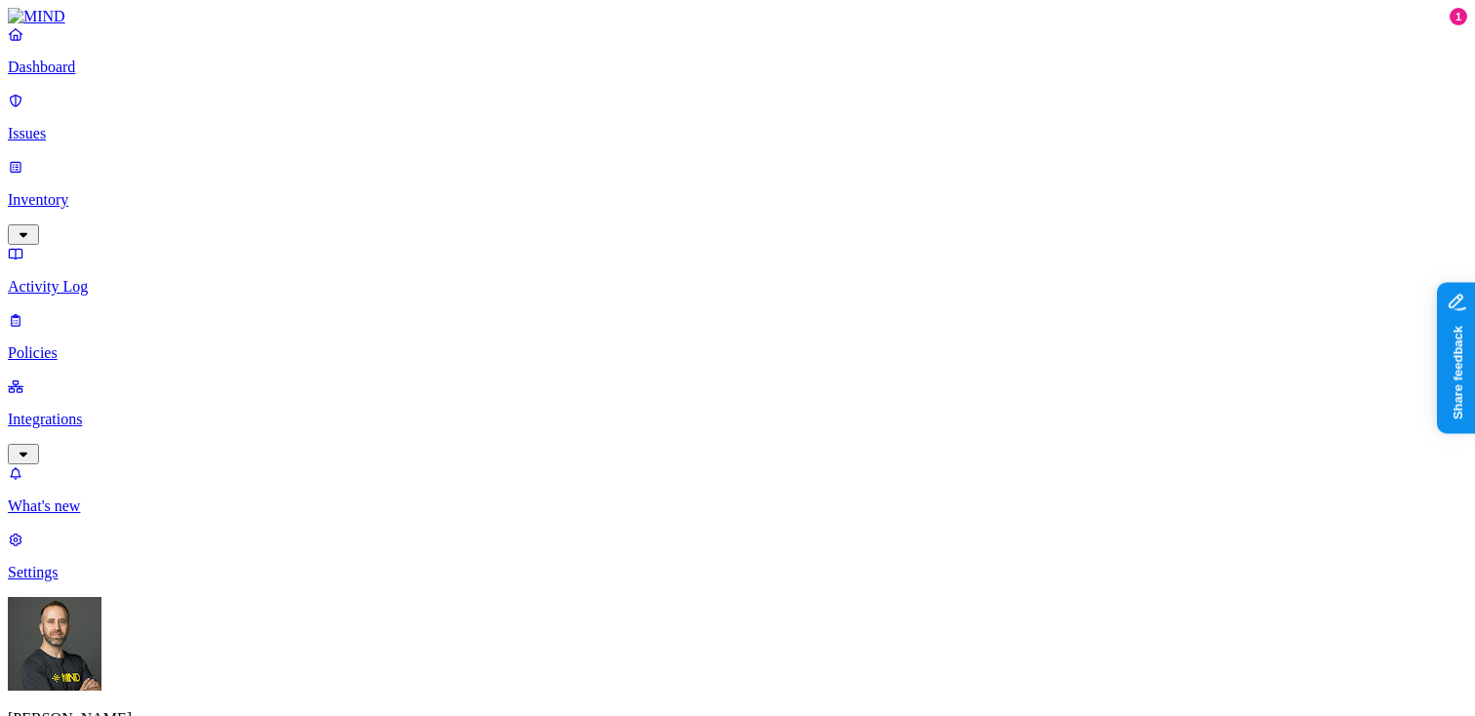
click at [71, 191] on p "Inventory" at bounding box center [738, 200] width 1460 height 18
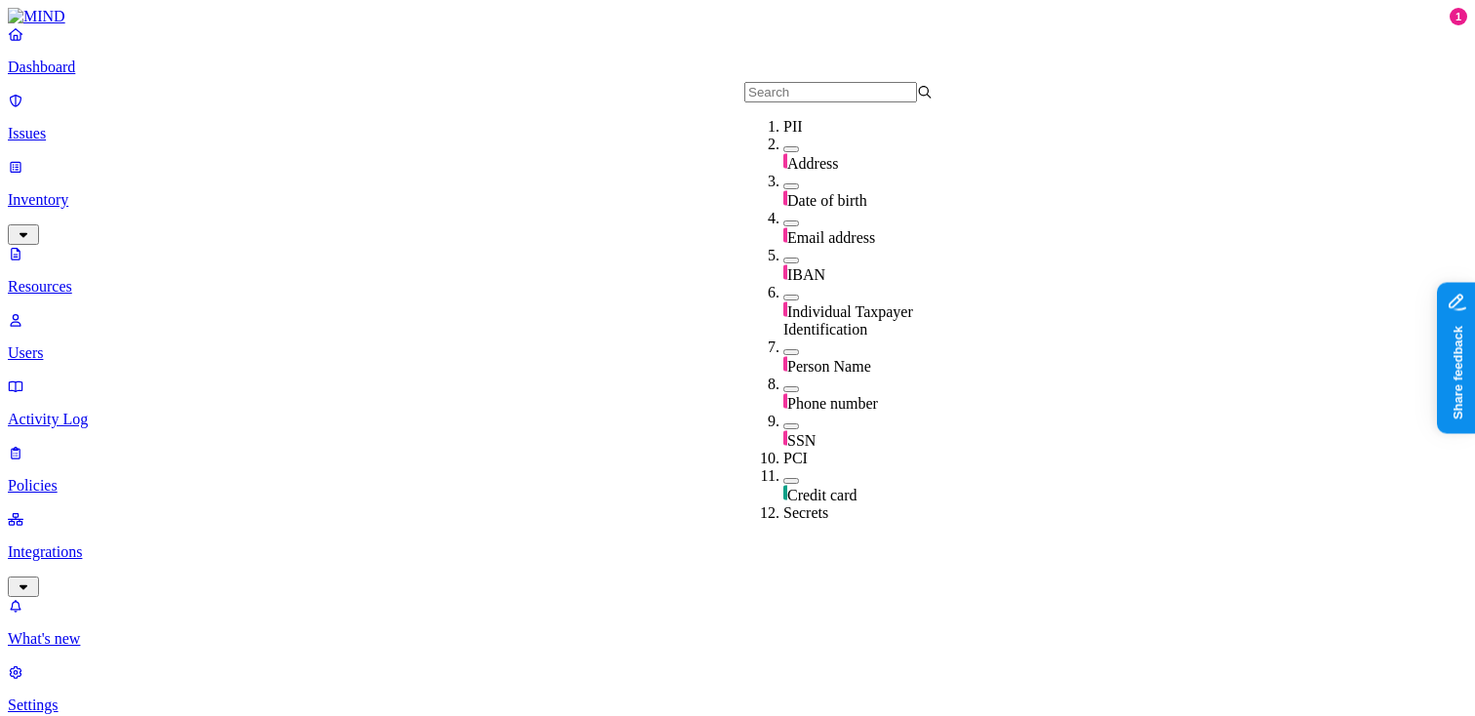
click at [787, 96] on input "text" at bounding box center [831, 92] width 173 height 20
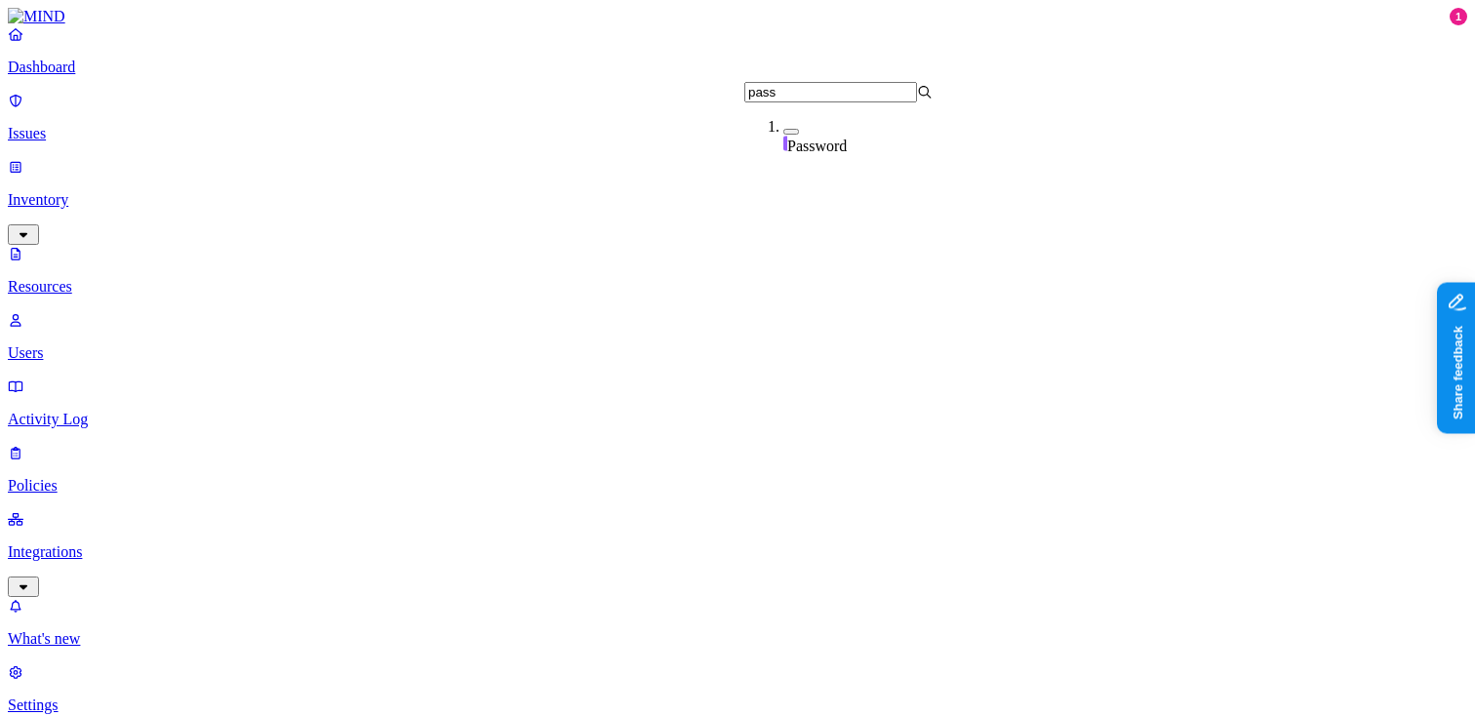
type input "pass"
click at [784, 135] on button "button" at bounding box center [792, 132] width 16 height 6
